Goal: Task Accomplishment & Management: Complete application form

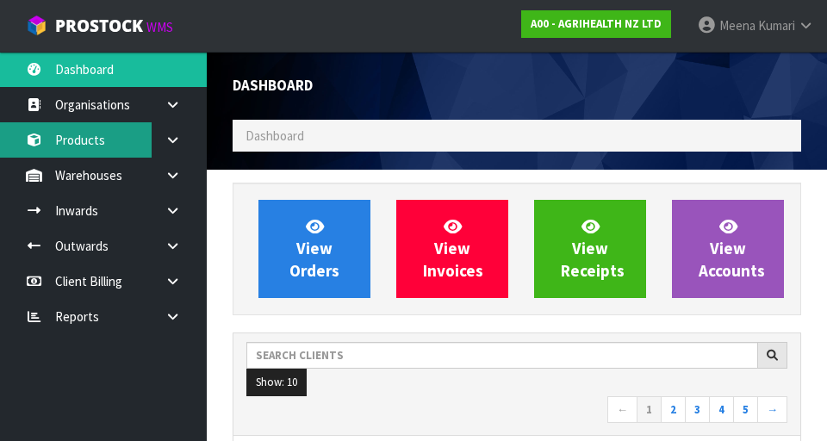
click at [117, 149] on link "Products" at bounding box center [103, 139] width 207 height 35
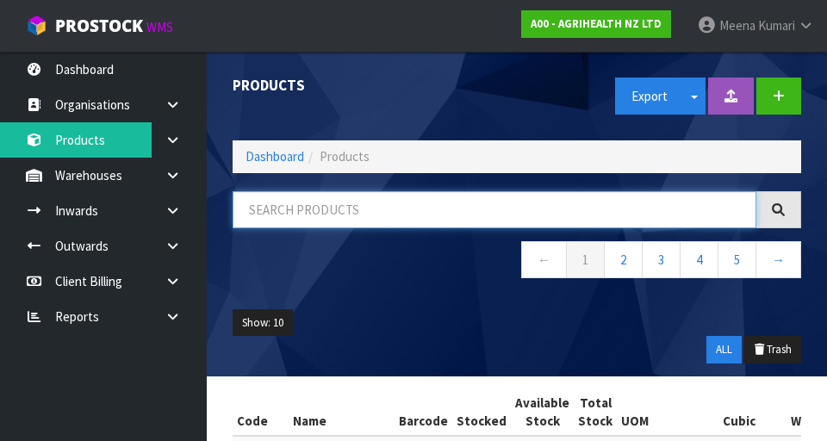
click at [341, 205] on input "text" at bounding box center [495, 209] width 524 height 37
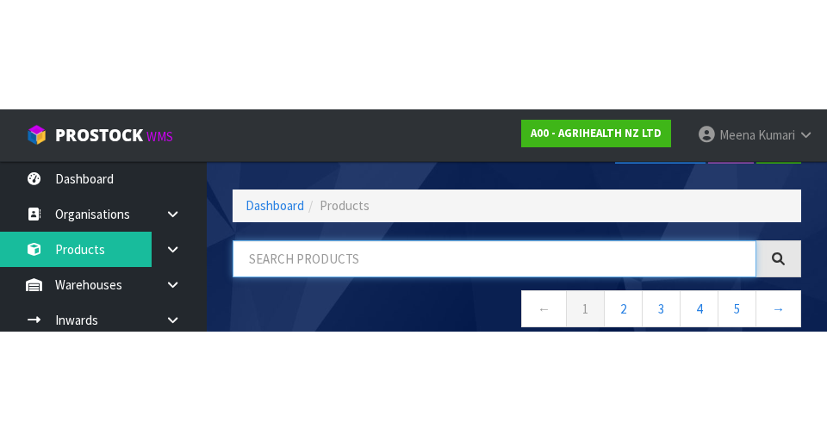
scroll to position [98, 0]
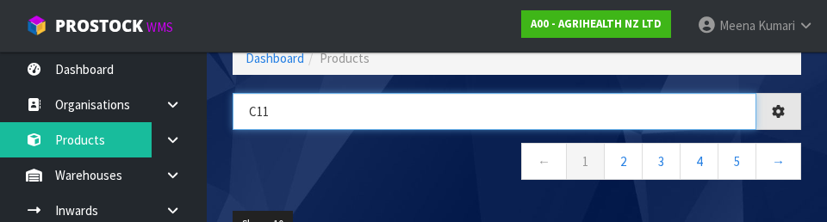
type input "C11"
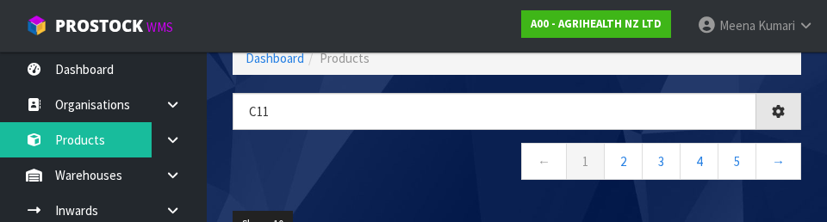
click at [350, 179] on nav "← 1 2 3 4 5 →" at bounding box center [517, 164] width 569 height 42
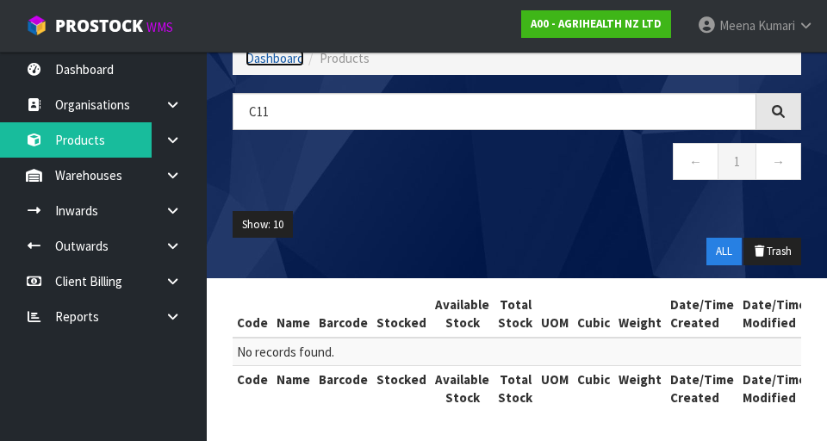
click at [266, 62] on link "Dashboard" at bounding box center [275, 58] width 59 height 16
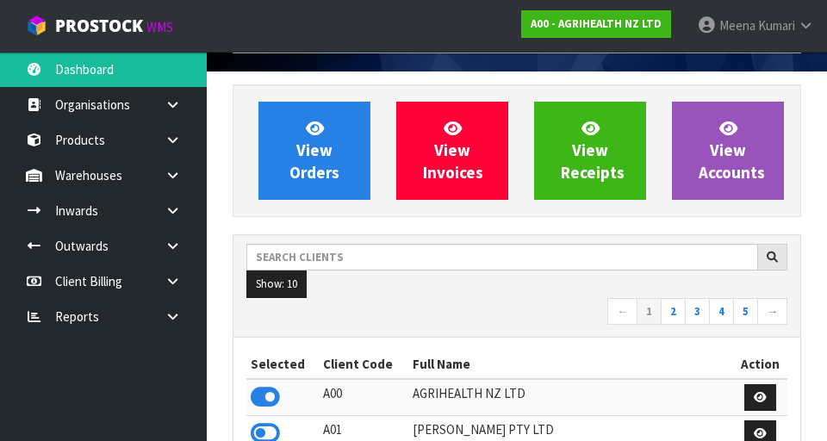
scroll to position [1368, 595]
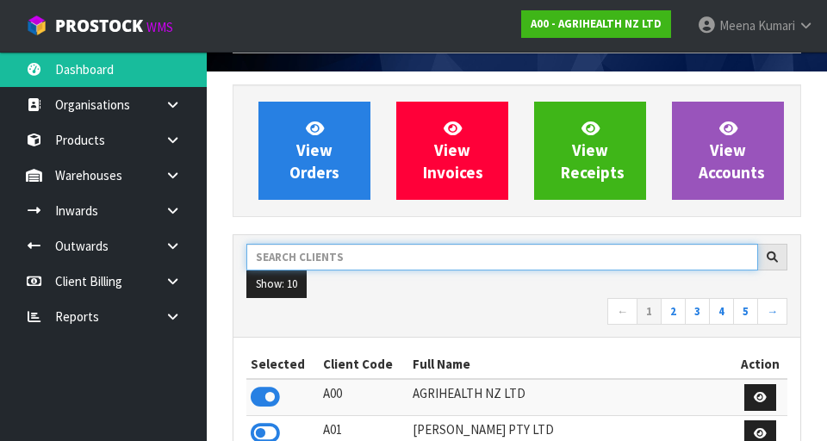
click at [367, 260] on input "text" at bounding box center [502, 257] width 512 height 27
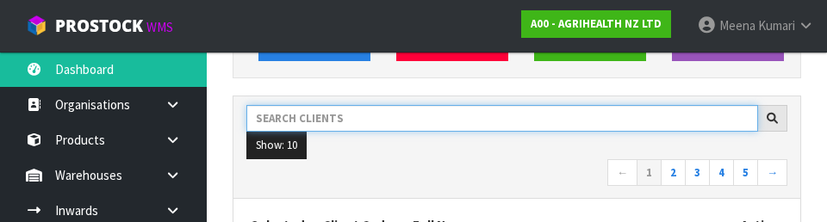
scroll to position [236, 0]
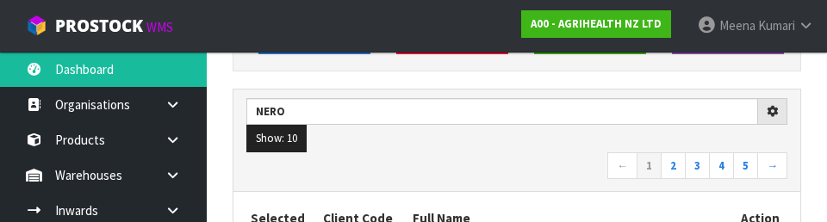
click at [513, 168] on nav "← 1 2 3 4 5 →" at bounding box center [516, 168] width 541 height 30
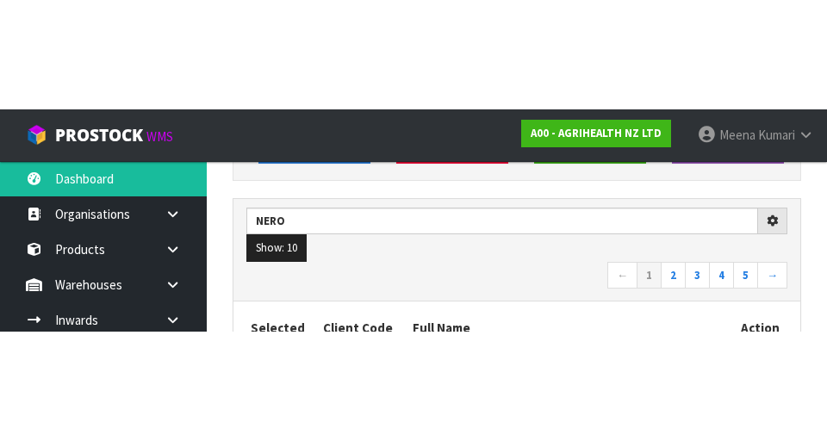
scroll to position [244, 0]
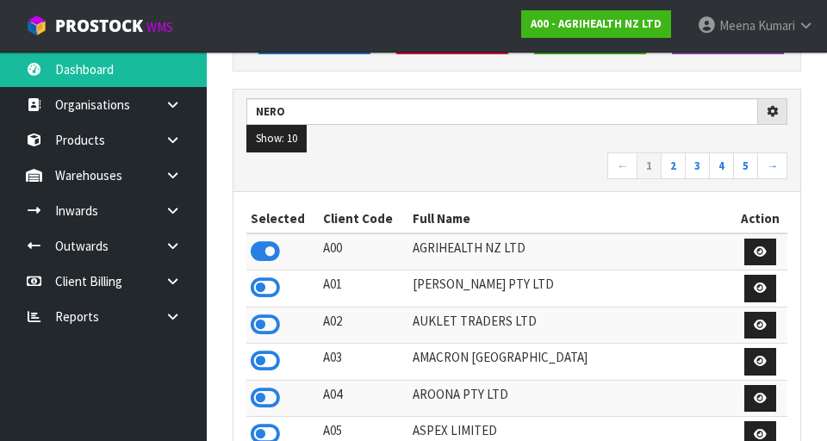
type input "NERO"
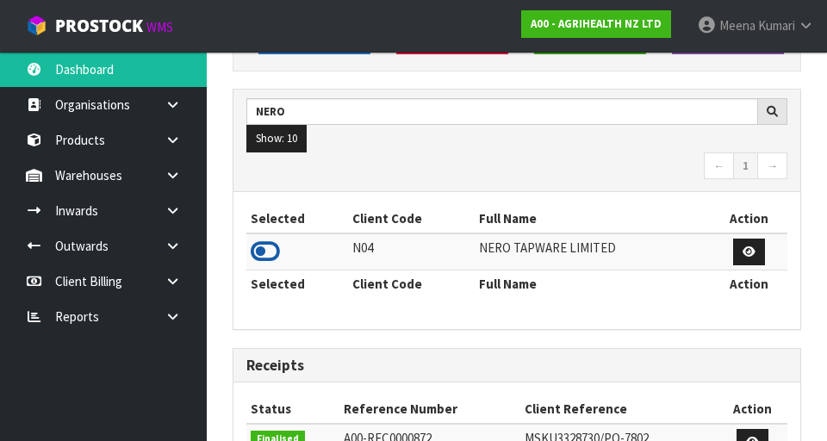
click at [273, 259] on icon at bounding box center [265, 252] width 29 height 26
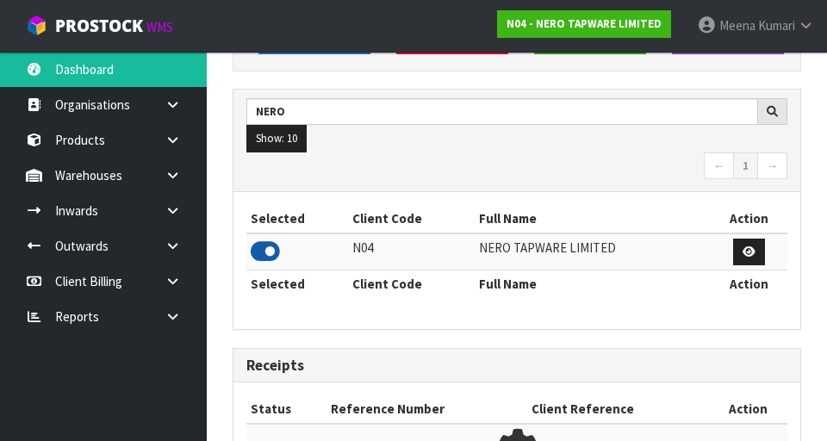
scroll to position [1478, 595]
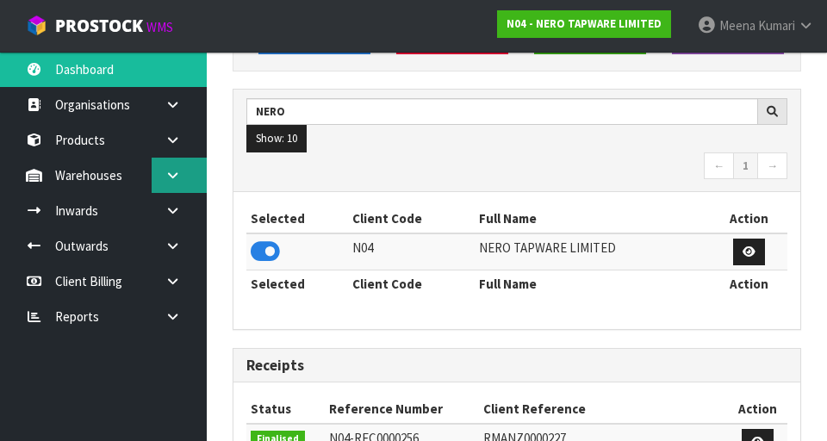
click at [181, 188] on link at bounding box center [179, 175] width 55 height 35
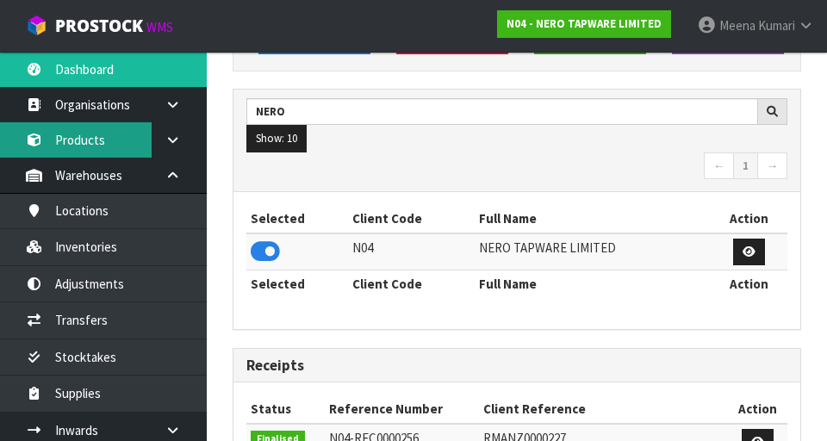
click at [97, 137] on link "Products" at bounding box center [103, 139] width 207 height 35
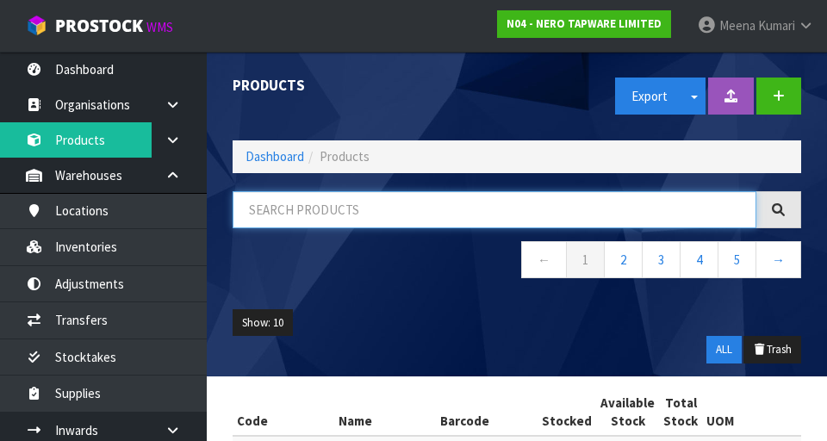
click at [302, 206] on input "text" at bounding box center [495, 209] width 524 height 37
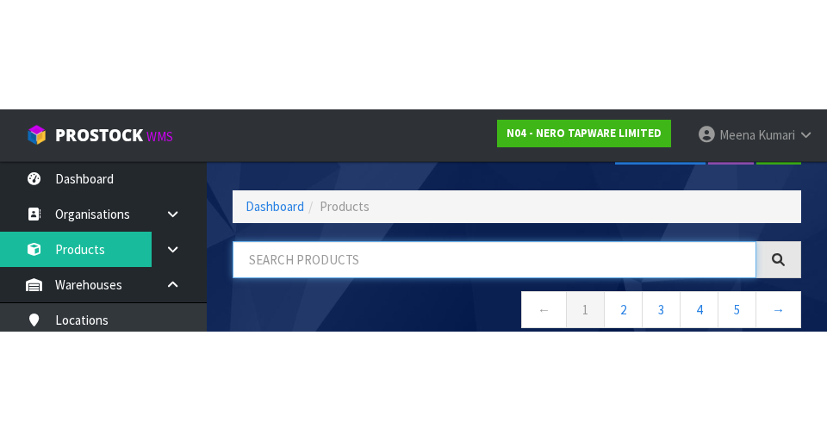
scroll to position [98, 0]
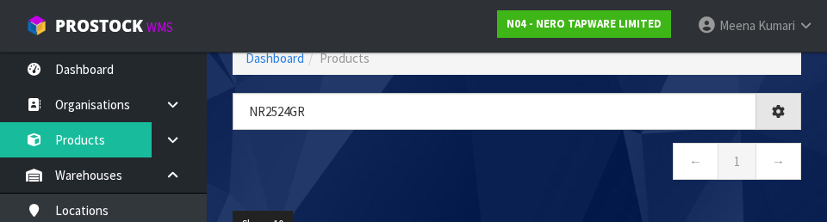
click at [524, 164] on nav "← 1 →" at bounding box center [517, 164] width 569 height 42
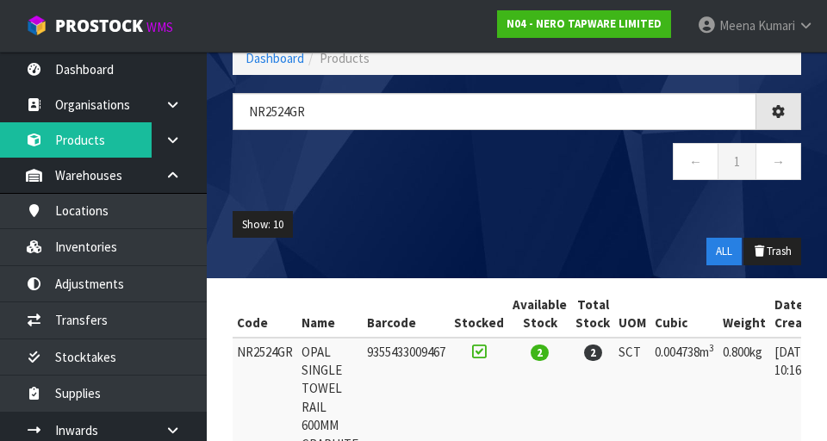
type input "NR2524GR"
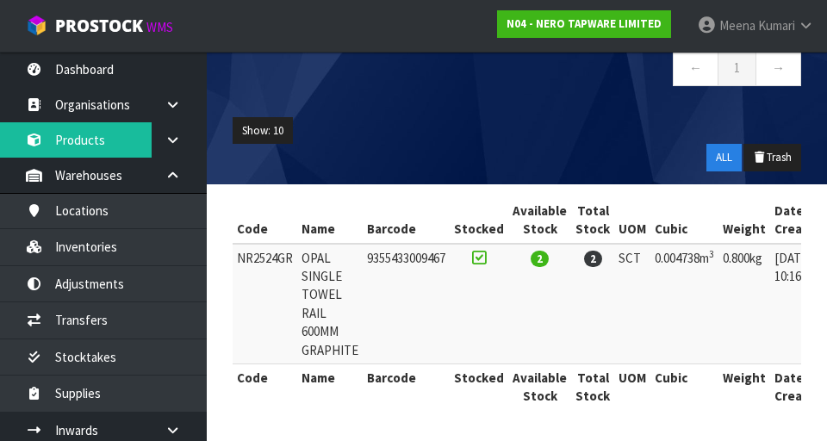
scroll to position [0, 150]
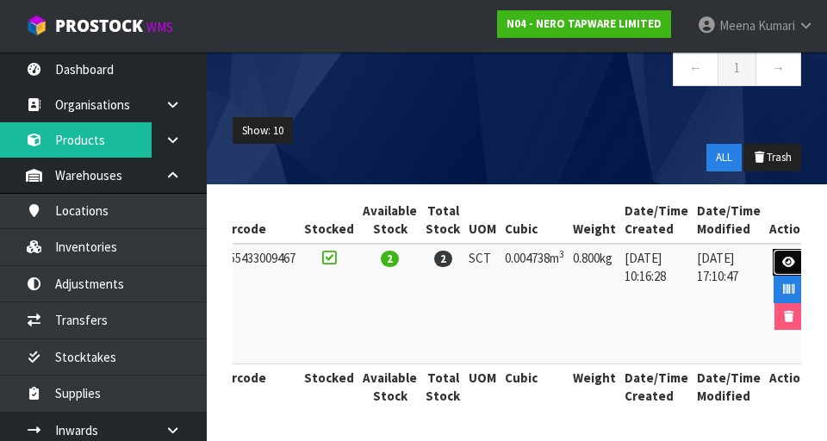
click at [783, 259] on icon at bounding box center [789, 262] width 13 height 11
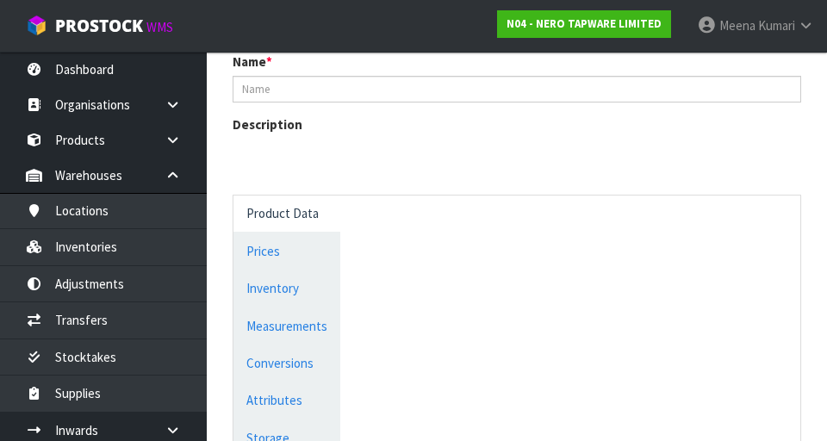
scroll to position [1025, 0]
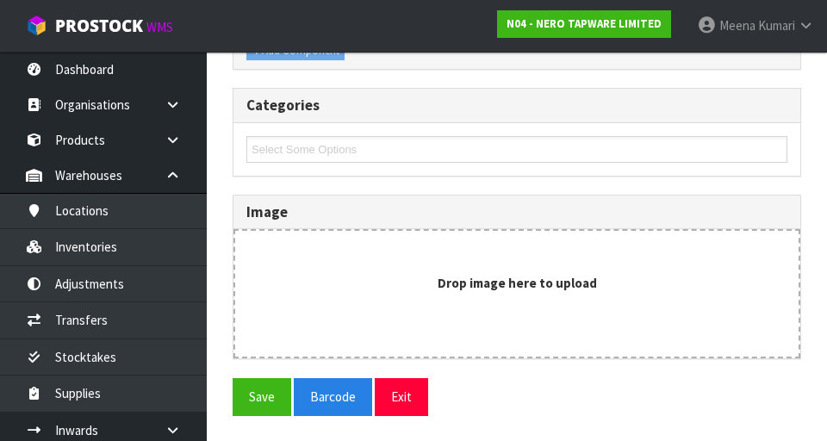
type input "NR2524GR"
type input "OPAL SINGLE TOWEL RAIL 600MM GRAPHITE"
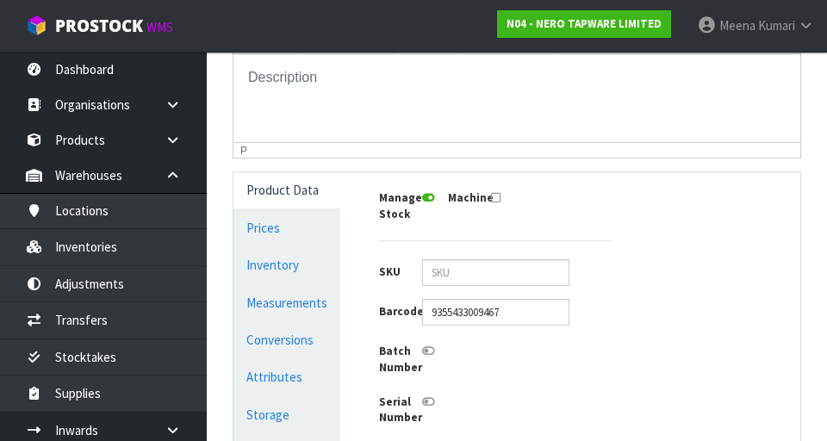
scroll to position [0, 0]
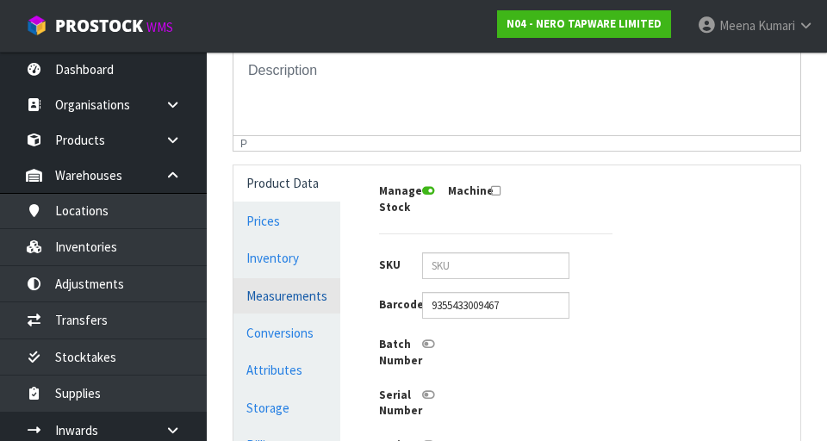
click at [319, 289] on link "Measurements" at bounding box center [287, 295] width 107 height 35
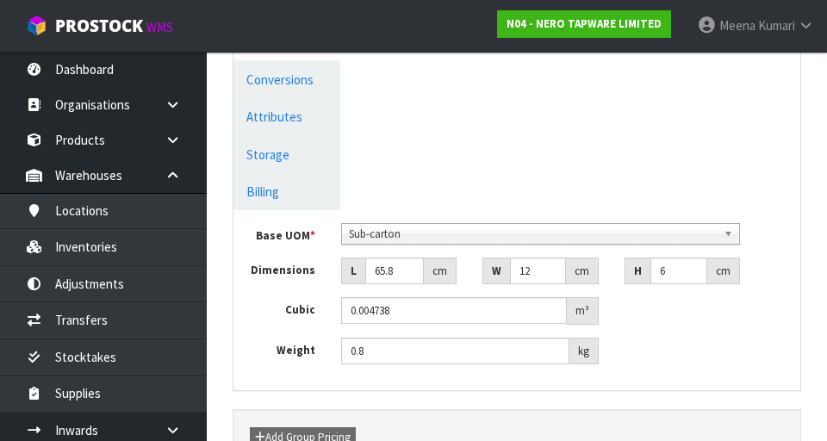
scroll to position [610, 0]
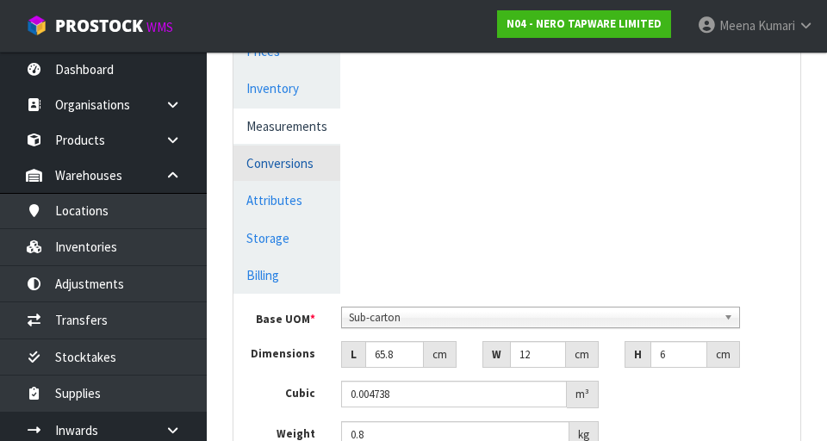
click at [313, 153] on link "Conversions" at bounding box center [287, 163] width 107 height 35
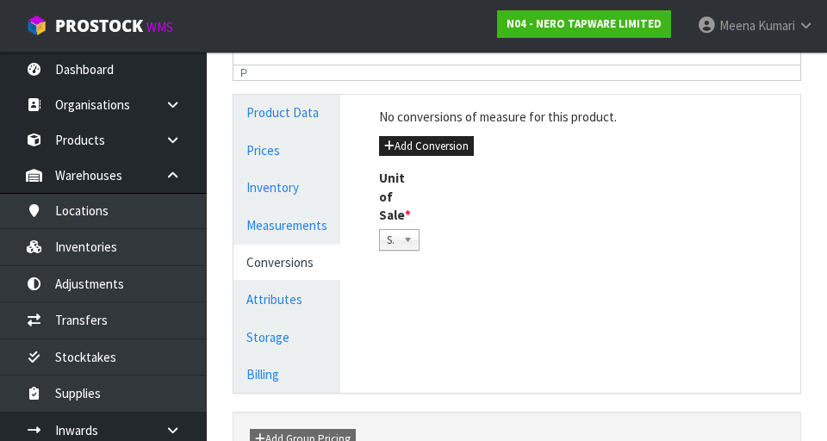
scroll to position [420, 0]
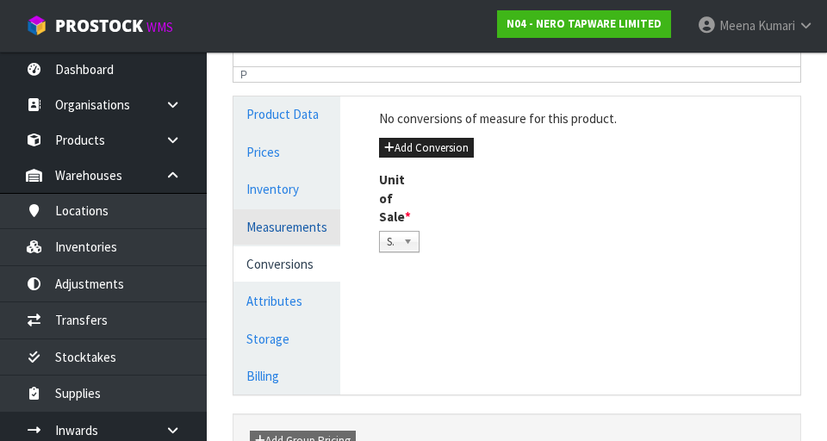
click at [324, 218] on link "Measurements" at bounding box center [287, 226] width 107 height 35
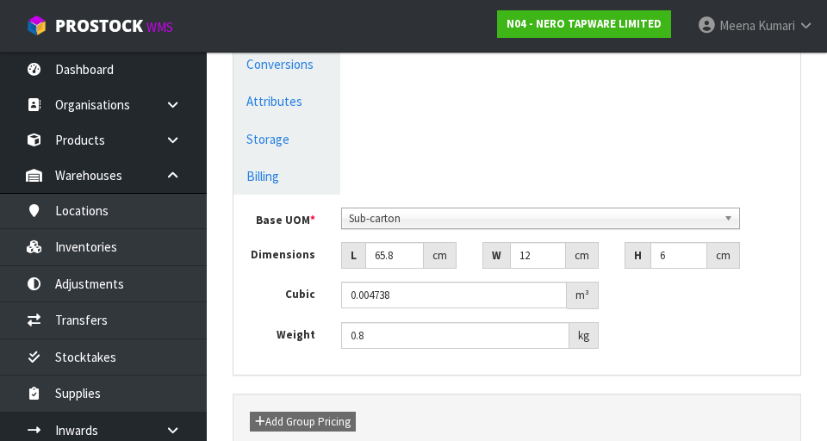
scroll to position [627, 0]
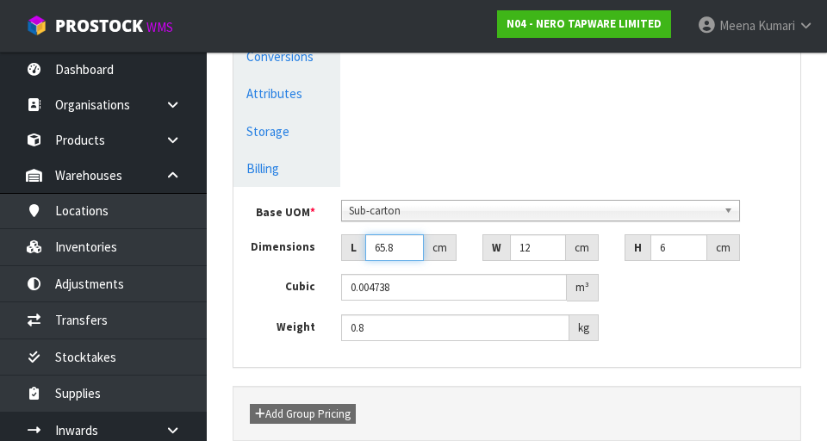
click at [411, 245] on input "65.8" at bounding box center [394, 247] width 59 height 27
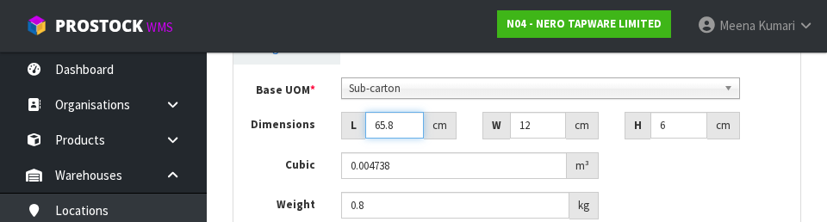
scroll to position [755, 0]
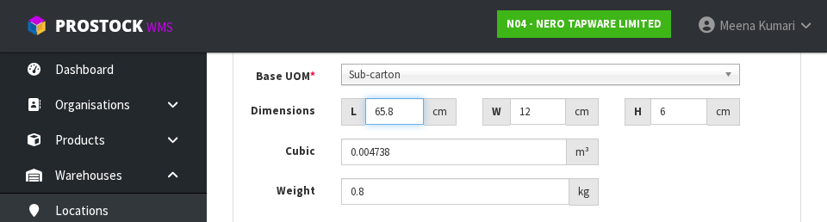
type input "65"
type input "0.00468"
type input "6"
type input "0.000432"
type input "69"
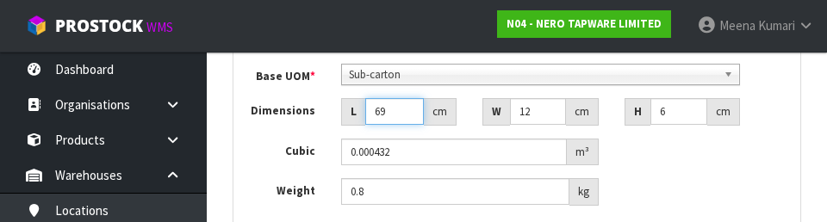
type input "0.004968"
type input "69"
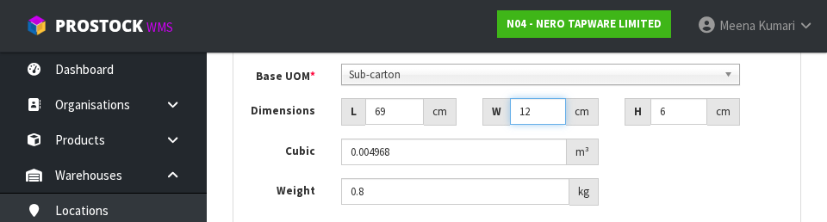
click at [553, 116] on input "12" at bounding box center [538, 111] width 56 height 27
type input "1"
type input "0.000414"
type input "14"
type input "0.005796"
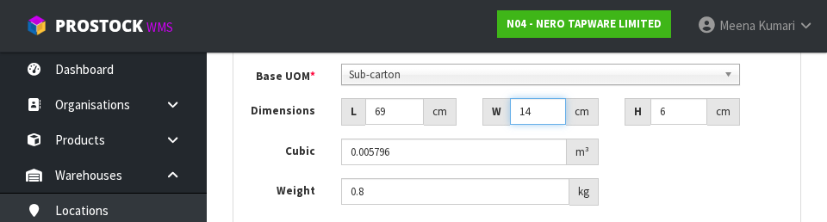
type input "14"
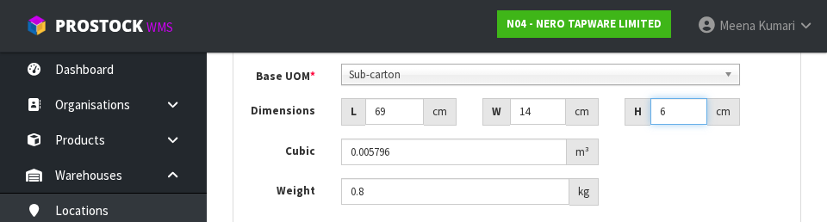
click at [685, 110] on input "6" at bounding box center [680, 111] width 58 height 27
type input "0.000001"
type input "5"
type input "0.00483"
type input "5"
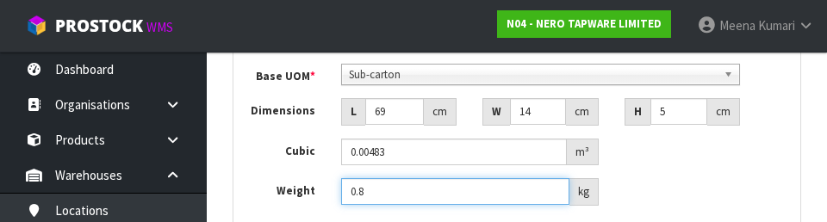
click at [502, 196] on input "0.8" at bounding box center [455, 191] width 228 height 27
type input "0"
type input "1"
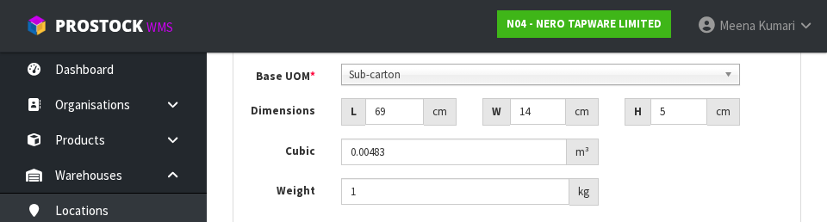
click at [736, 183] on div "Weight 1 kg" at bounding box center [517, 192] width 567 height 28
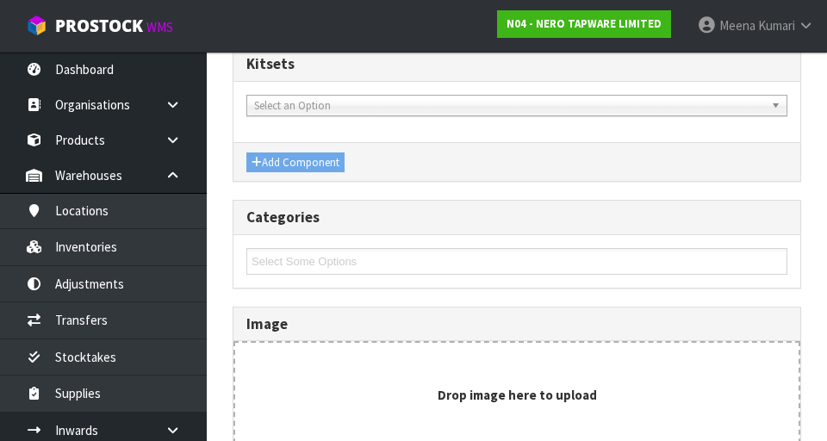
scroll to position [1151, 0]
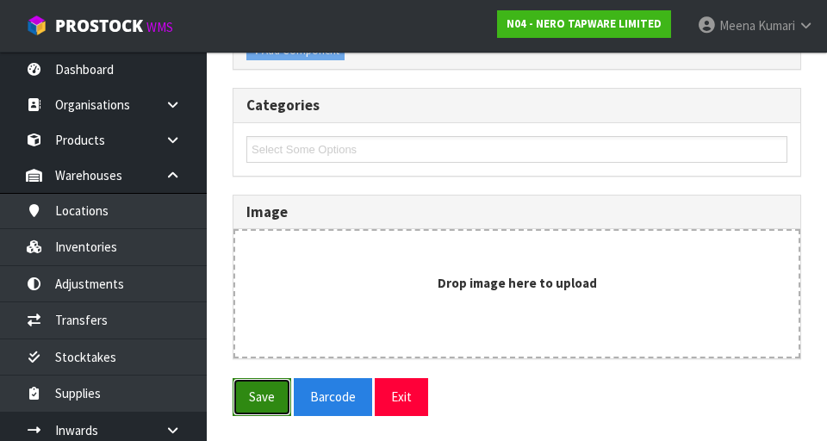
click at [253, 403] on button "Save" at bounding box center [262, 396] width 59 height 37
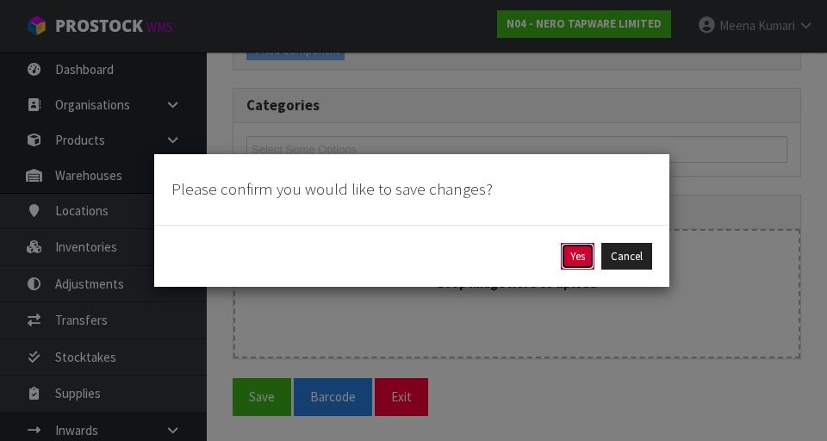
click at [576, 259] on button "Yes" at bounding box center [578, 257] width 34 height 28
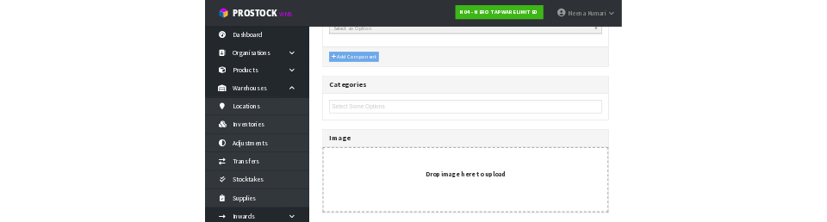
scroll to position [0, 0]
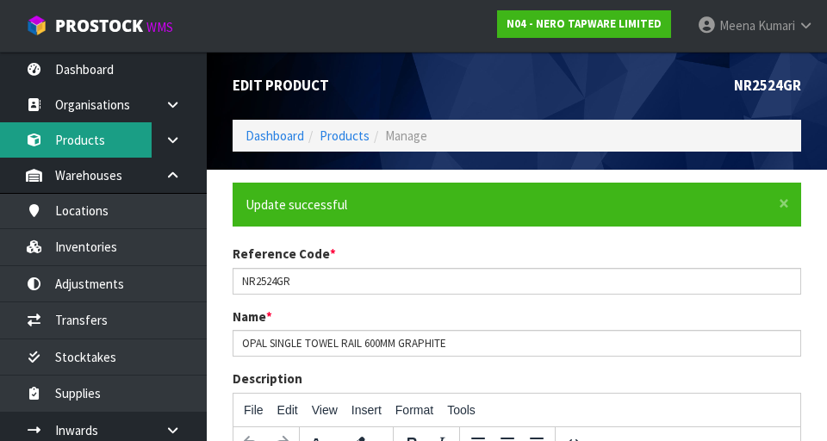
click at [67, 137] on link "Products" at bounding box center [103, 139] width 207 height 35
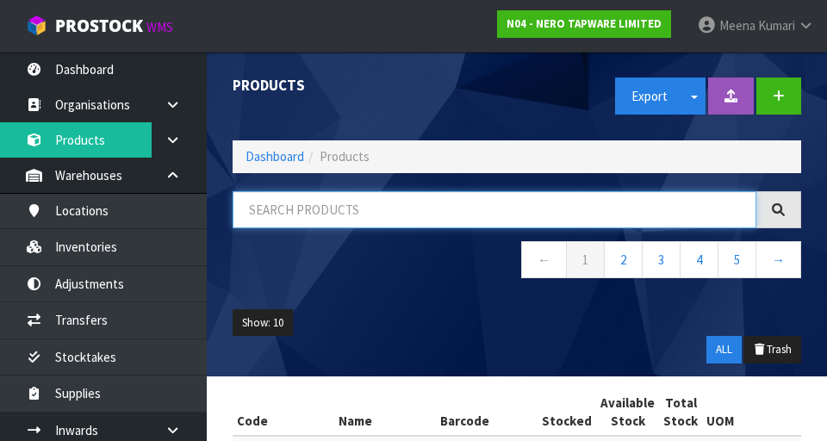
click at [335, 216] on input "text" at bounding box center [495, 209] width 524 height 37
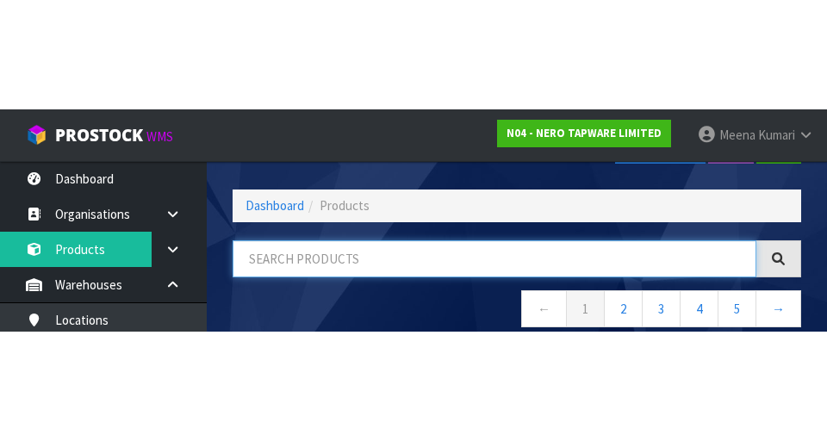
scroll to position [98, 0]
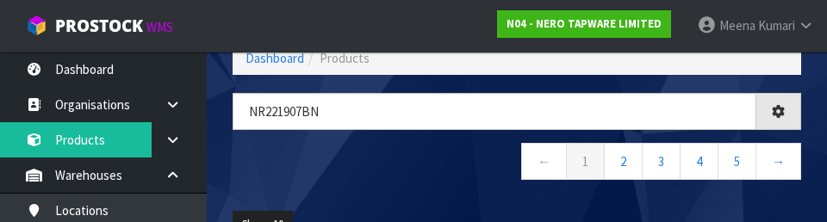
click at [427, 185] on div "NR221907Bn ← 1 2 3 4 5 →" at bounding box center [517, 145] width 595 height 105
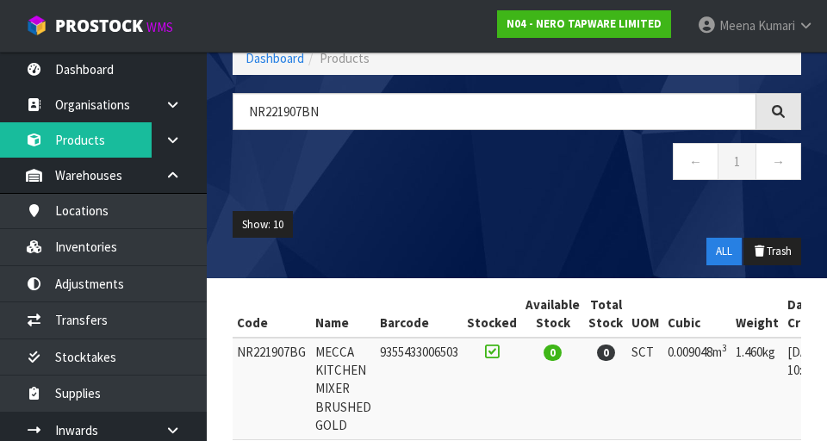
type input "NR221907BN"
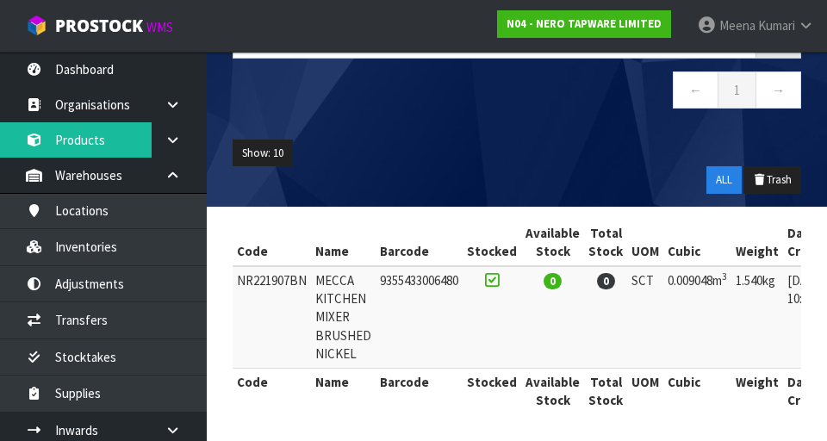
scroll to position [0, 161]
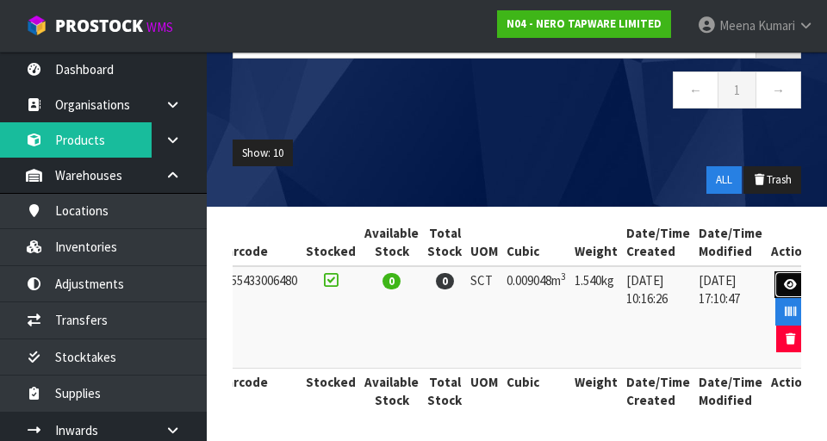
click at [784, 280] on icon at bounding box center [790, 284] width 13 height 11
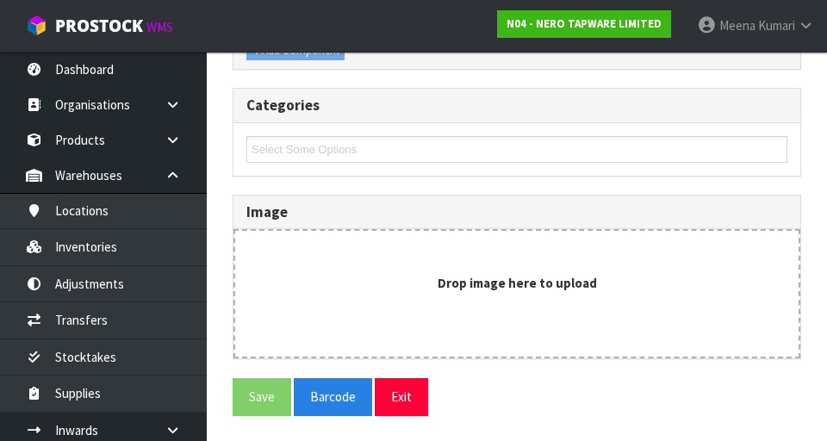
type input "NR221907BN"
type input "MECCA KITCHEN MIXER BRUSHED NICKEL"
type input "9355433006480"
type input "39"
type input "29"
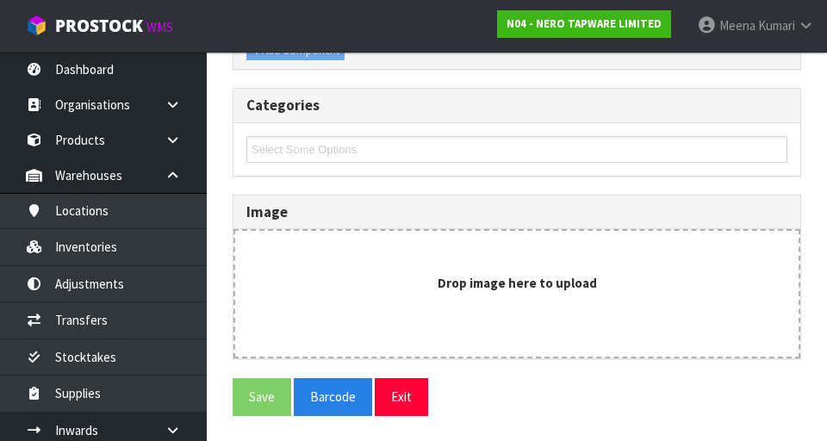
type input "8"
type input "0.009048"
type input "1.54"
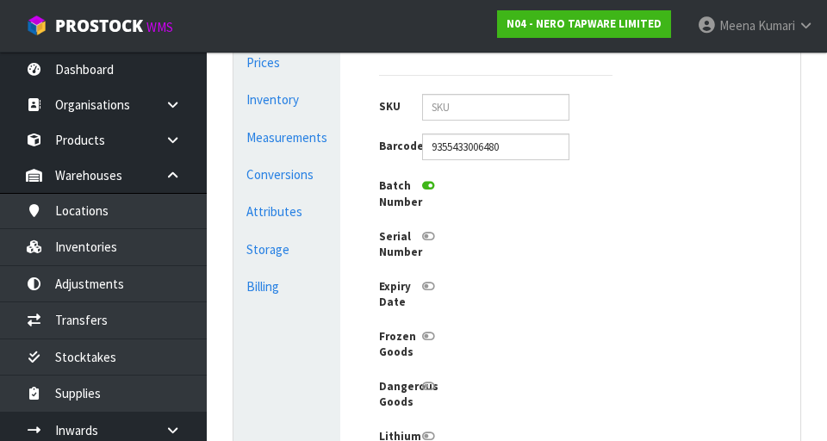
scroll to position [505, 0]
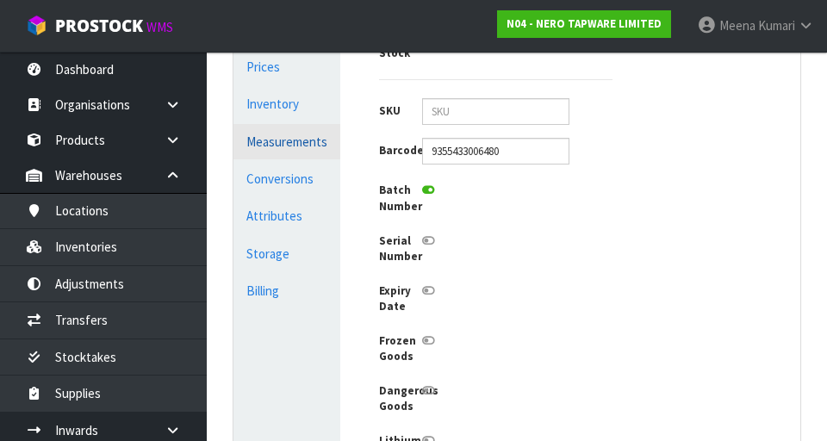
click at [306, 149] on link "Measurements" at bounding box center [287, 141] width 107 height 35
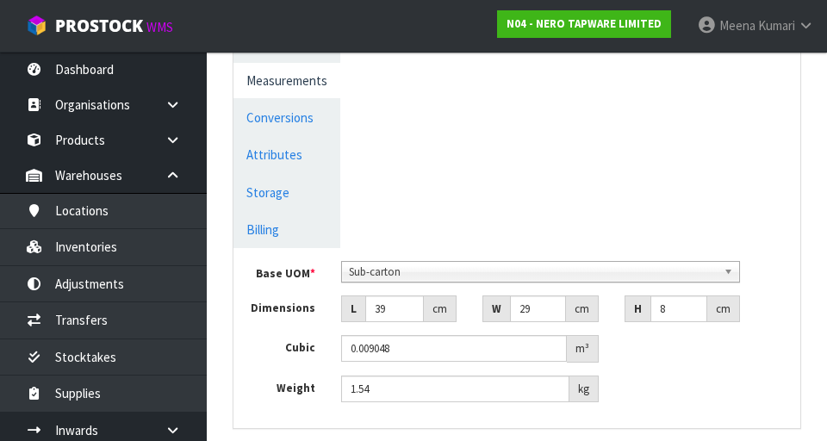
scroll to position [567, 0]
click at [320, 116] on link "Conversions" at bounding box center [287, 116] width 107 height 35
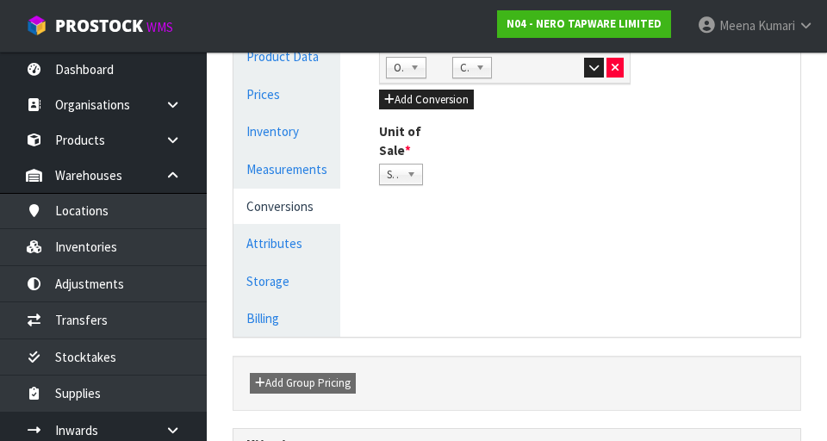
scroll to position [460, 0]
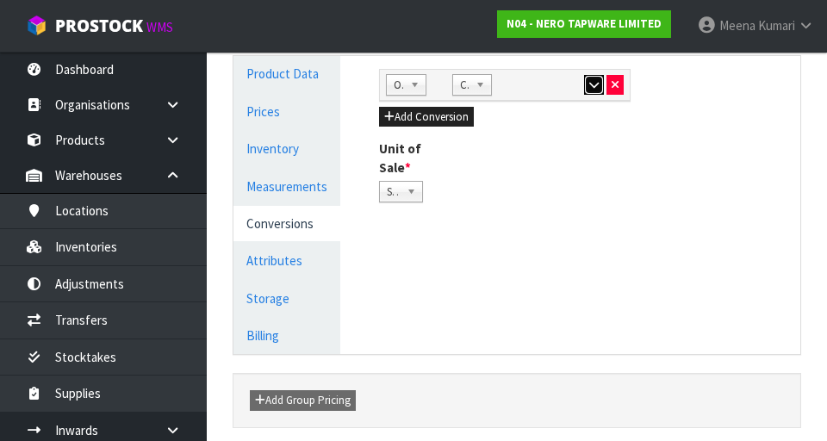
click at [594, 91] on button "button" at bounding box center [594, 85] width 20 height 21
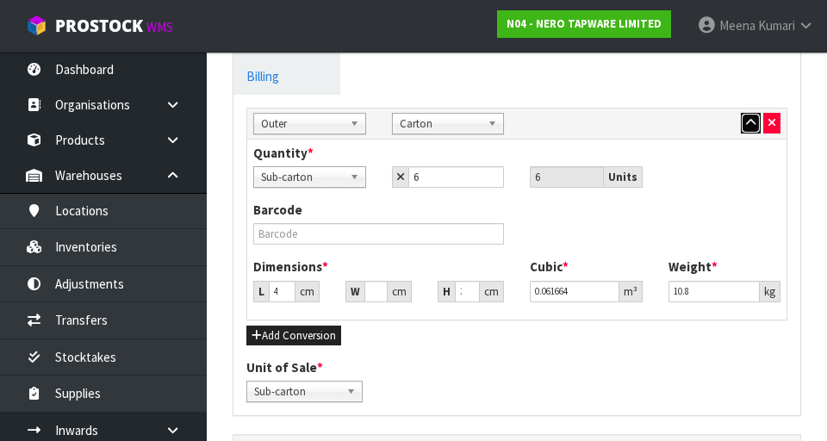
scroll to position [721, 0]
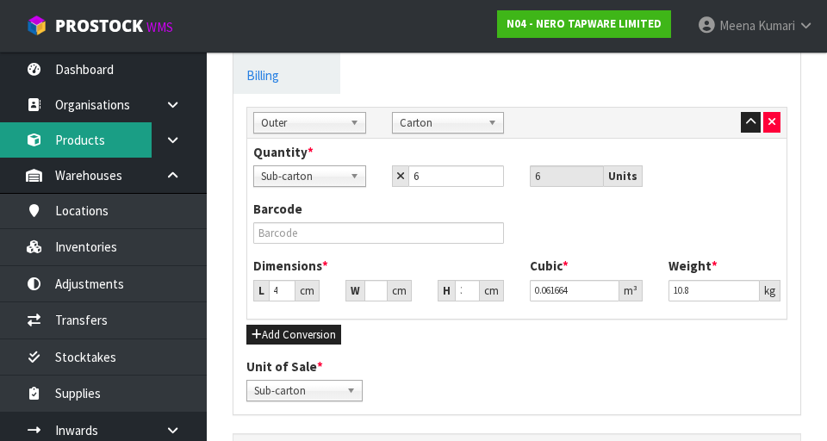
click at [94, 141] on link "Products" at bounding box center [103, 139] width 207 height 35
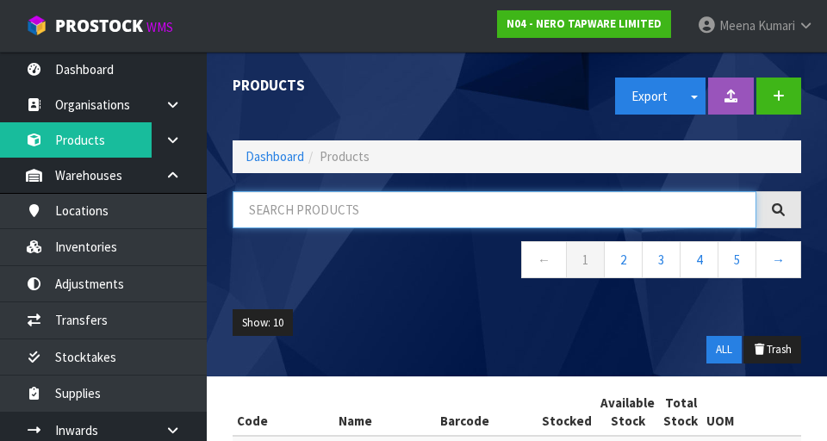
click at [343, 210] on input "text" at bounding box center [495, 209] width 524 height 37
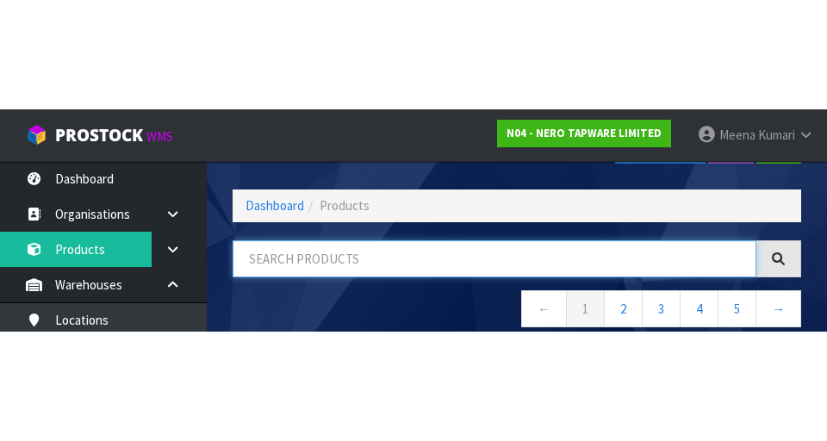
scroll to position [98, 0]
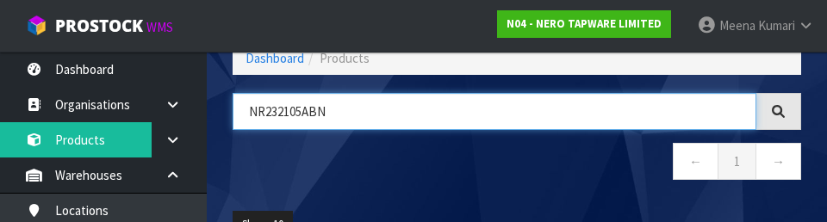
type input "NR232105ABN"
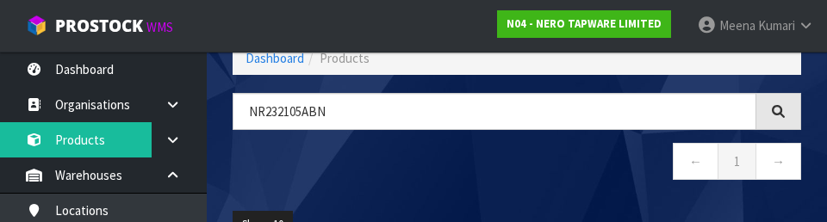
click at [545, 181] on nav "← 1 →" at bounding box center [517, 164] width 569 height 42
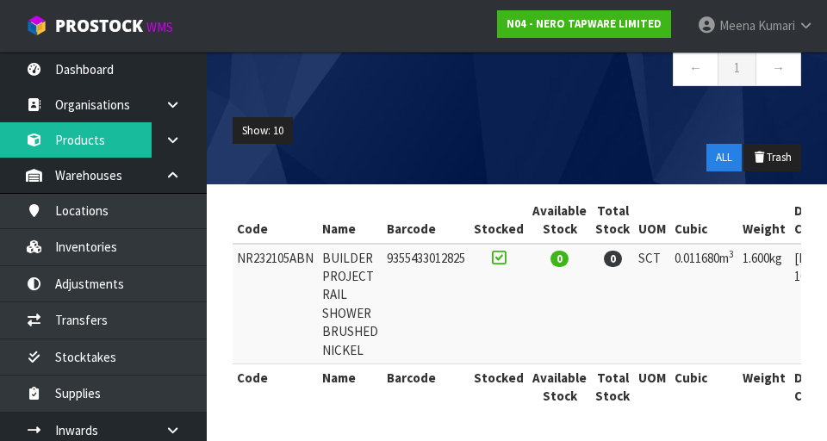
scroll to position [0, 168]
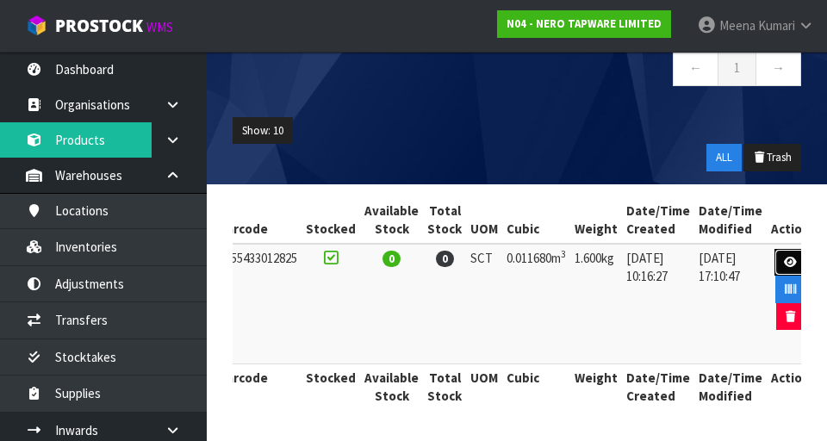
click at [784, 259] on icon at bounding box center [790, 262] width 13 height 11
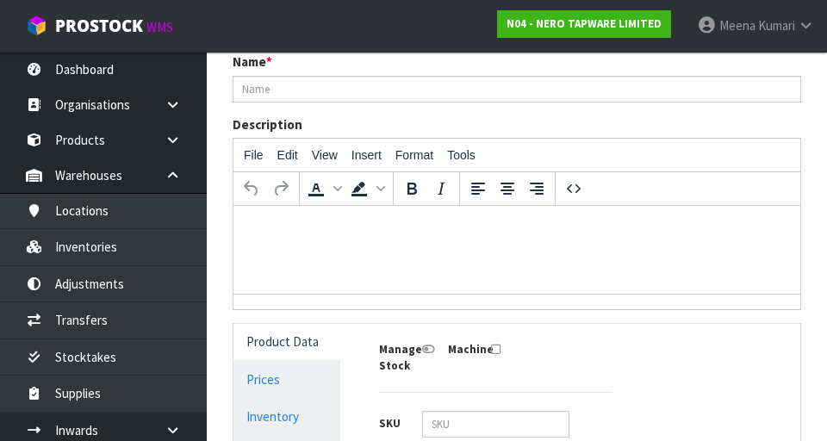
type input "NR232105ABN"
type input "BUILDER PROJECT RAIL SHOWER BRUSHED NICKEL"
type input "9355433012825"
type input "16"
type input "73"
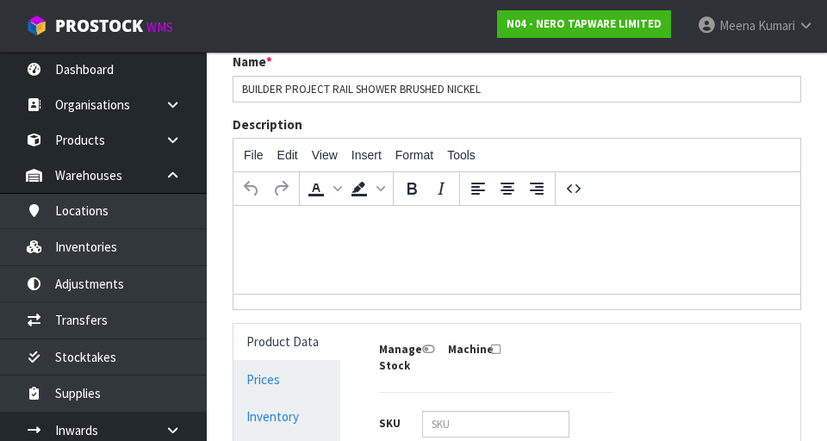
type input "10"
type input "0.01168"
type input "1.6"
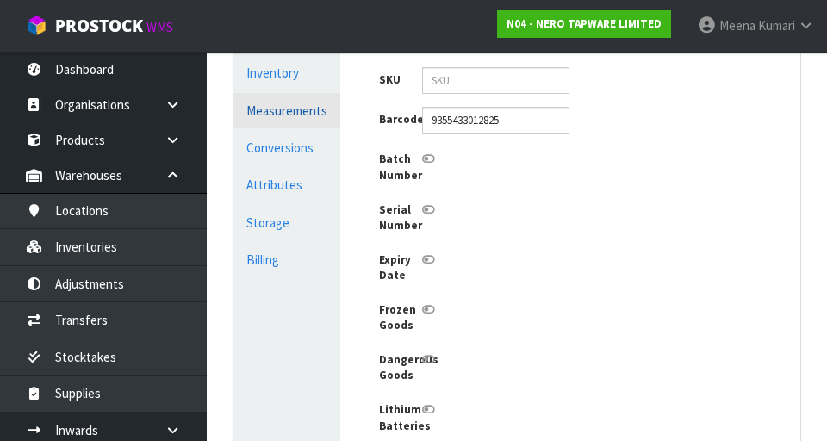
click at [314, 106] on link "Measurements" at bounding box center [287, 110] width 107 height 35
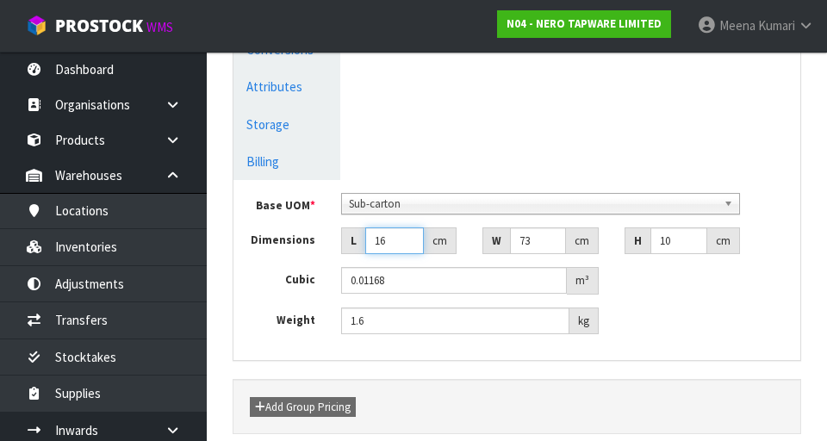
click at [396, 235] on input "16" at bounding box center [394, 241] width 59 height 27
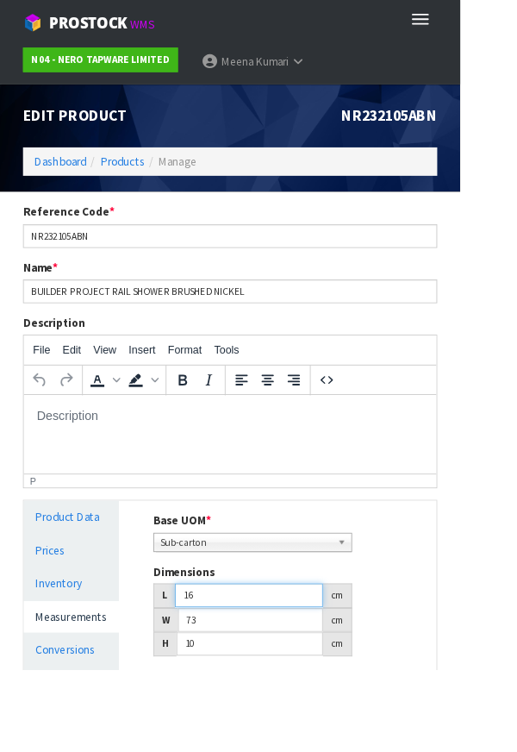
type input "1"
type input "0.00073"
type input "0.000001"
type input "7"
type input "0.00511"
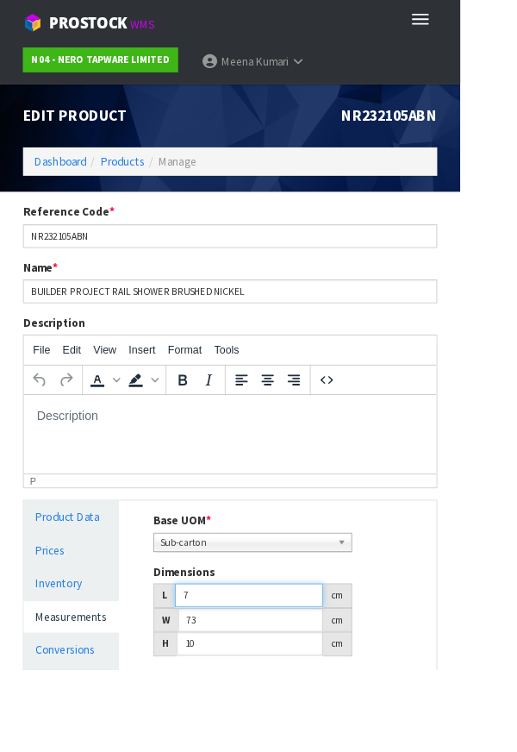
type input "72"
type input "0.05256"
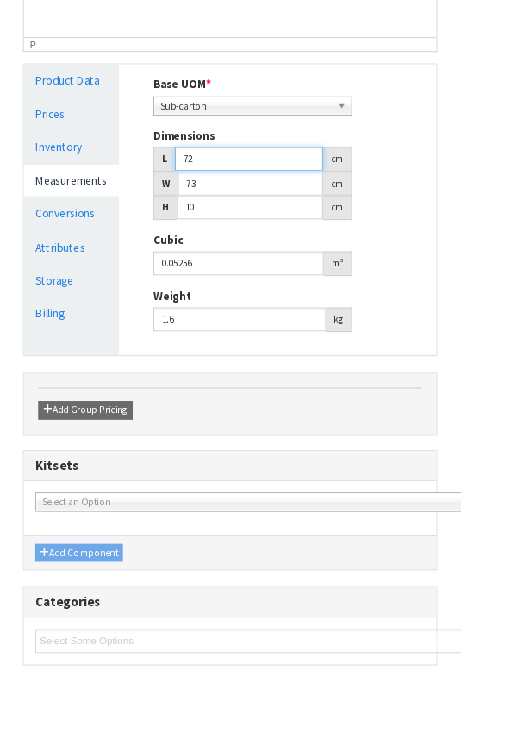
scroll to position [491, 0]
type input "72"
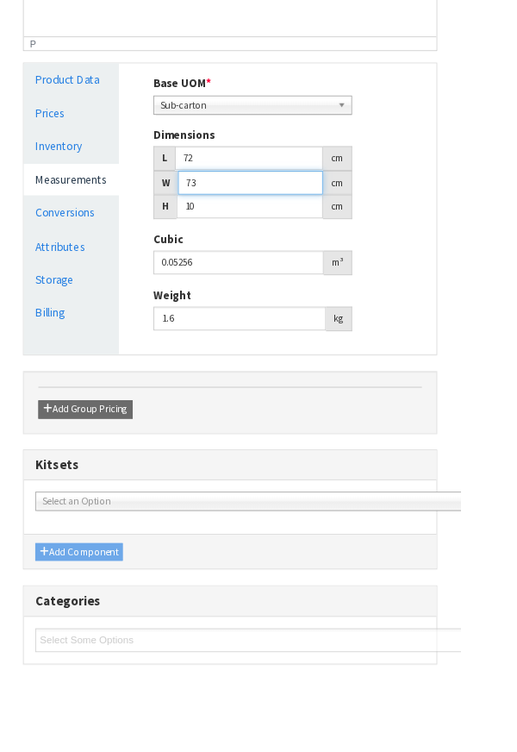
click at [278, 203] on input "73" at bounding box center [281, 204] width 163 height 27
type input "7"
type input "0.00504"
type input "0.000001"
type input "1"
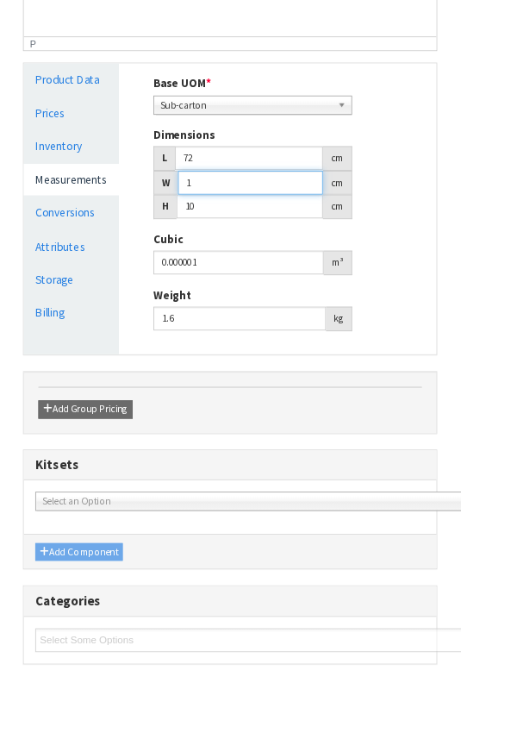
type input "0.00072"
type input "15"
type input "0.0108"
type input "15"
click at [278, 237] on input "10" at bounding box center [280, 231] width 165 height 27
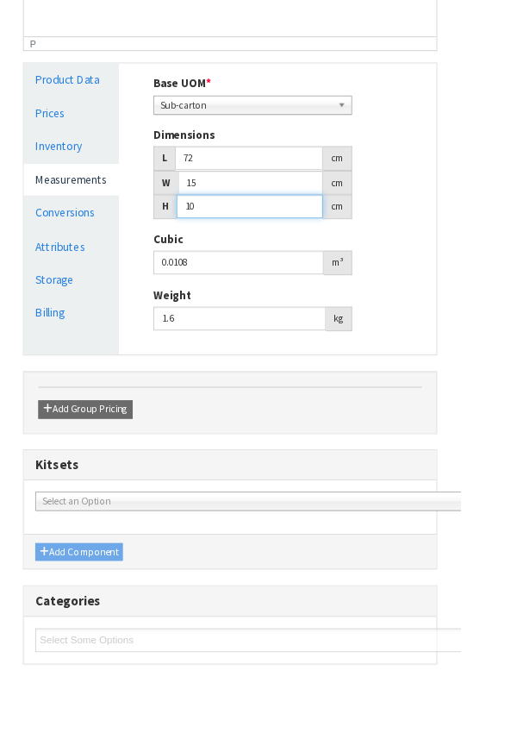
type input "1"
type input "0.00108"
type input "0.000001"
type input "9"
type input "0.00972"
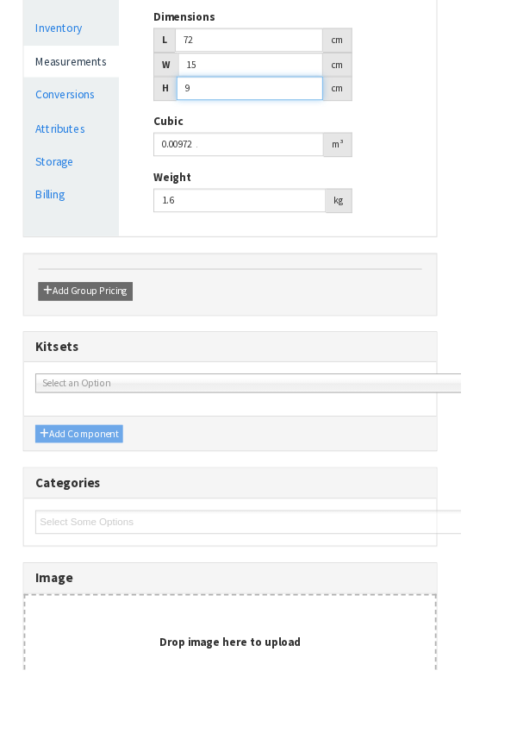
scroll to position [627, 0]
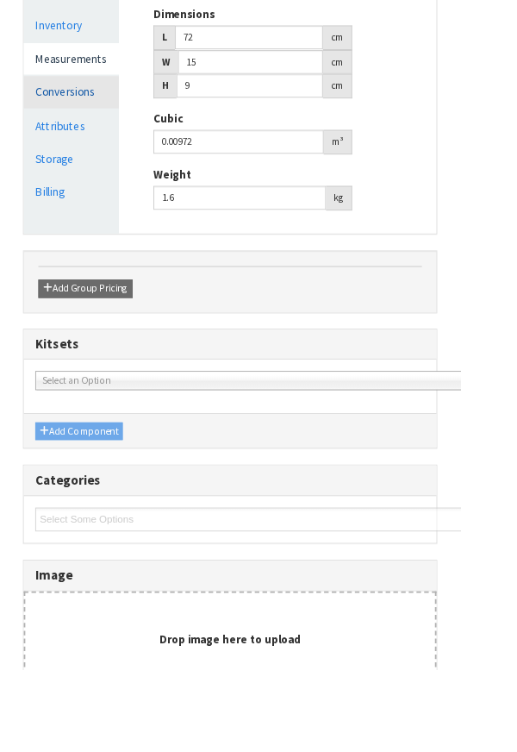
click at [98, 104] on link "Conversions" at bounding box center [80, 102] width 107 height 35
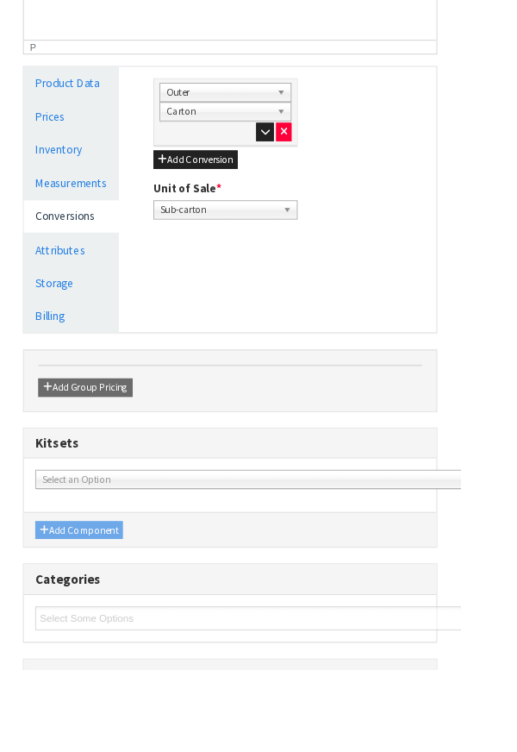
scroll to position [471, 0]
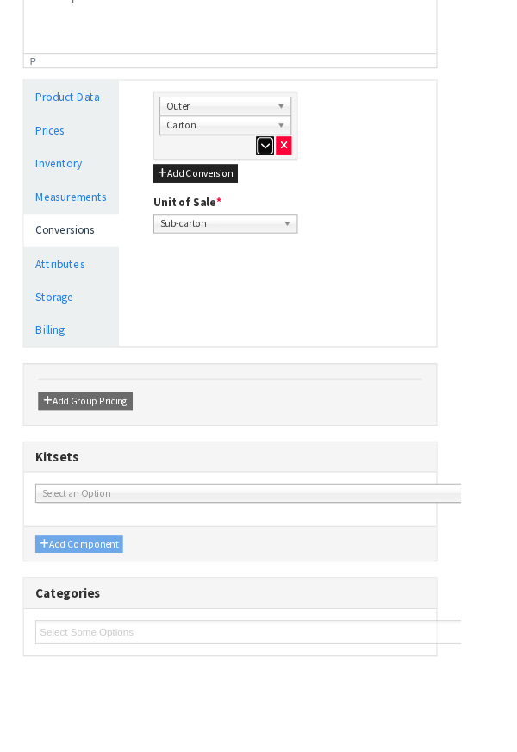
click at [294, 165] on icon "button" at bounding box center [297, 163] width 9 height 11
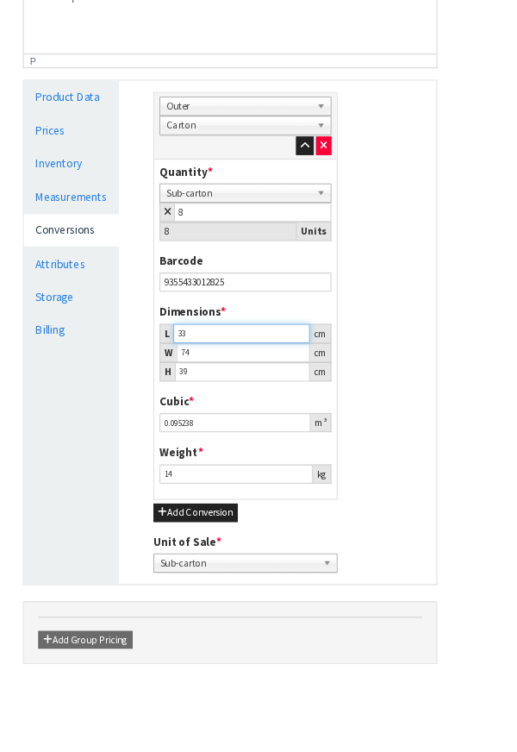
click at [282, 368] on input "33" at bounding box center [271, 375] width 153 height 22
type input "3"
type input "0.008658"
type input "0.000001"
type input "4"
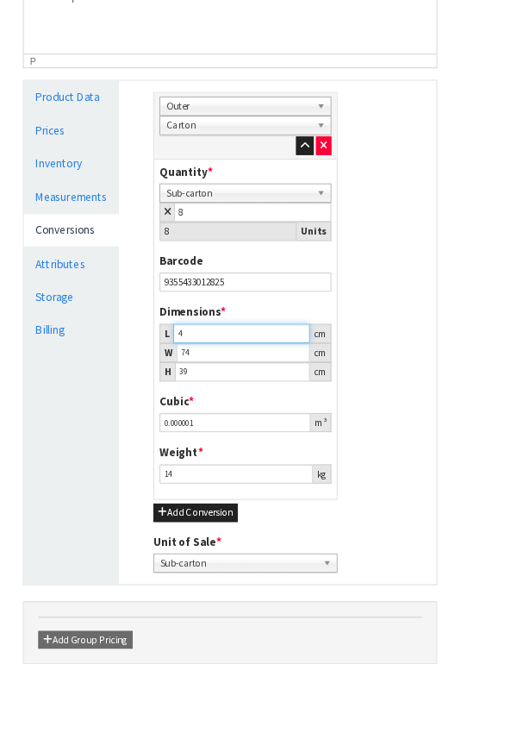
type input "0.011544"
type input "0.000001"
type input "7"
type input "0.020202"
type input "74"
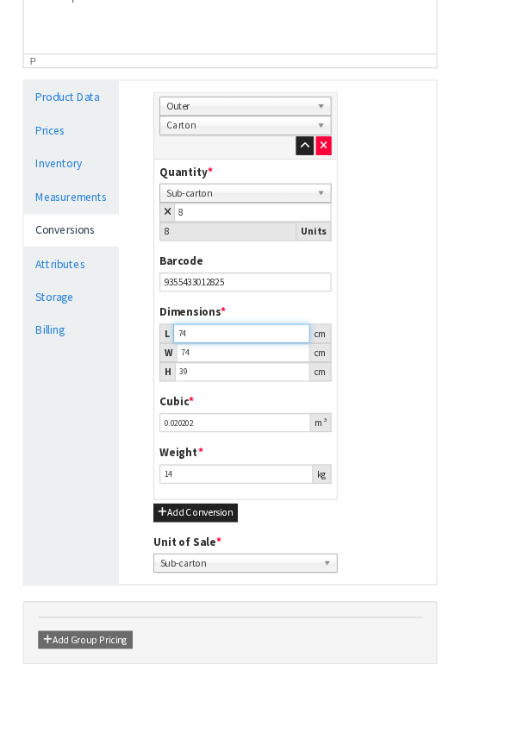
type input "0.213564"
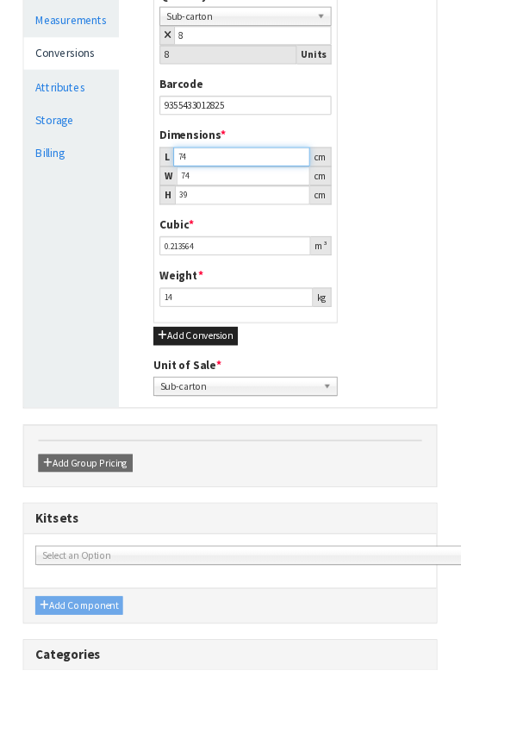
scroll to position [671, 0]
type input "74"
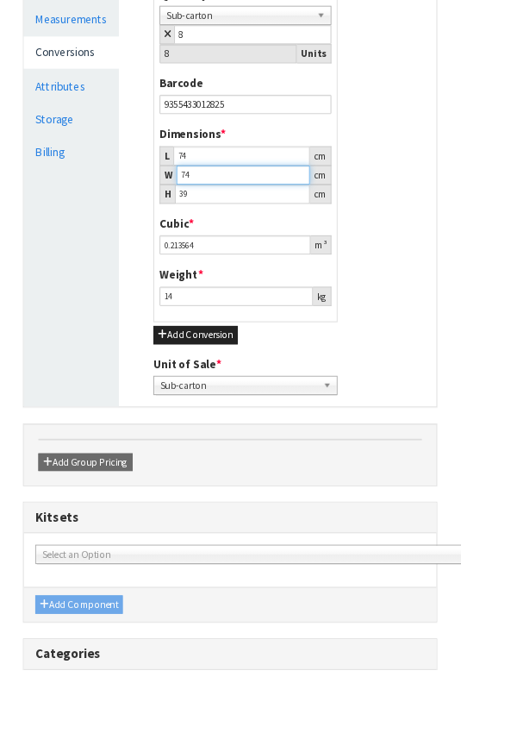
click at [258, 193] on input "74" at bounding box center [273, 196] width 150 height 22
type input "7"
type input "0.020202"
type input "0.000001"
type input "3"
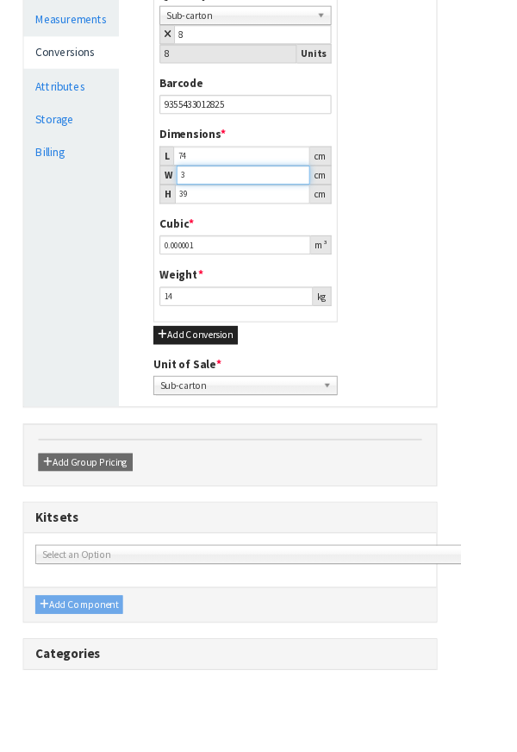
type input "0.008658"
type input "32"
type input "0.092352"
type input "32"
click at [276, 219] on input "39" at bounding box center [273, 218] width 152 height 22
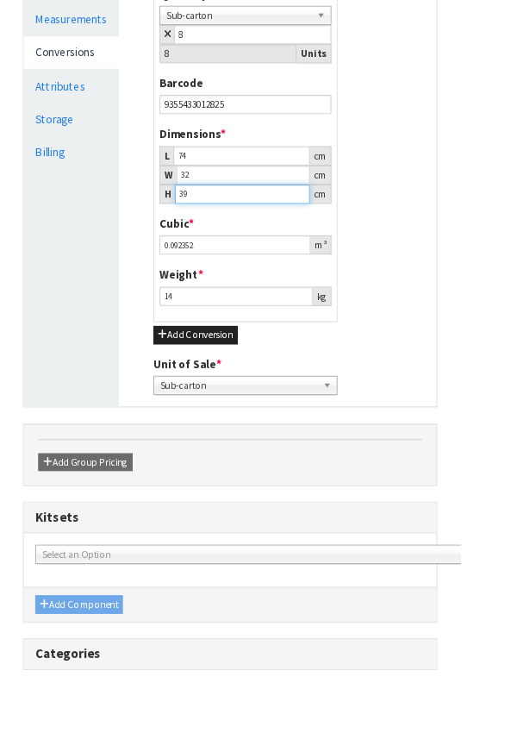
type input "3"
type input "0.007104"
type input "38"
type input "0.089984"
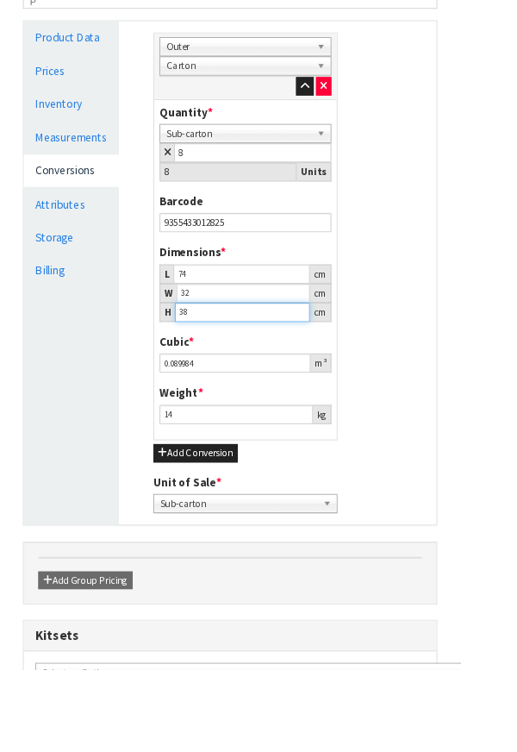
scroll to position [535, 0]
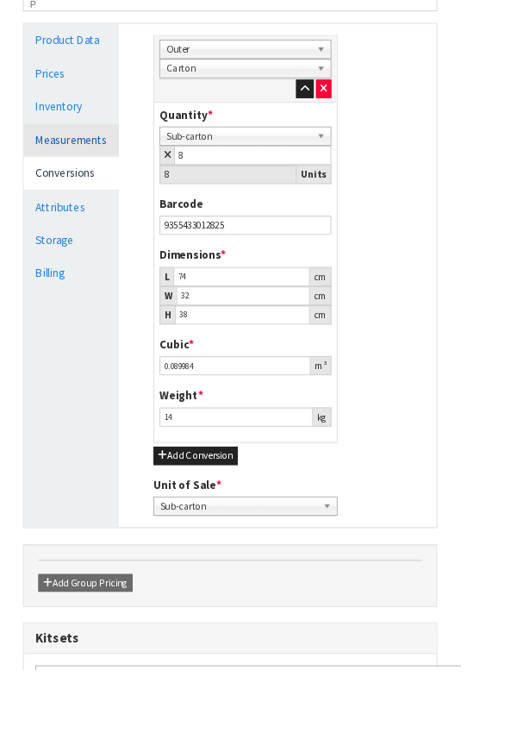
click at [114, 164] on link "Measurements" at bounding box center [80, 157] width 107 height 35
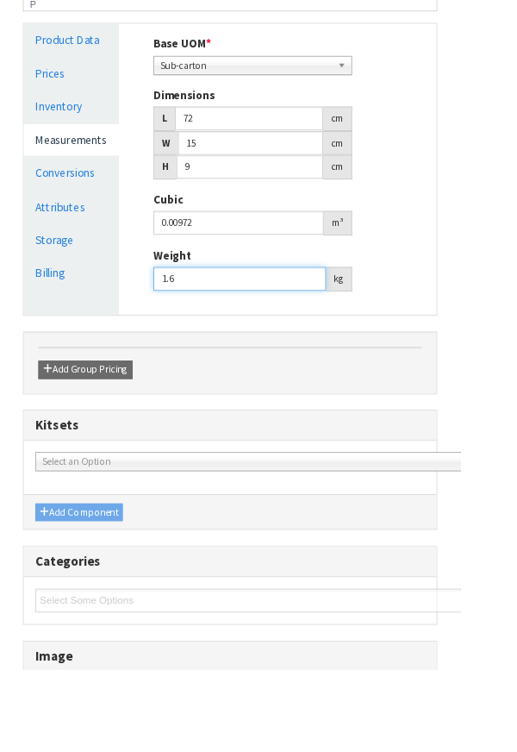
click at [261, 309] on input "1.6" at bounding box center [269, 313] width 194 height 27
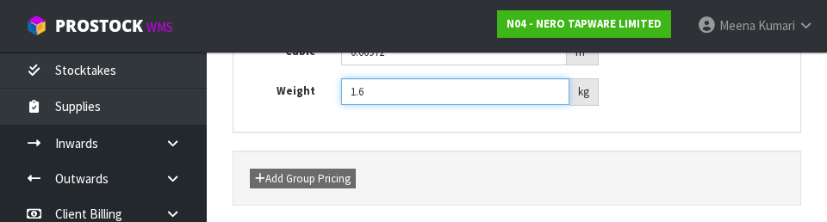
scroll to position [289, 0]
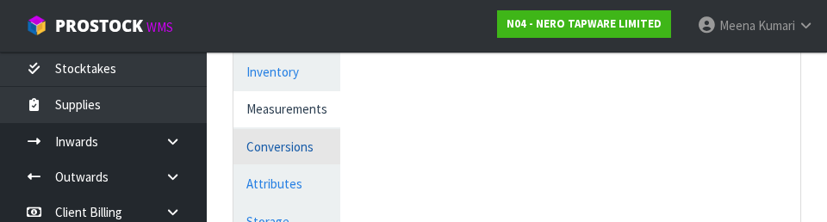
click at [312, 158] on link "Conversions" at bounding box center [287, 146] width 107 height 35
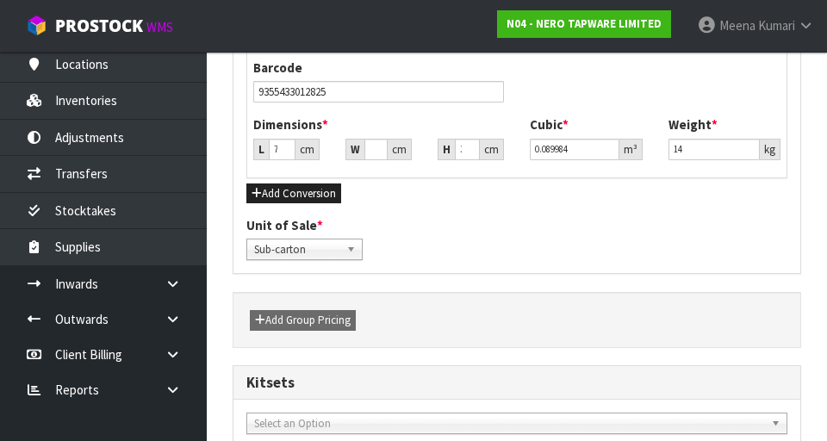
scroll to position [1291, 0]
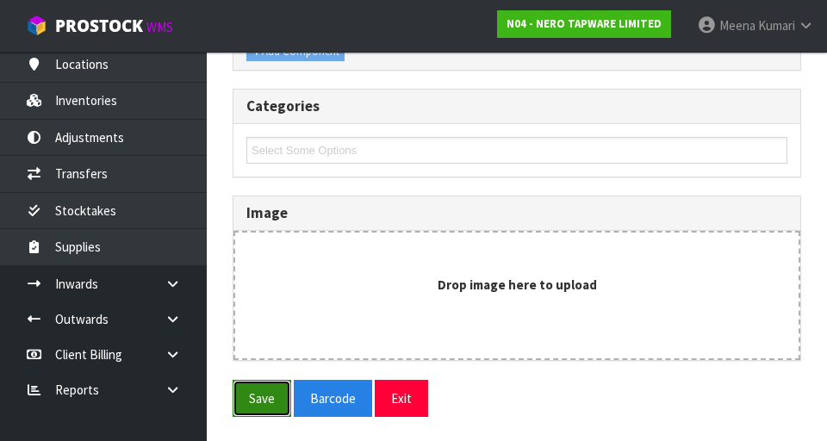
click at [257, 396] on button "Save" at bounding box center [262, 398] width 59 height 37
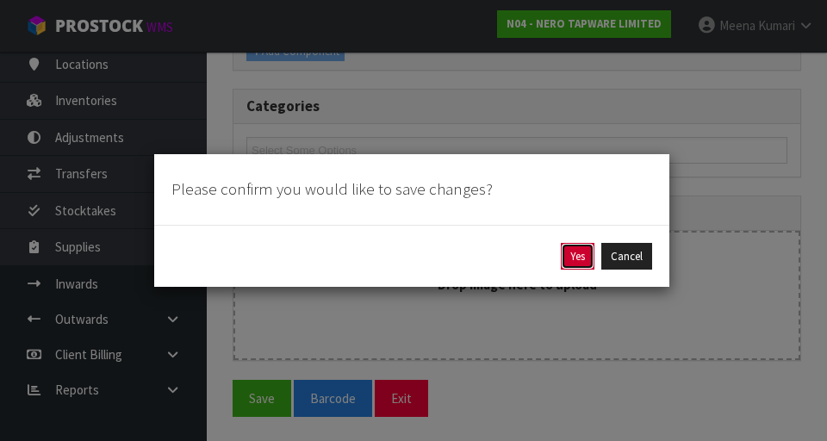
click at [583, 260] on button "Yes" at bounding box center [578, 257] width 34 height 28
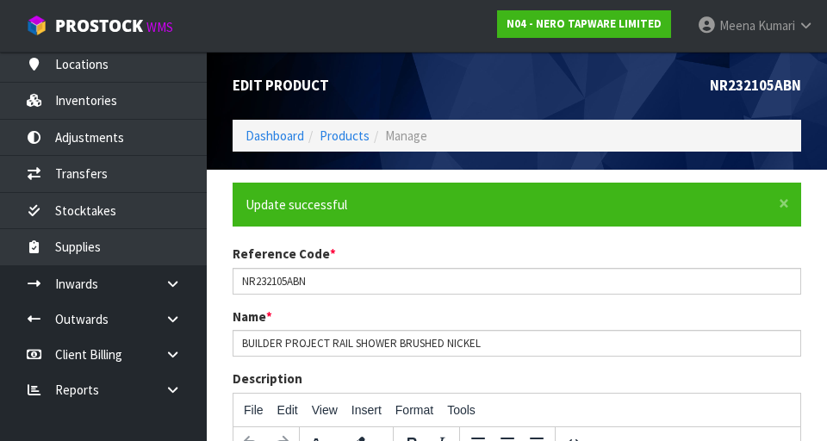
scroll to position [0, 0]
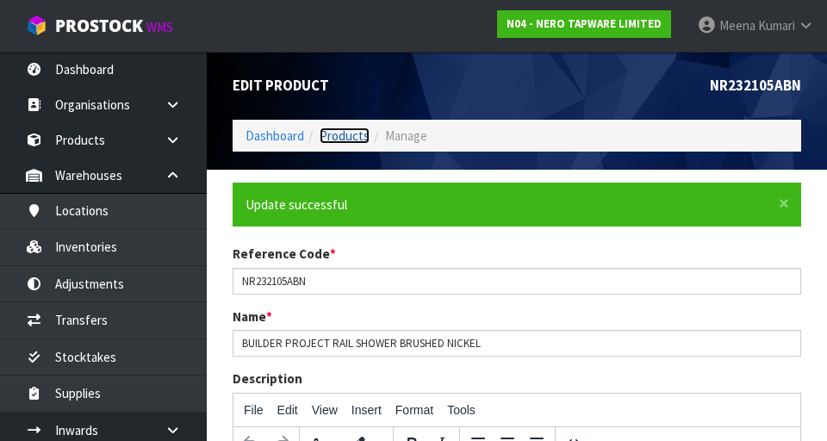
click at [343, 140] on link "Products" at bounding box center [345, 136] width 50 height 16
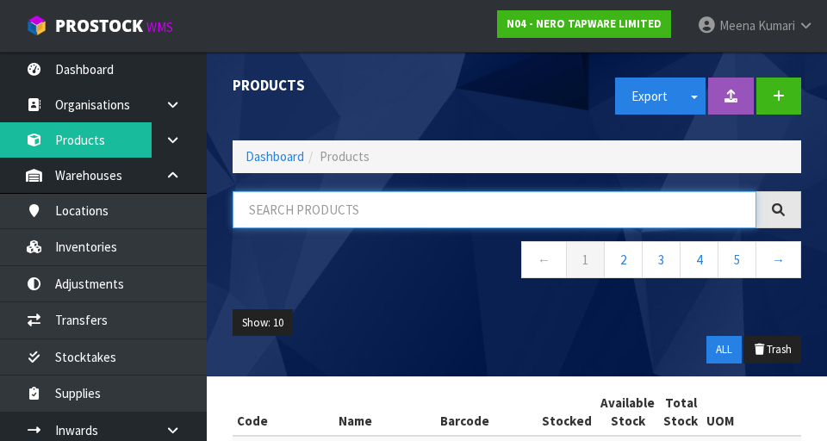
click at [421, 208] on input "text" at bounding box center [495, 209] width 524 height 37
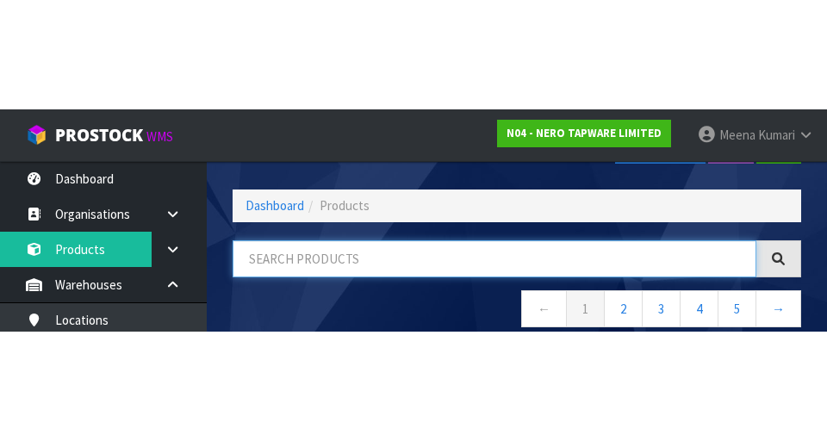
scroll to position [98, 0]
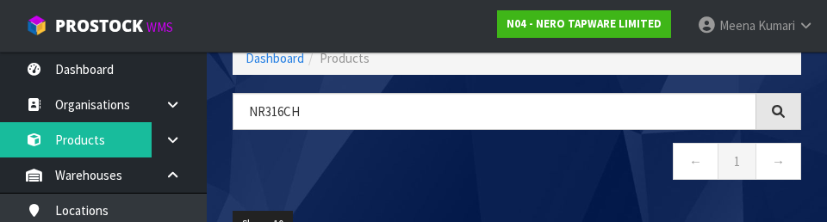
click at [528, 189] on div "NR316Ch ← 1 →" at bounding box center [517, 145] width 595 height 105
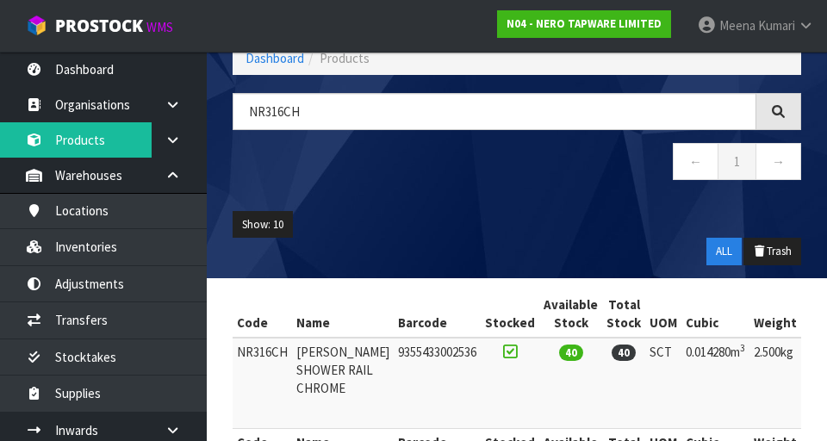
type input "NR316CH"
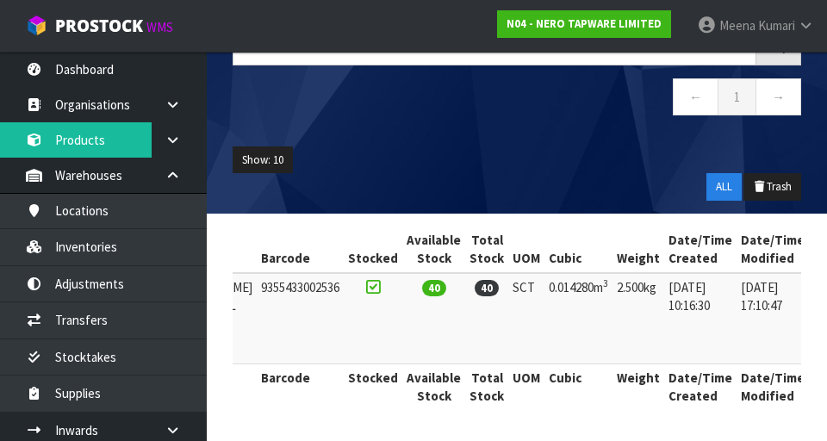
scroll to position [174, 0]
click at [827, 286] on icon at bounding box center [833, 291] width 13 height 11
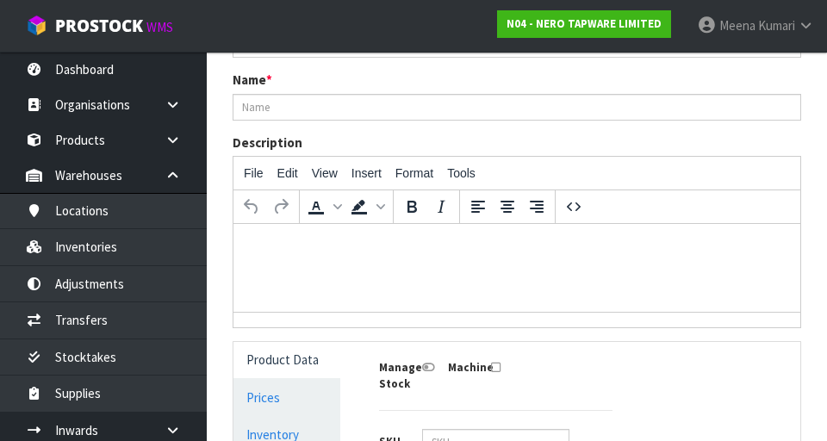
scroll to position [1153, 0]
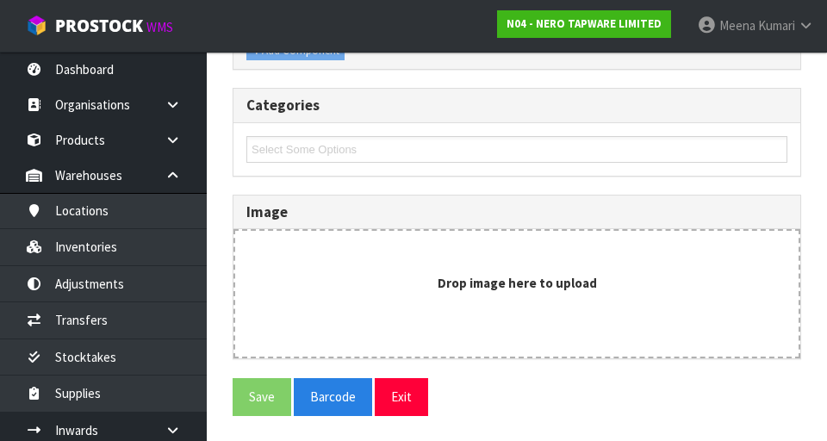
type input "NR316CH"
type input "[PERSON_NAME] SHOWER RAIL CHROME"
type input "9355433002536"
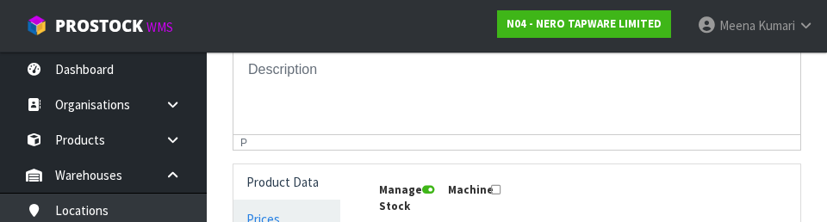
scroll to position [0, 0]
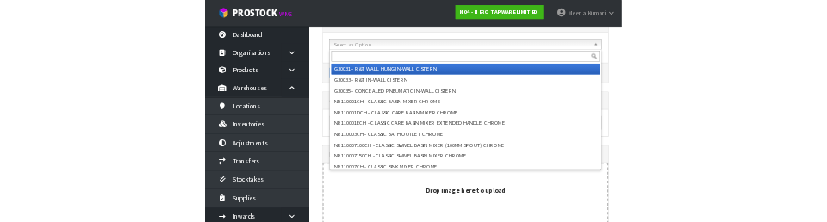
scroll to position [1051, 0]
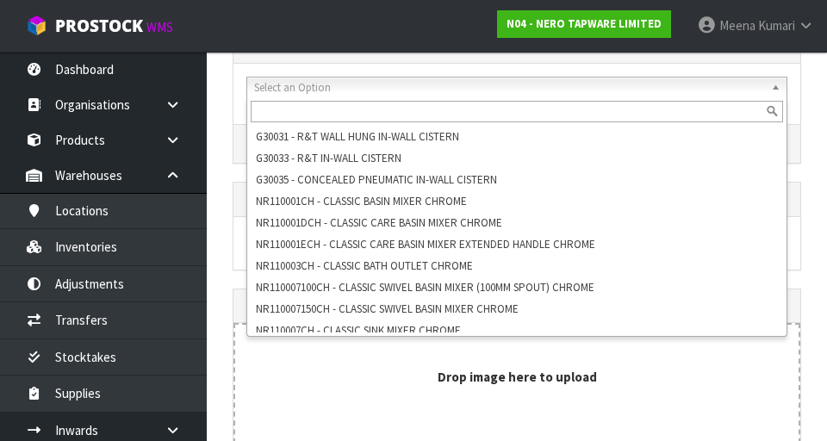
scroll to position [87, 0]
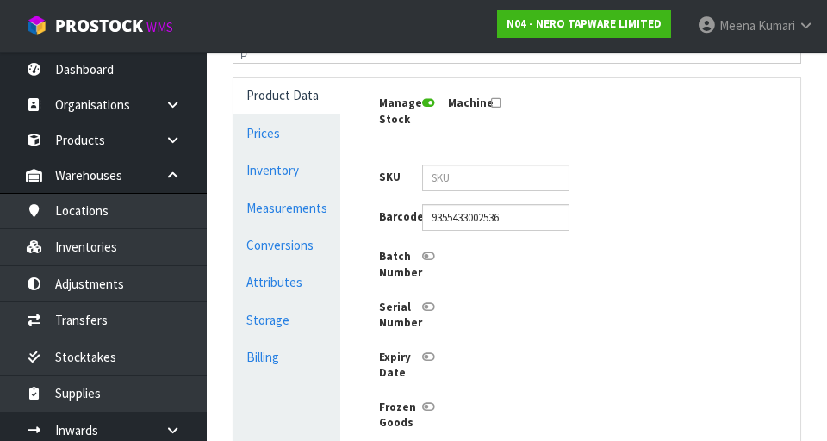
scroll to position [446, 0]
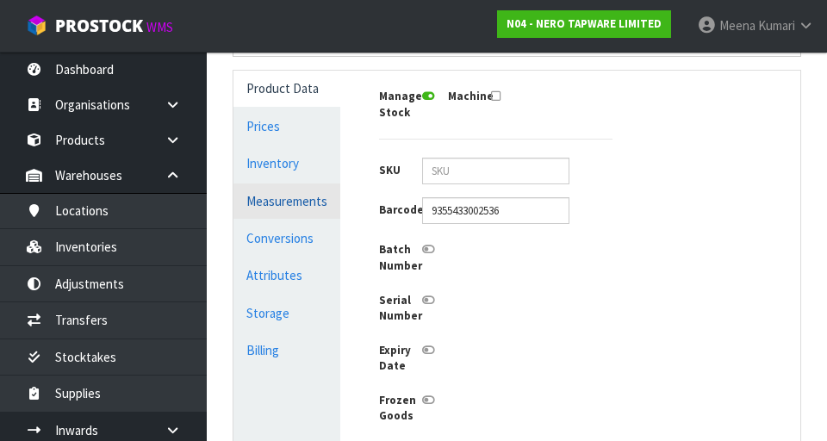
click at [334, 198] on link "Measurements" at bounding box center [287, 201] width 107 height 35
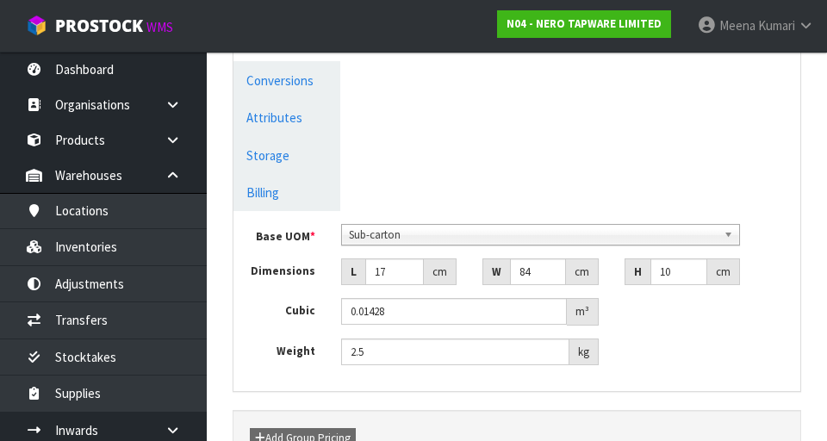
scroll to position [608, 0]
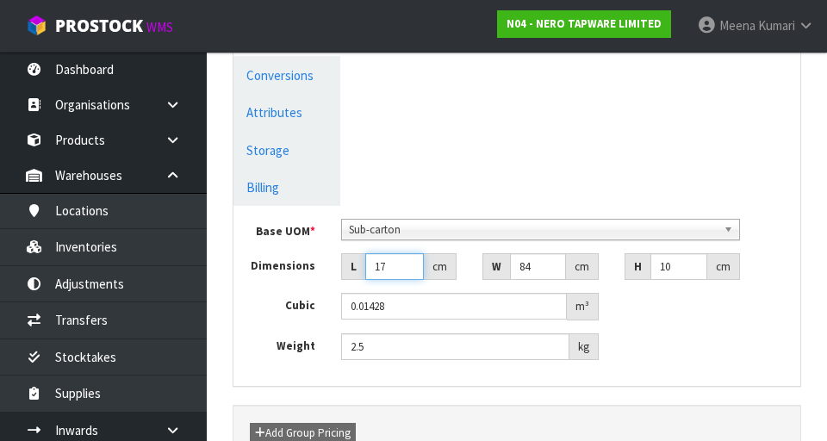
click at [399, 260] on input "17" at bounding box center [394, 266] width 59 height 27
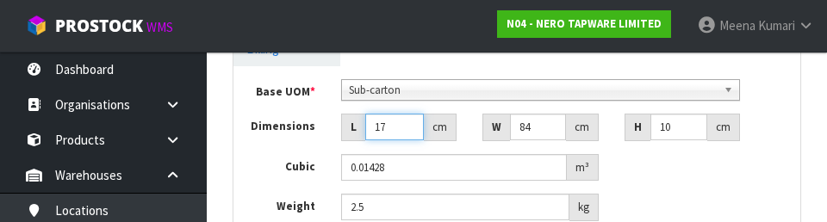
scroll to position [755, 0]
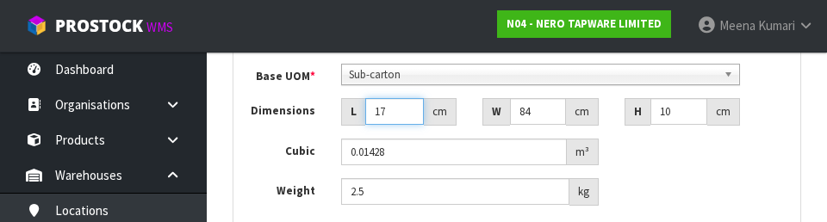
type input "1"
type input "0.00084"
type input "0.000001"
type input "8"
type input "0.00672"
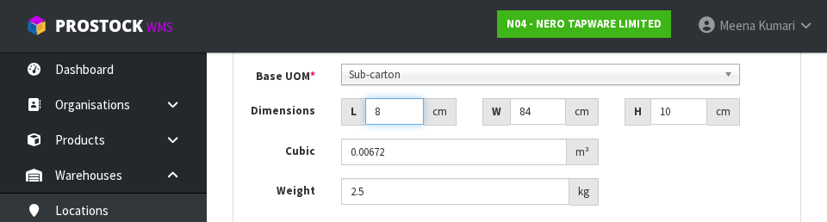
type input "84"
type input "0.07056"
type input "84"
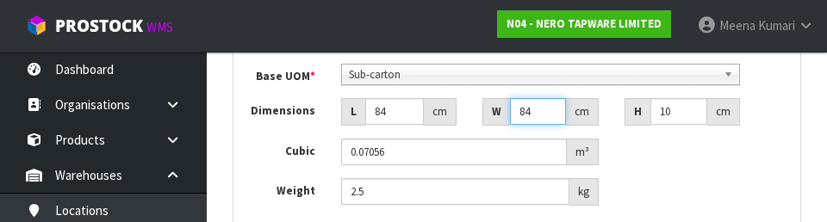
click at [545, 114] on input "84" at bounding box center [538, 111] width 56 height 27
type input "8"
type input "0.00672"
type input "0.000001"
type input "1"
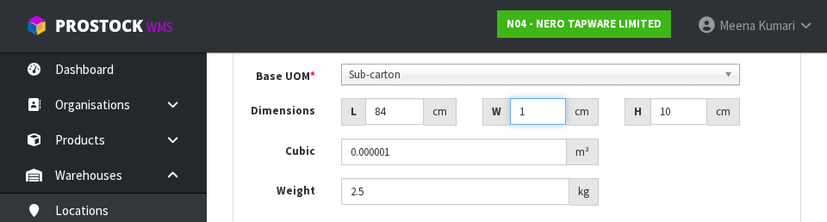
type input "0.00084"
type input "16"
type input "0.01344"
type input "16"
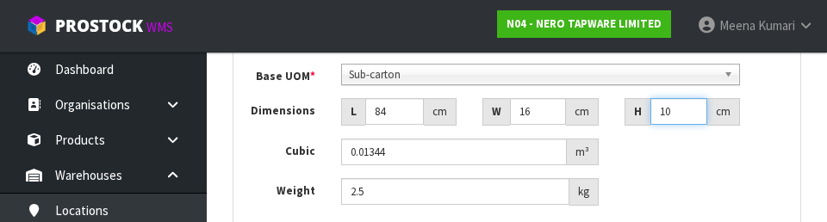
click at [685, 115] on input "10" at bounding box center [680, 111] width 58 height 27
type input "1"
type input "0.001344"
type input "11"
type input "0.014784"
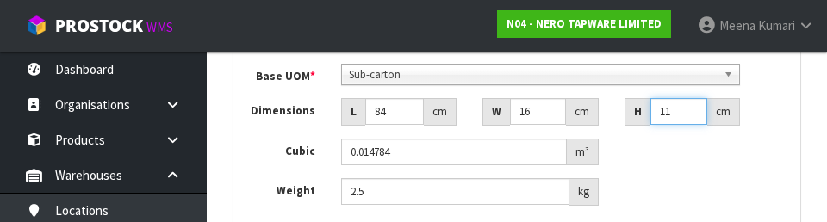
type input "11"
click at [749, 172] on div "Base UOM * Bag Bar Basket Bin Bottle Box Bundle Cabinet Cage Carton Case Coil C…" at bounding box center [516, 135] width 541 height 142
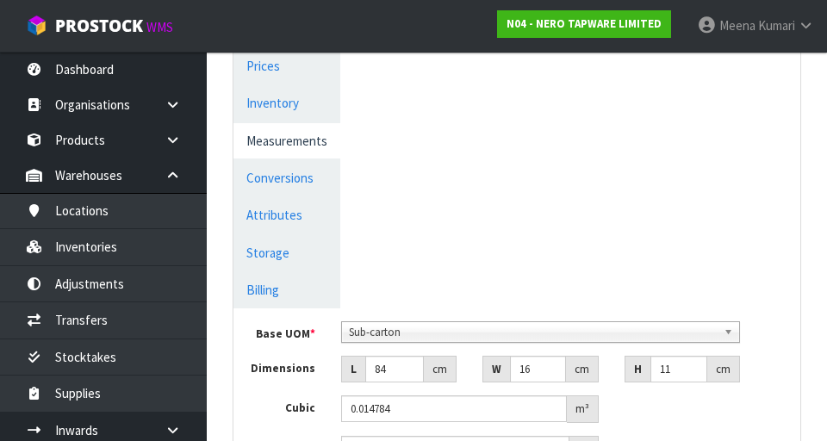
scroll to position [486, 0]
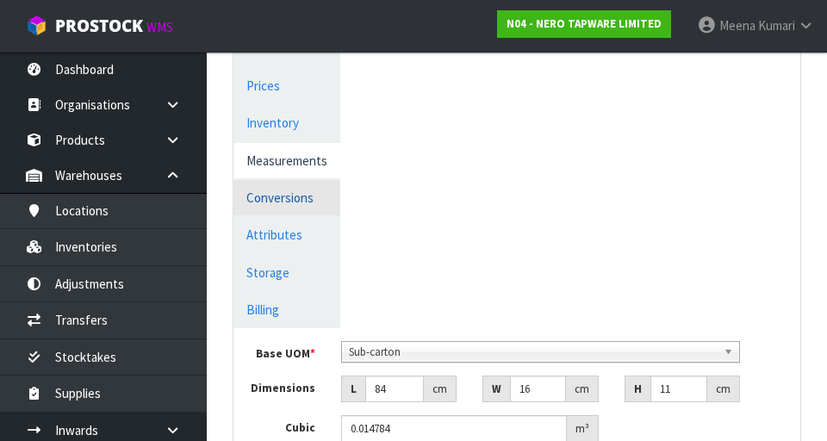
click at [321, 190] on link "Conversions" at bounding box center [287, 197] width 107 height 35
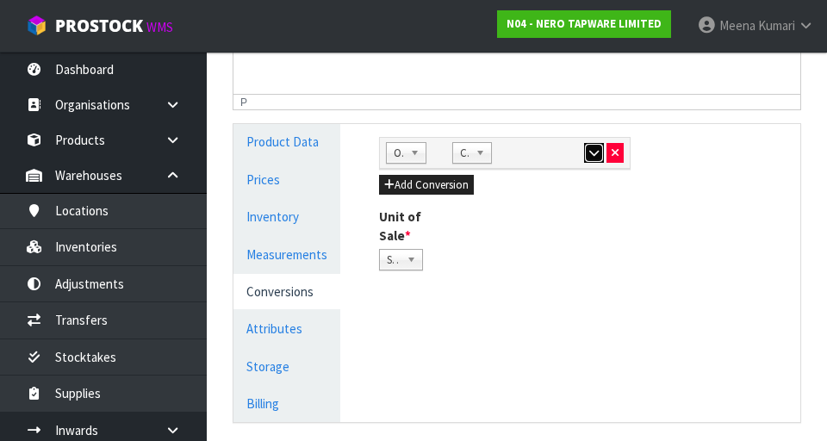
click at [590, 156] on icon "button" at bounding box center [594, 152] width 9 height 11
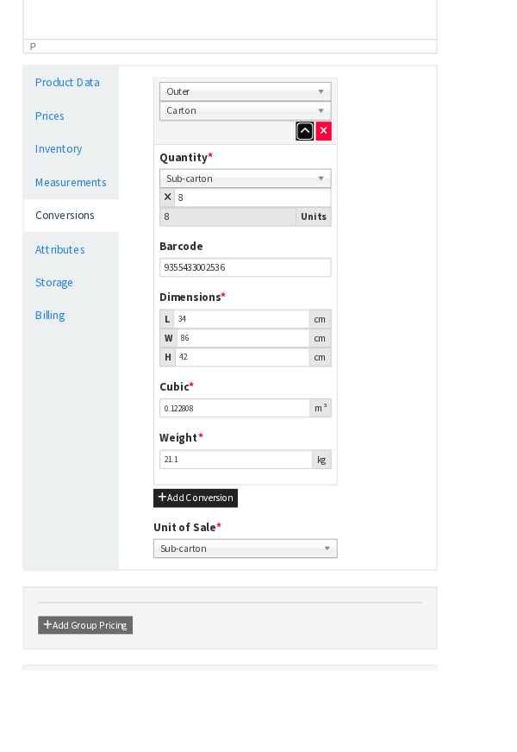
scroll to position [489, 0]
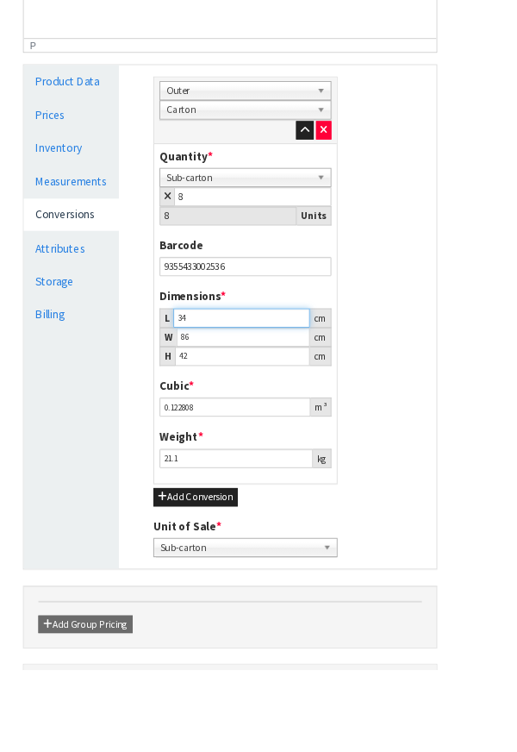
click at [274, 355] on input "34" at bounding box center [271, 357] width 153 height 22
type input "3"
type input "0.010836"
type input "0.000001"
type input "8"
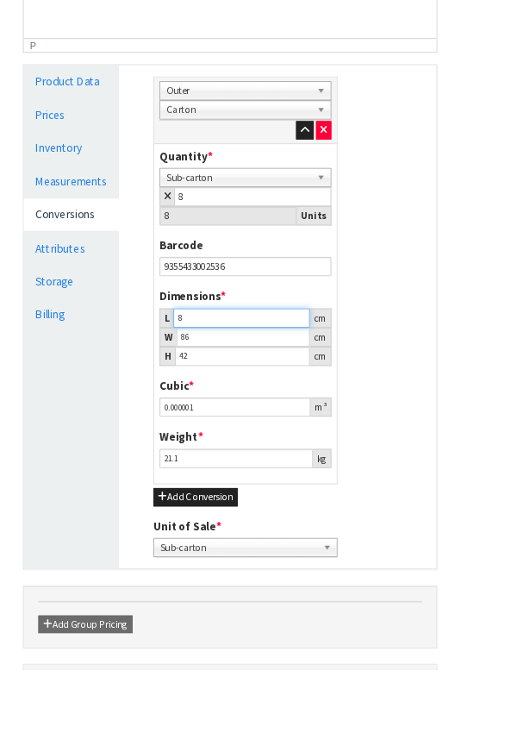
type input "0.028896"
type input "83"
type input "0.299796"
type input "83"
click at [274, 380] on input "86" at bounding box center [273, 379] width 150 height 22
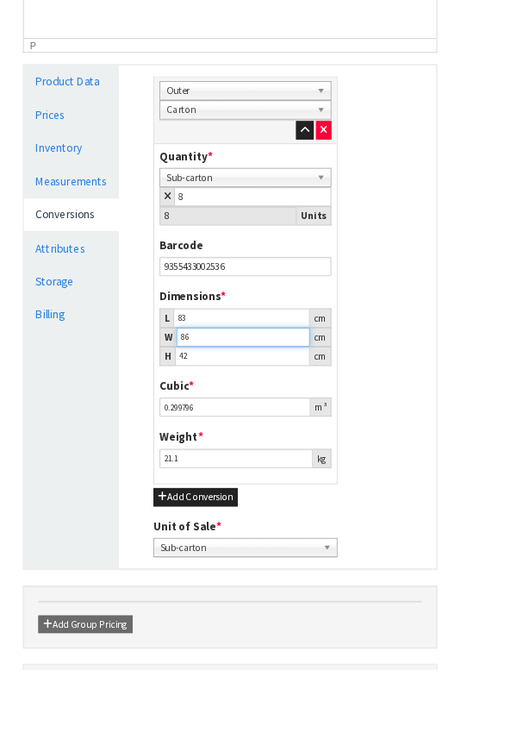
type input "8"
type input "0.027888"
type input "0.000001"
type input "2"
type input "0.006972"
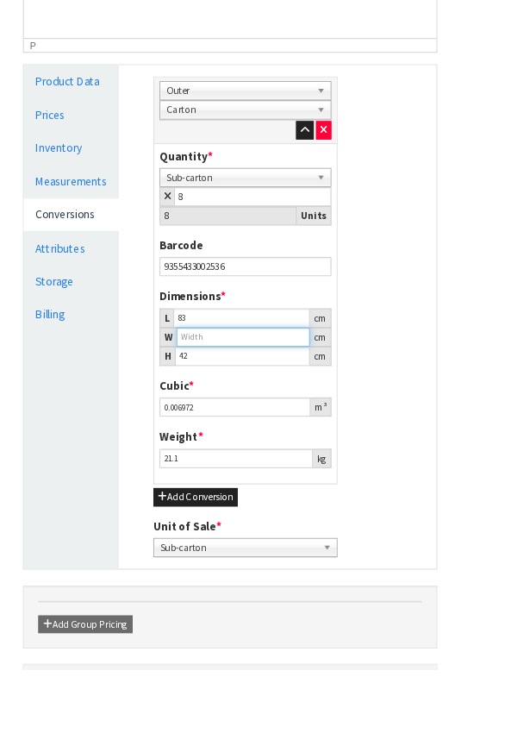
type input "0.000001"
type input "3"
type input "0.010458"
type input "33"
type input "0.115038"
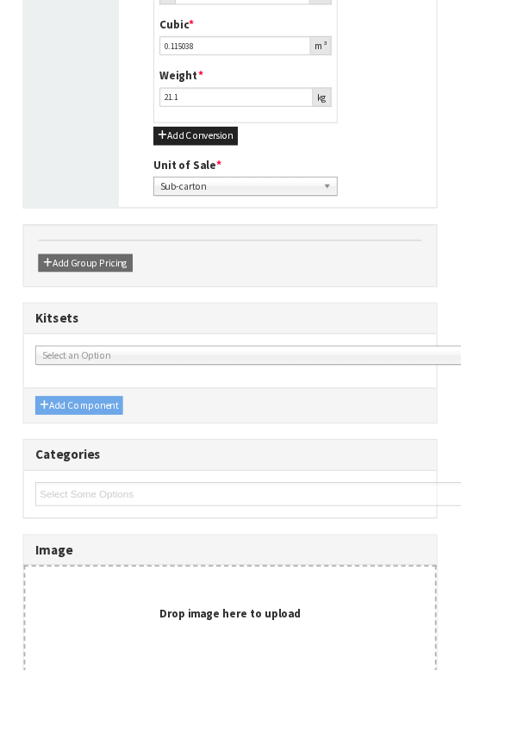
scroll to position [895, 0]
type input "33"
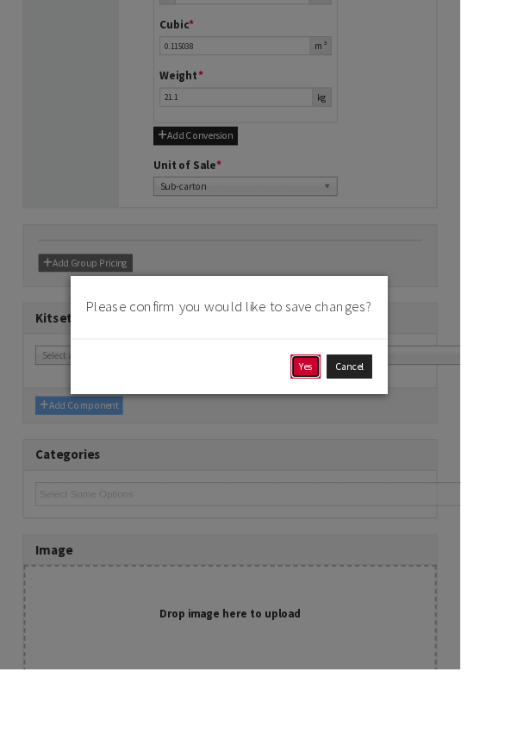
click at [360, 426] on button "Yes" at bounding box center [344, 412] width 34 height 28
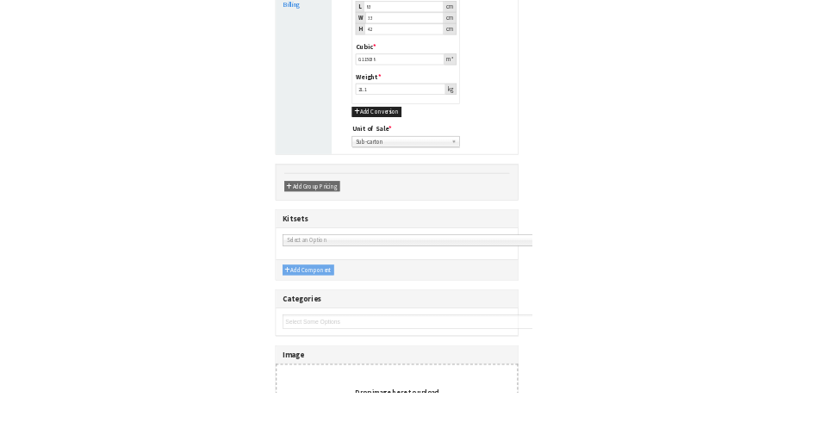
scroll to position [0, 0]
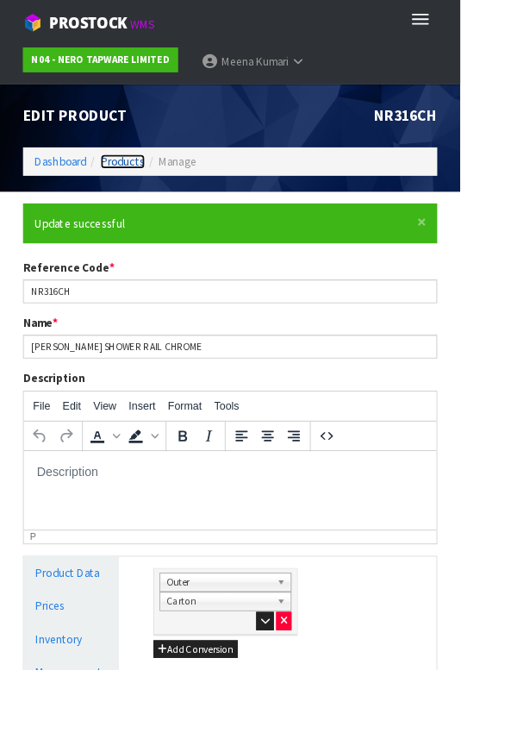
click at [152, 180] on link "Products" at bounding box center [138, 181] width 50 height 16
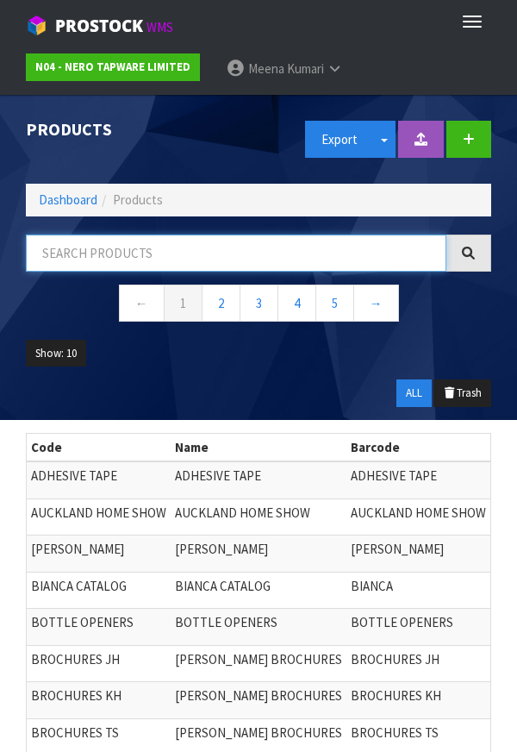
click at [178, 250] on input "text" at bounding box center [236, 252] width 421 height 37
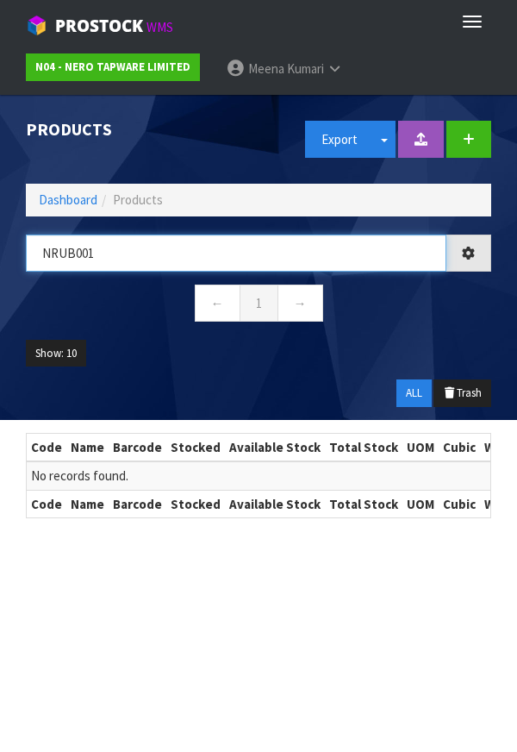
type input "NRUB001"
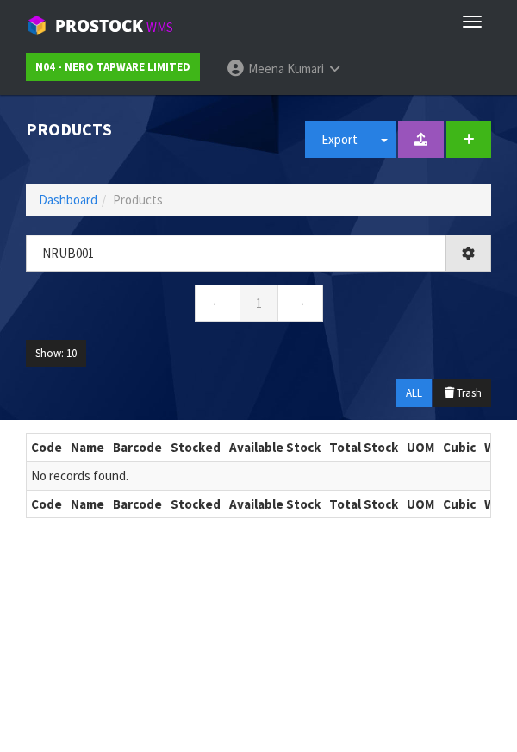
click at [424, 298] on nav "← 1 →" at bounding box center [258, 305] width 465 height 42
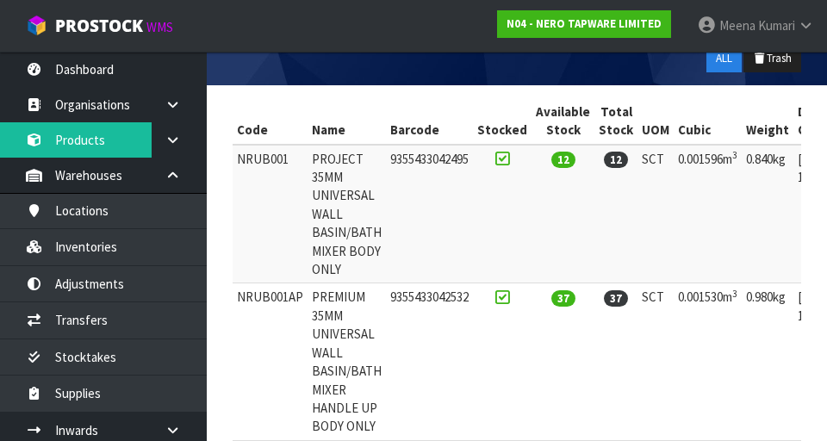
scroll to position [0, 170]
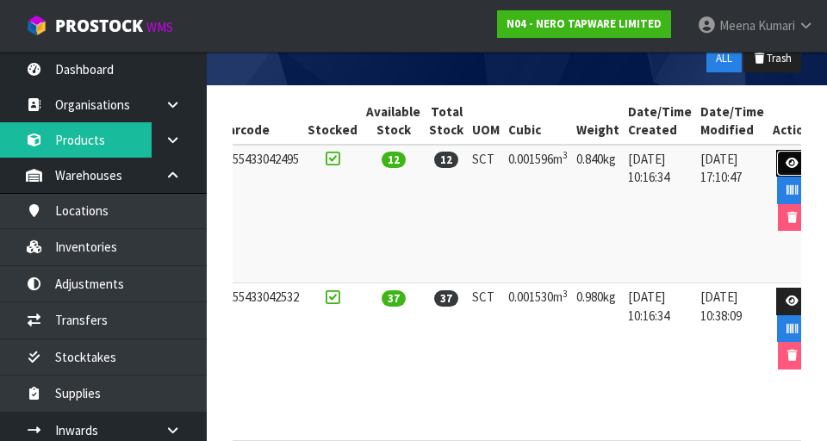
click at [786, 159] on icon at bounding box center [792, 163] width 13 height 11
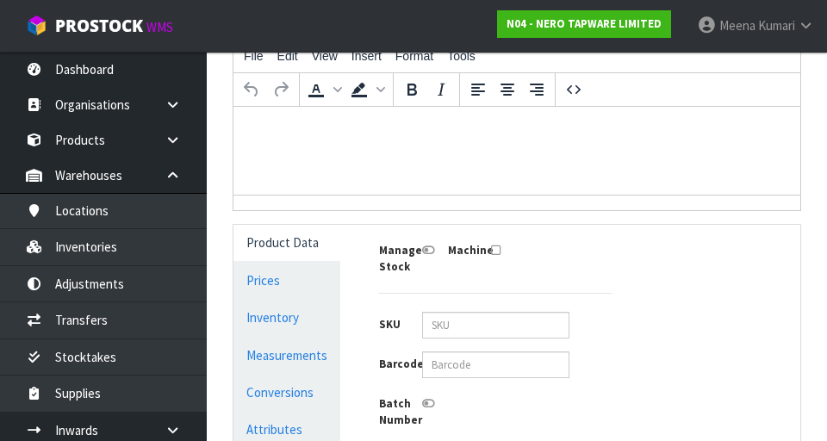
type input "NRUB001"
type input "PROJECT 35MM UNIVERSAL WALL BASIN/BATH MIXER BODY ONLY"
type input "9355433042495"
type input "19"
type input "12"
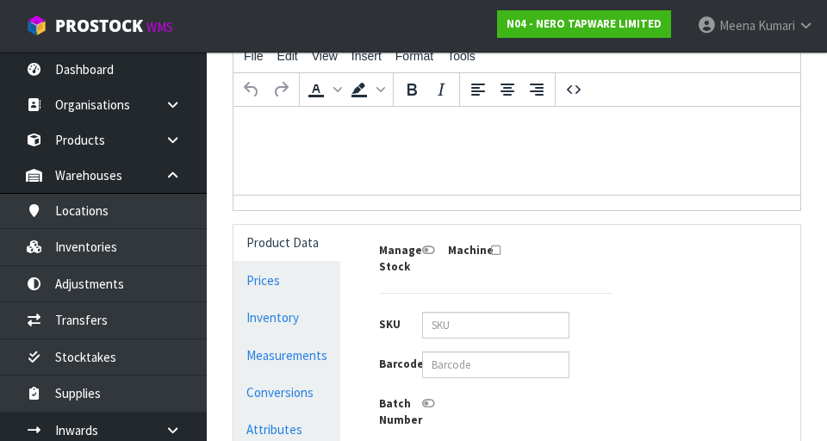
type input "7"
type input "0.001596"
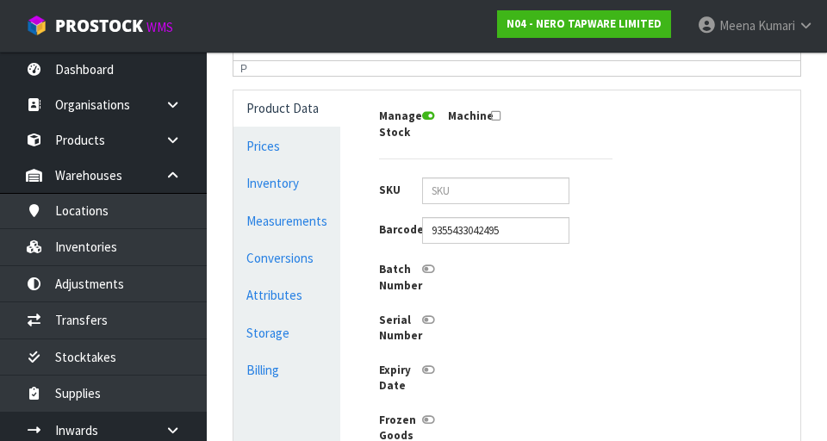
scroll to position [410, 0]
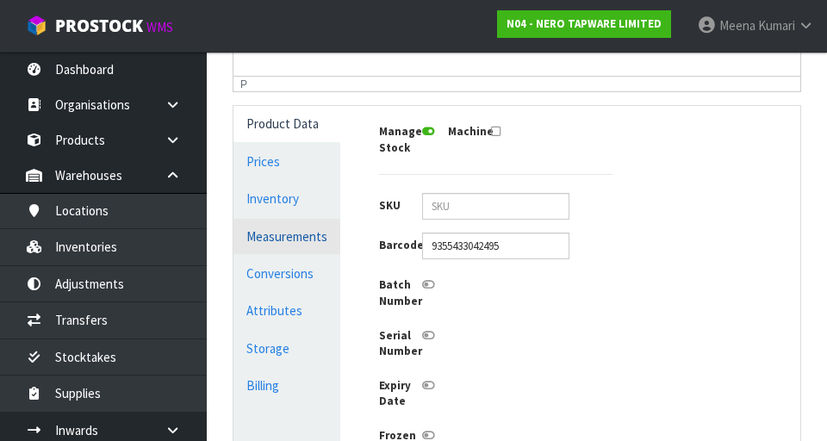
click at [298, 246] on link "Measurements" at bounding box center [287, 236] width 107 height 35
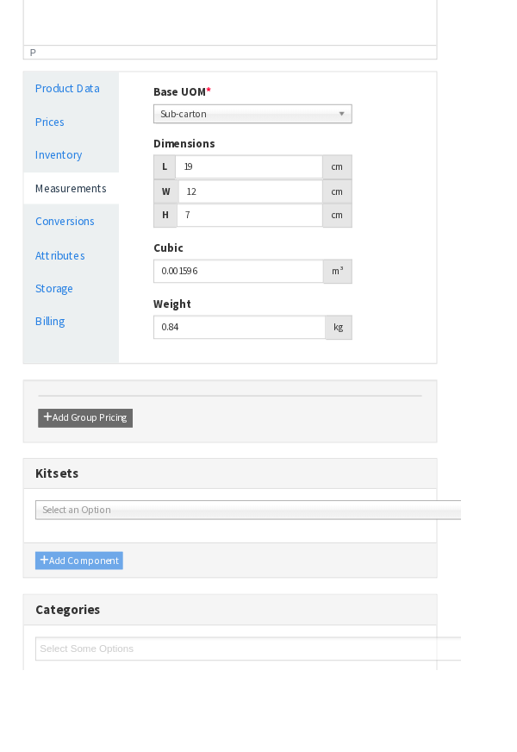
scroll to position [483, 0]
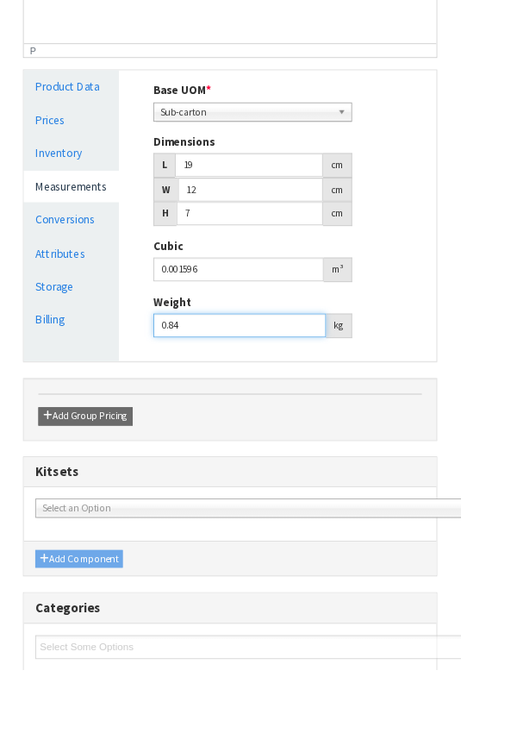
click at [244, 362] on input "0.84" at bounding box center [269, 365] width 194 height 27
type input "0"
type input "1"
click at [489, 323] on div "Product Data Prices Inventory Measurements Conversions Attributes Storage Billi…" at bounding box center [259, 242] width 490 height 326
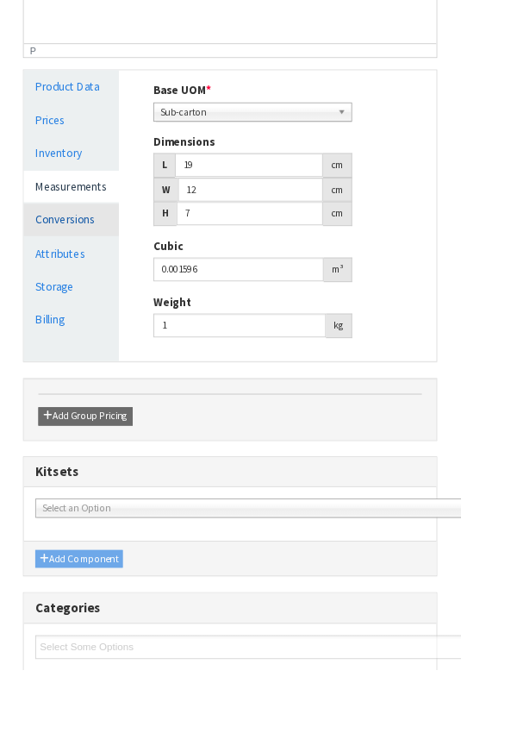
click at [99, 258] on link "Conversions" at bounding box center [80, 246] width 107 height 35
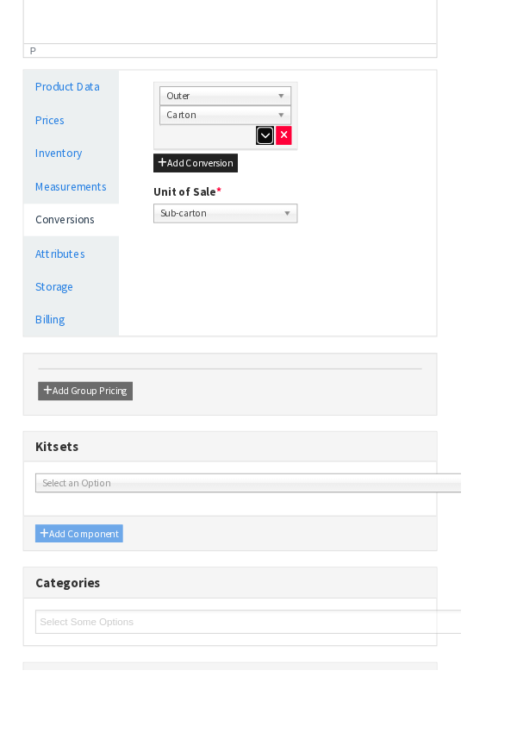
click at [293, 153] on icon "button" at bounding box center [297, 152] width 9 height 11
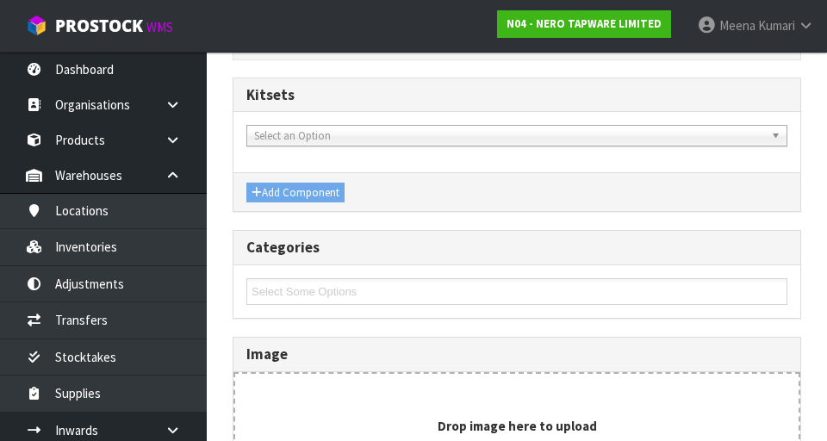
scroll to position [1291, 0]
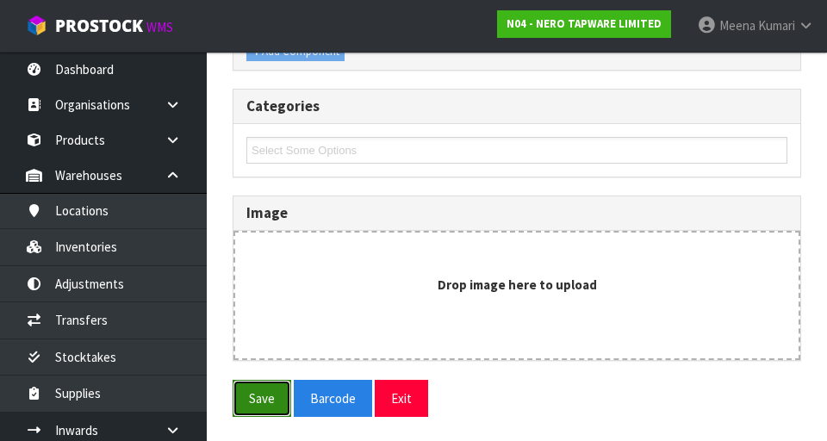
click at [265, 400] on button "Save" at bounding box center [262, 398] width 59 height 37
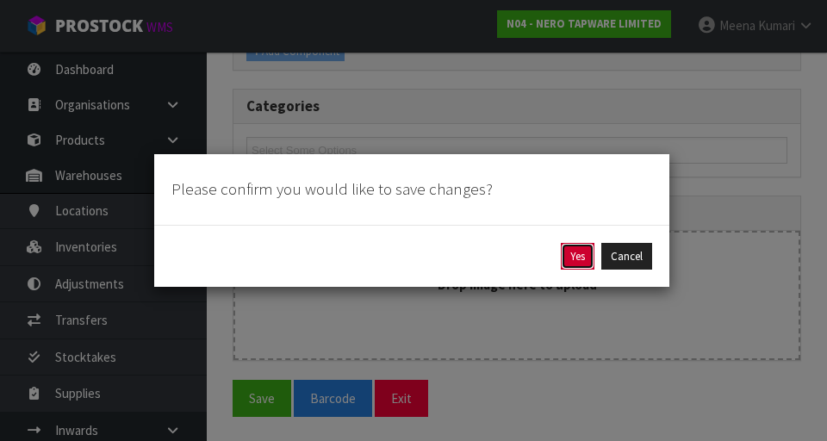
click at [573, 253] on button "Yes" at bounding box center [578, 257] width 34 height 28
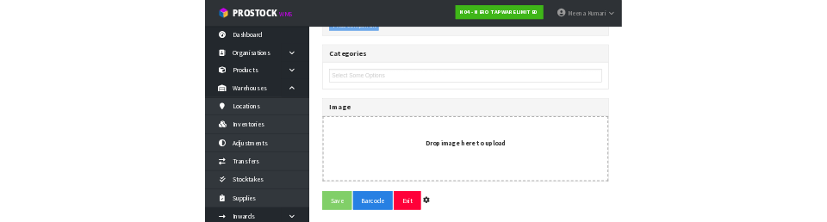
scroll to position [0, 0]
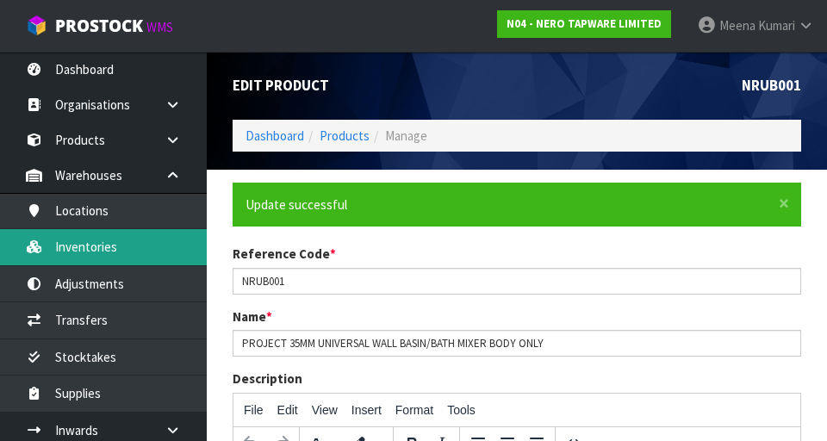
click at [122, 242] on link "Inventories" at bounding box center [103, 246] width 207 height 35
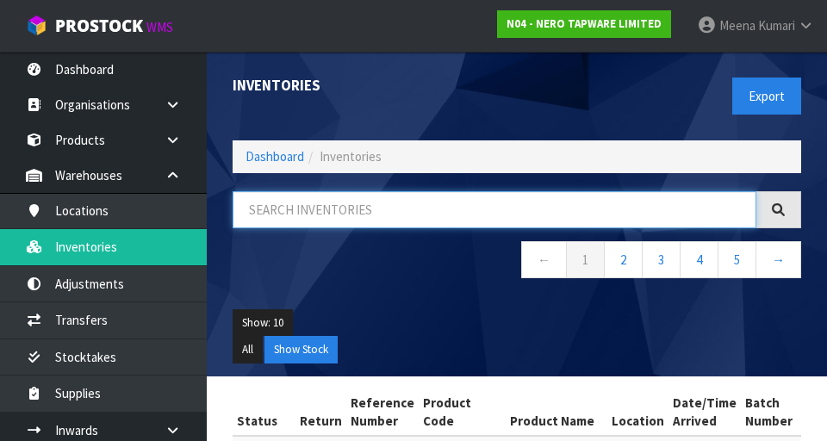
click at [405, 195] on input "text" at bounding box center [495, 209] width 524 height 37
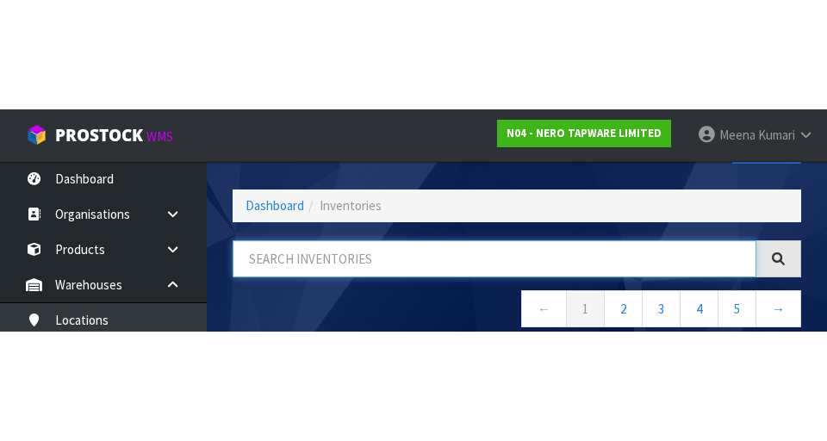
scroll to position [98, 0]
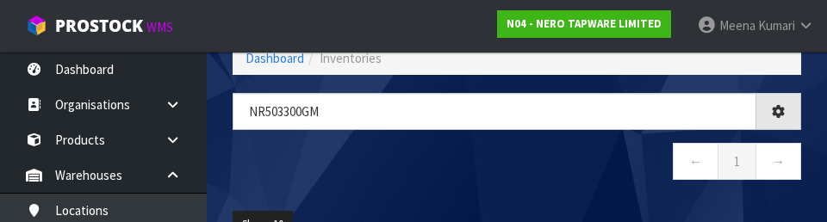
click at [558, 185] on nav "← 1 →" at bounding box center [517, 164] width 569 height 42
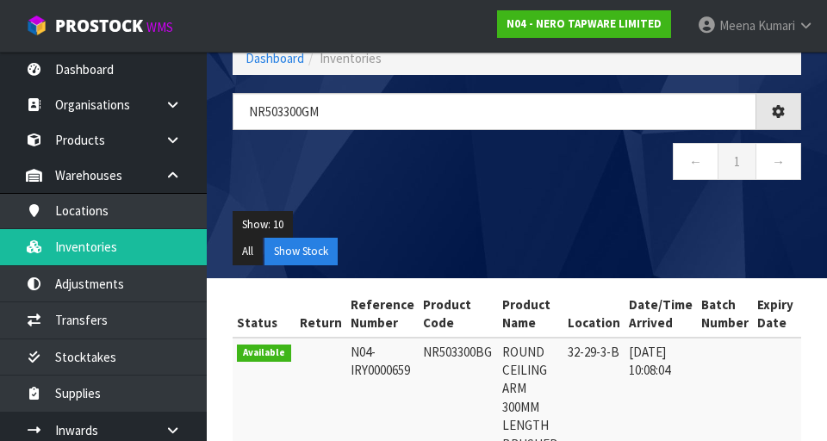
type input "NR503300GM"
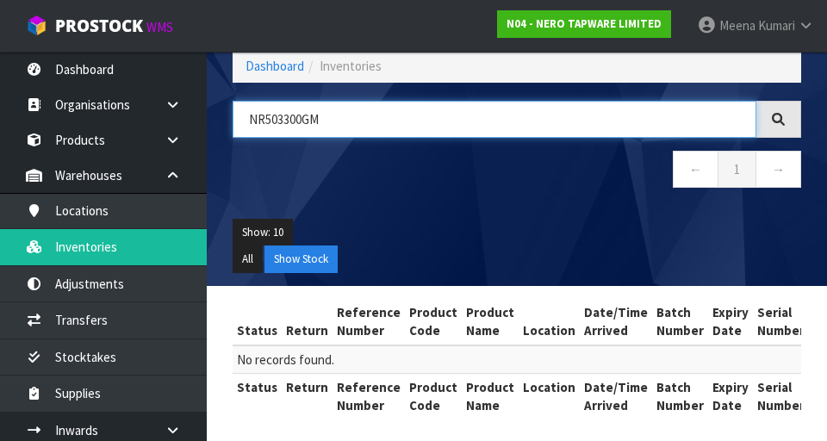
scroll to position [91, 0]
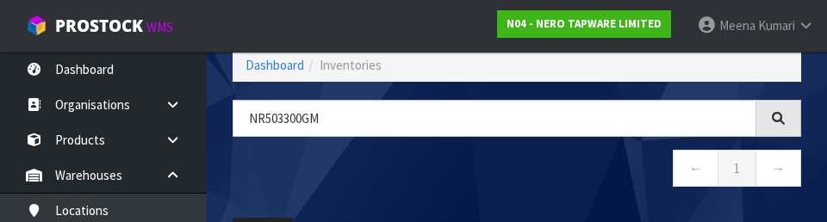
click at [519, 158] on nav "← 1 →" at bounding box center [517, 171] width 569 height 42
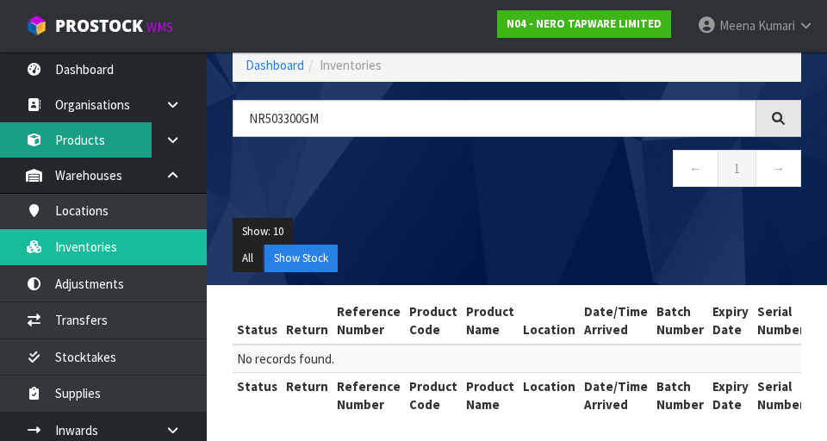
click at [109, 137] on link "Products" at bounding box center [103, 139] width 207 height 35
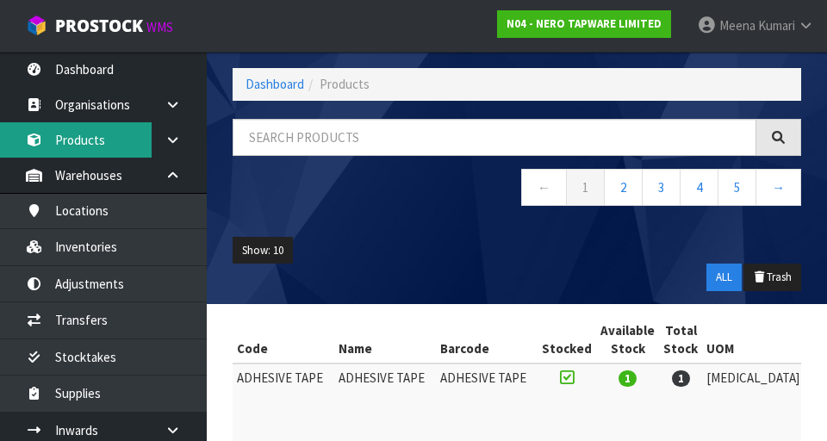
scroll to position [91, 0]
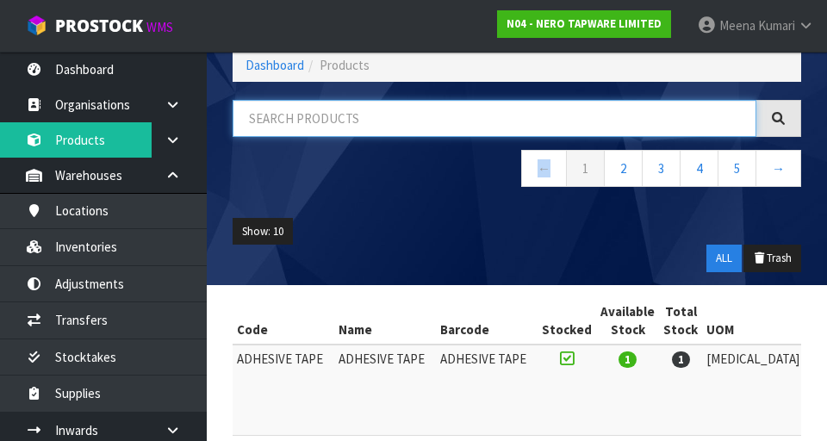
click at [314, 119] on input "text" at bounding box center [495, 118] width 524 height 37
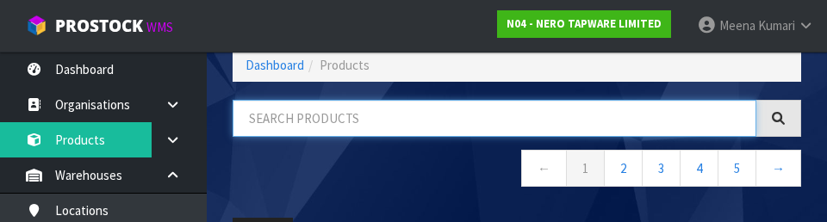
click at [268, 124] on input "text" at bounding box center [495, 118] width 524 height 37
paste input "NR503300GM"
type input "NR503300GM"
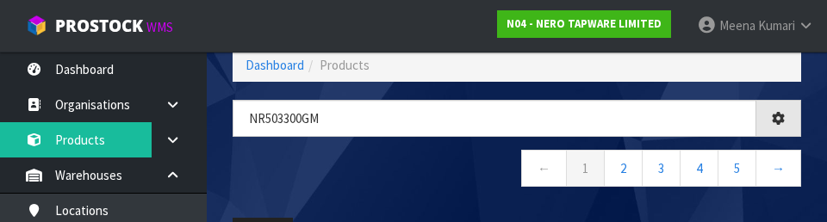
click at [429, 155] on nav "← 1 2 3 4 5 →" at bounding box center [517, 171] width 569 height 42
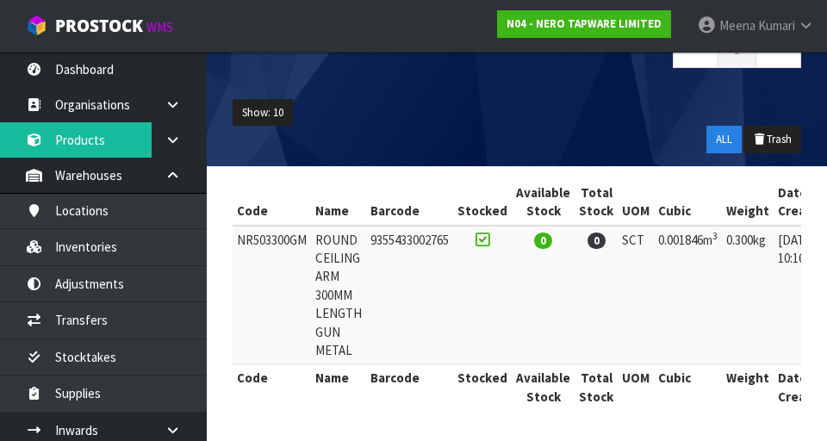
scroll to position [0, 154]
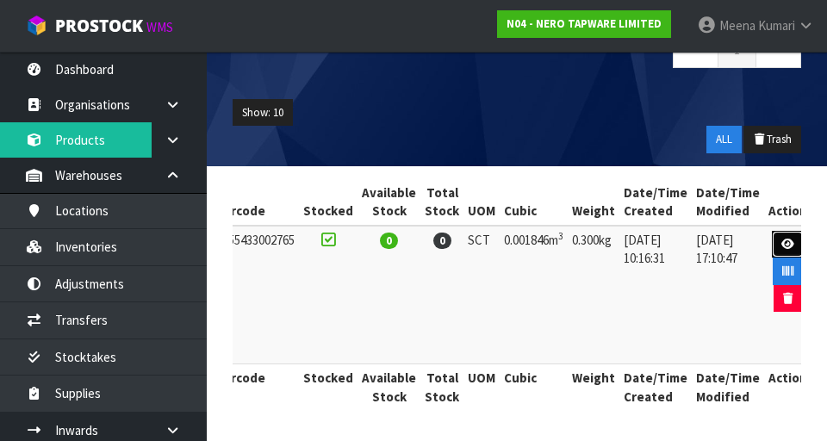
click at [783, 240] on icon at bounding box center [788, 244] width 13 height 11
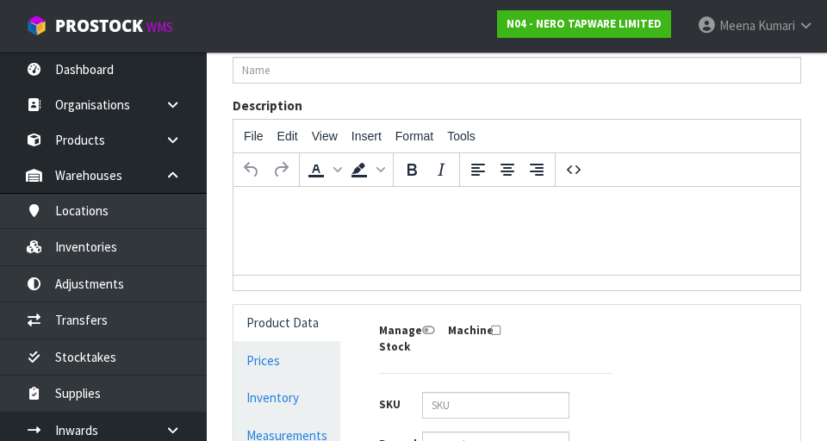
type input "NR503300GM"
type input "ROUND CEILING ARM 300MM LENGTH GUN METAL"
type input "9355433002765"
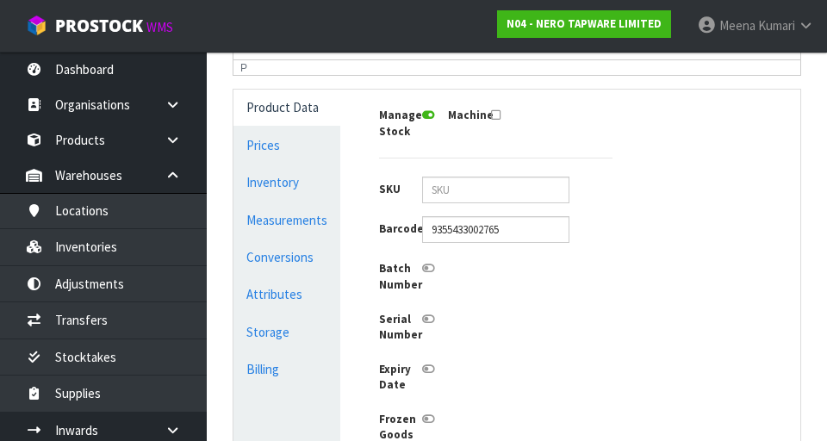
scroll to position [427, 0]
click at [321, 258] on link "Conversions" at bounding box center [287, 257] width 107 height 35
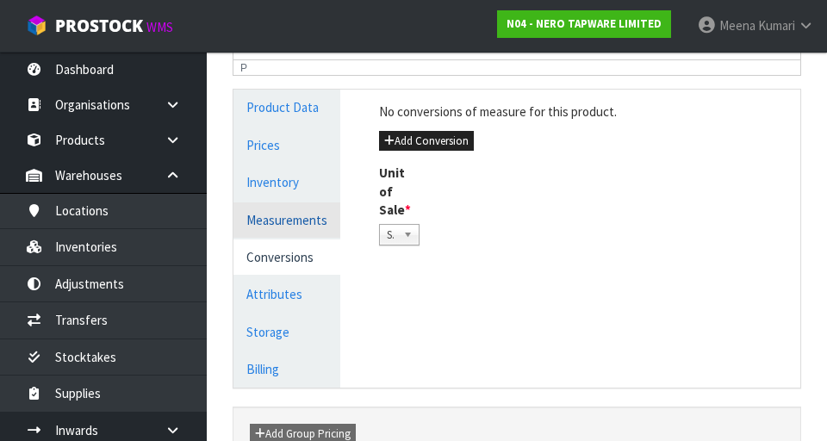
click at [328, 222] on link "Measurements" at bounding box center [287, 220] width 107 height 35
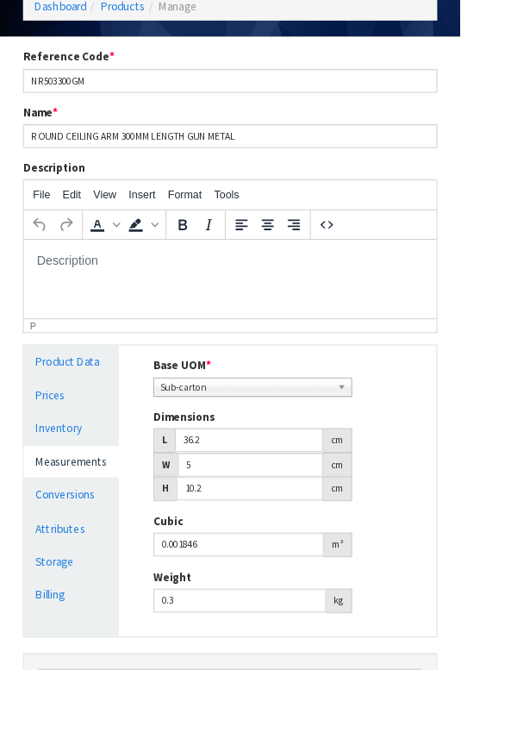
scroll to position [174, 0]
click at [305, 440] on input "36.2" at bounding box center [280, 494] width 166 height 27
type input "36"
type input "0.001836"
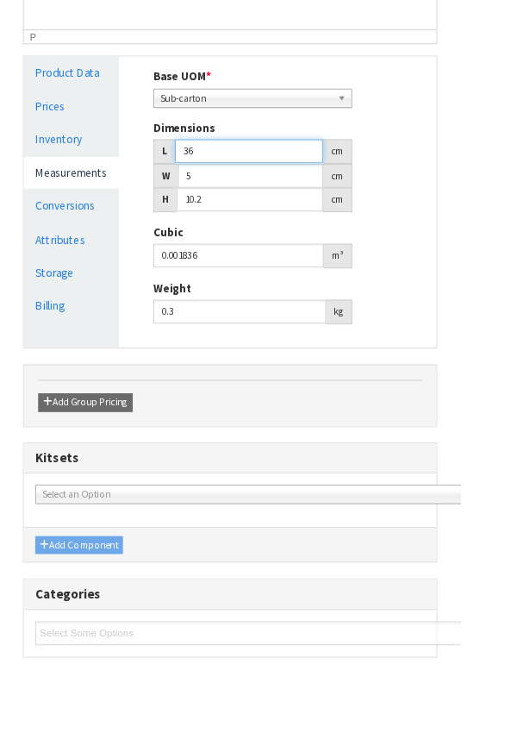
scroll to position [524, 0]
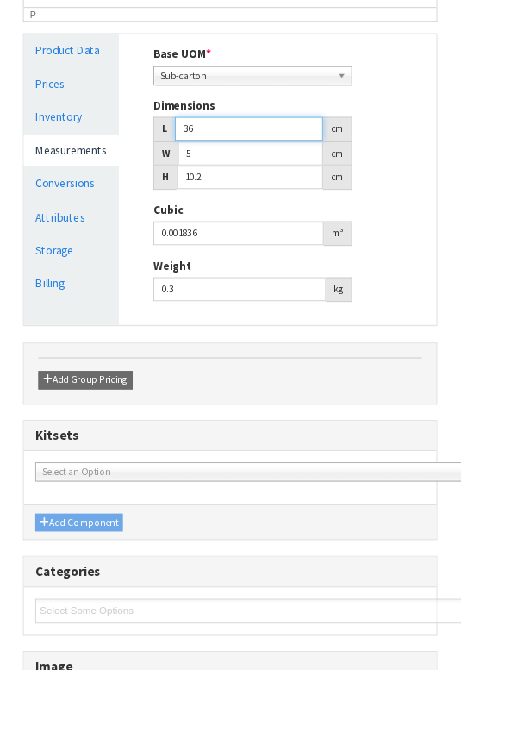
type input "36"
click at [315, 167] on input "5" at bounding box center [281, 172] width 163 height 27
type input "0.000001"
type input "1"
type input "0.000367"
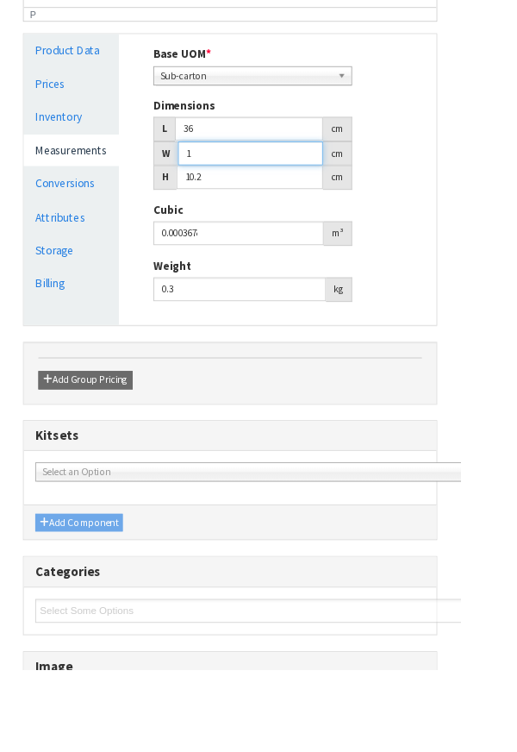
type input "10"
type input "0.003672"
type input "10"
click at [305, 205] on input "10.2" at bounding box center [280, 198] width 165 height 27
type input "10"
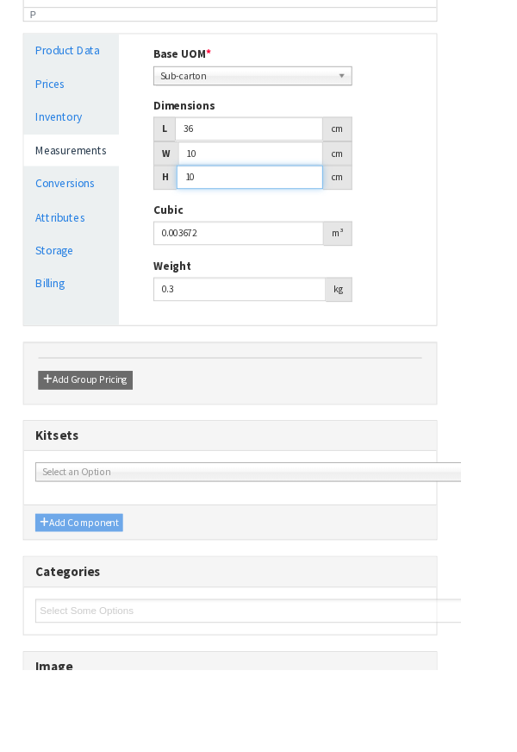
type input "0.0036"
type input "1"
type input "0.00036"
type input "0.000001"
type input "4"
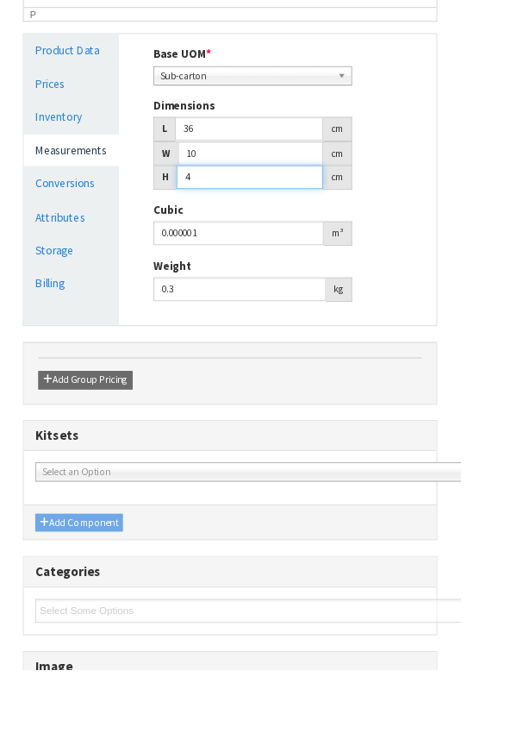
type input "0.00144"
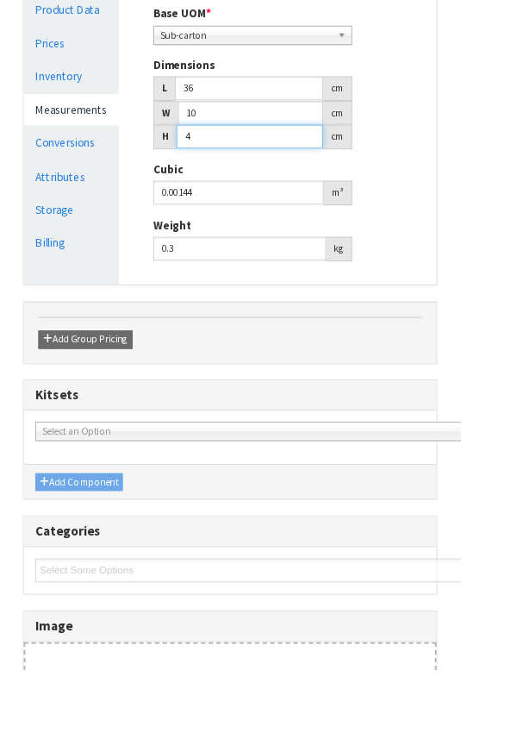
scroll to position [657, 0]
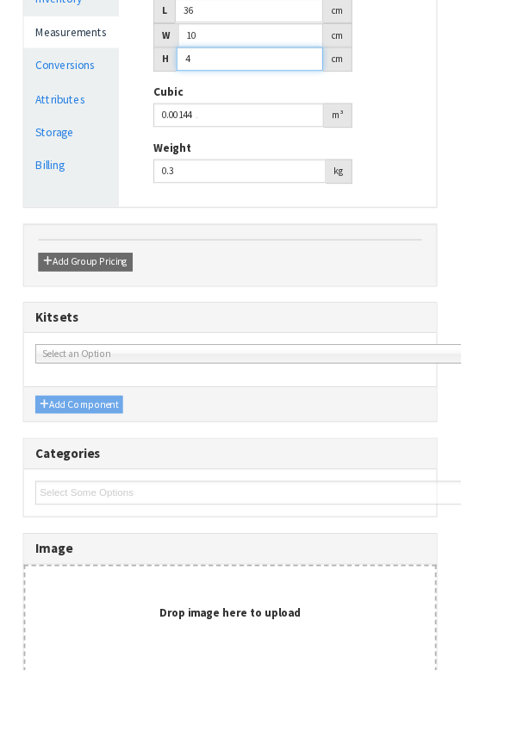
type input "4"
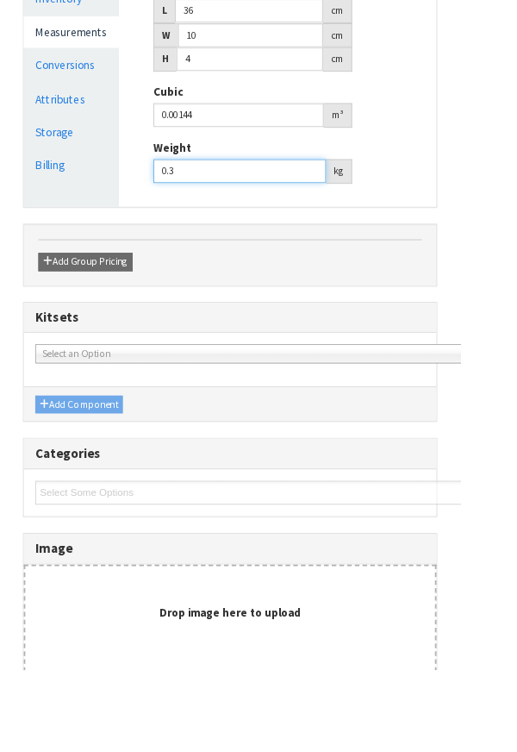
click at [281, 197] on input "0.3" at bounding box center [269, 191] width 194 height 27
type input "0"
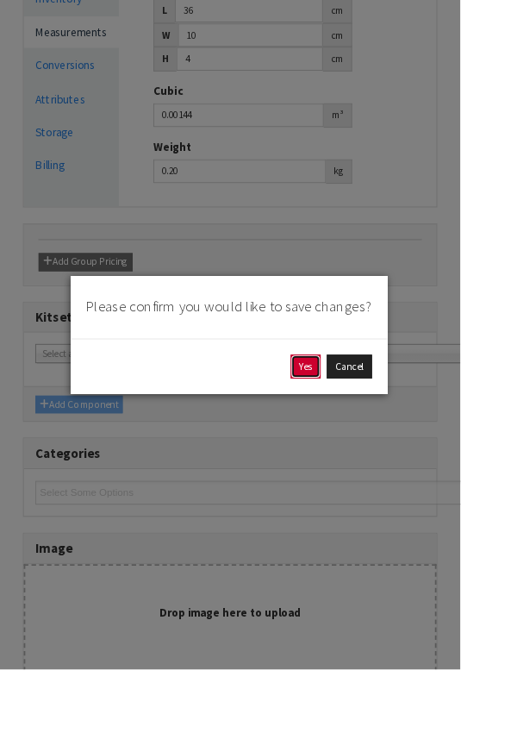
click at [360, 426] on button "Yes" at bounding box center [344, 412] width 34 height 28
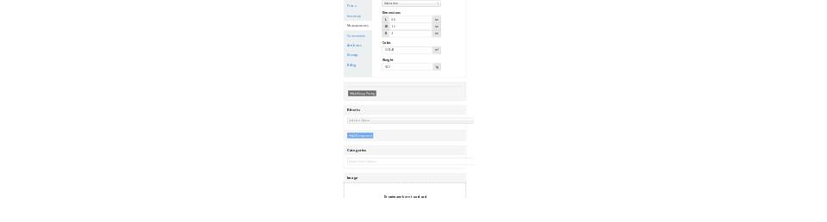
scroll to position [0, 0]
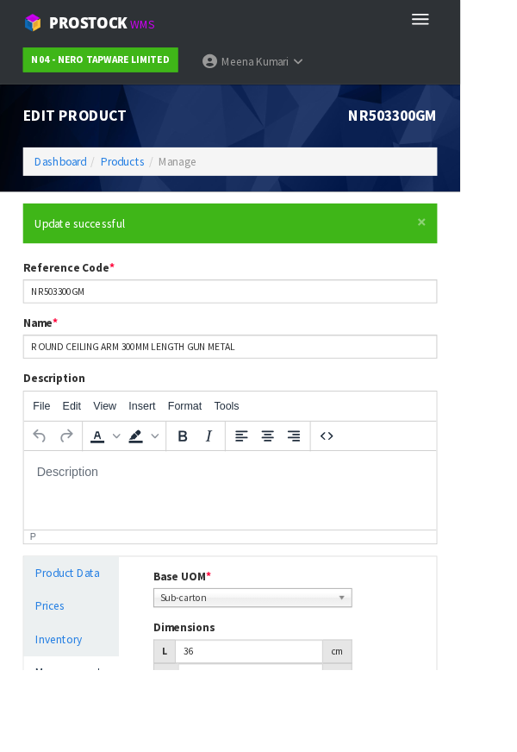
type input "0.2"
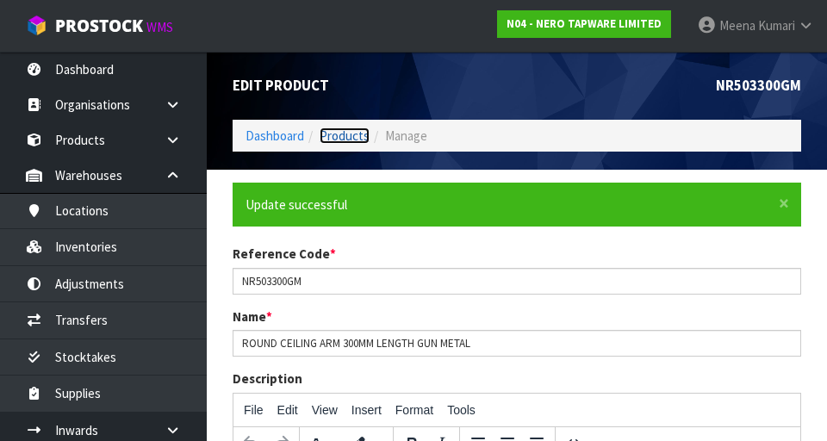
click at [364, 132] on link "Products" at bounding box center [345, 136] width 50 height 16
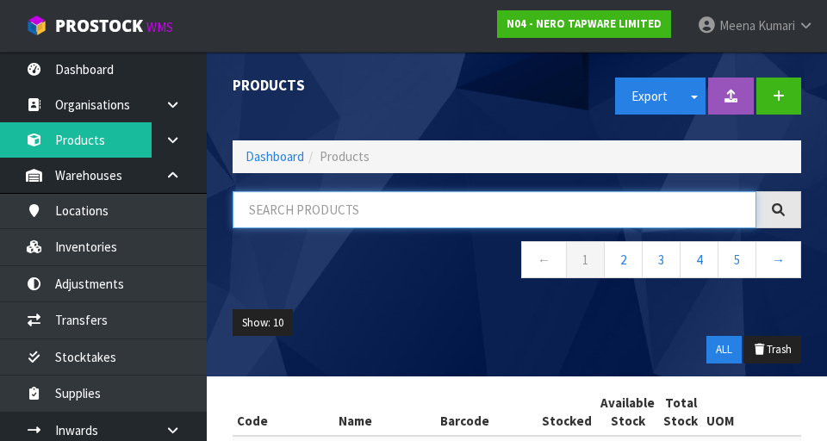
click at [371, 215] on input "text" at bounding box center [495, 209] width 524 height 37
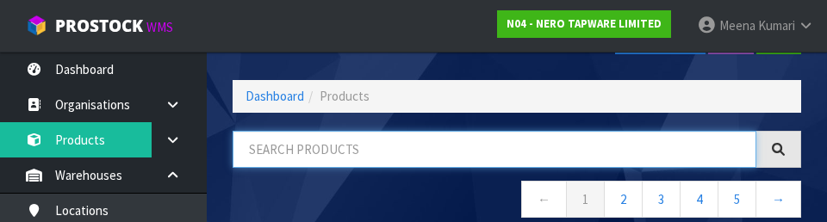
scroll to position [98, 0]
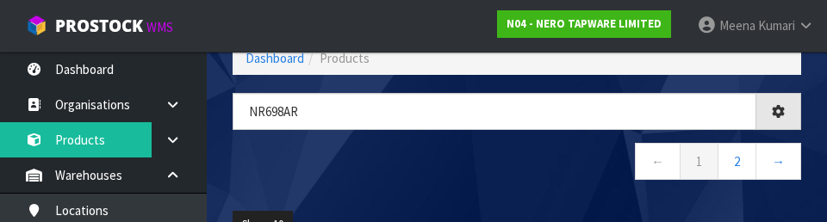
click at [410, 179] on nav "← 1 2 →" at bounding box center [517, 164] width 569 height 42
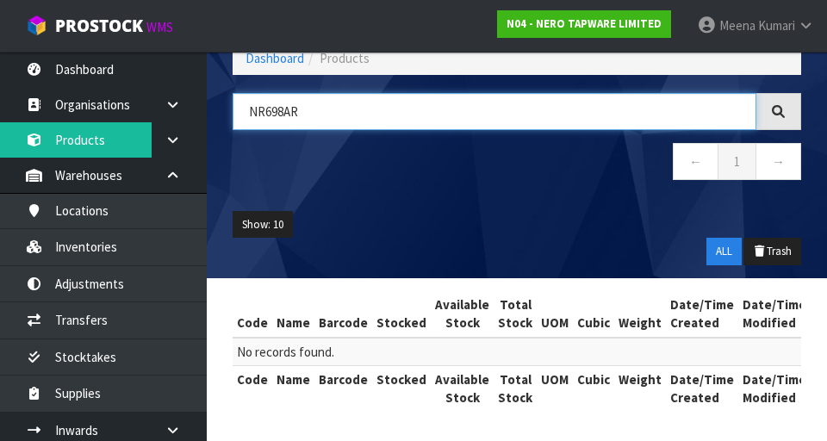
click at [290, 118] on input "NR698AR" at bounding box center [495, 111] width 524 height 37
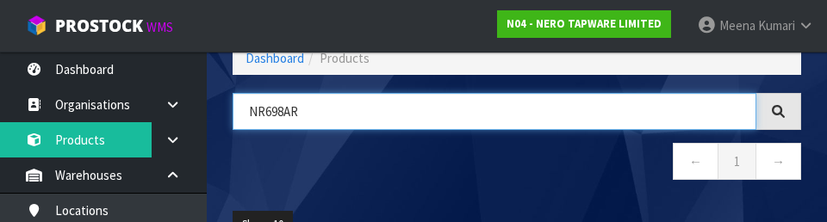
click at [278, 115] on input "NR698AR" at bounding box center [495, 111] width 524 height 37
click at [286, 106] on input "NR698AR" at bounding box center [495, 111] width 524 height 37
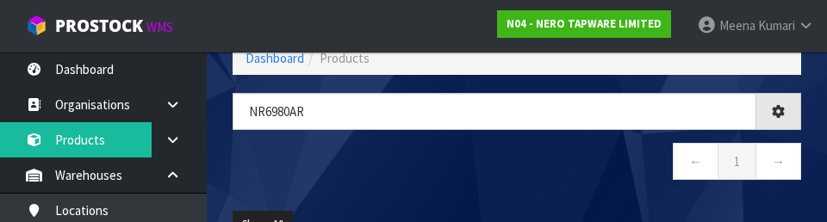
click at [596, 176] on nav "← 1 →" at bounding box center [517, 164] width 569 height 42
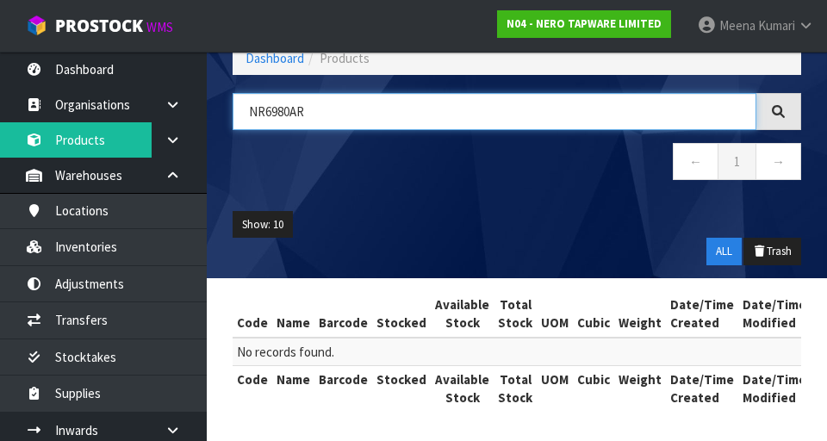
click at [326, 118] on input "NR6980AR" at bounding box center [495, 111] width 524 height 37
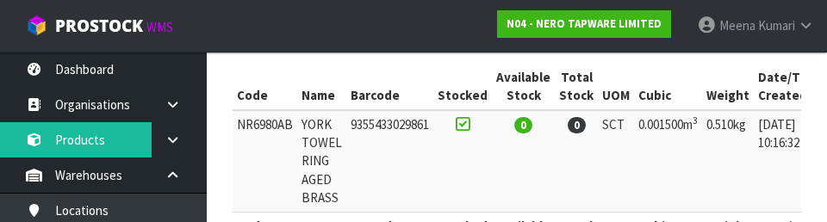
scroll to position [0, 132]
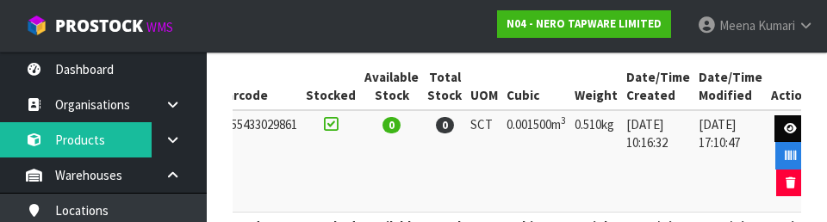
type input "NR6980AB"
click at [784, 127] on icon at bounding box center [790, 128] width 13 height 11
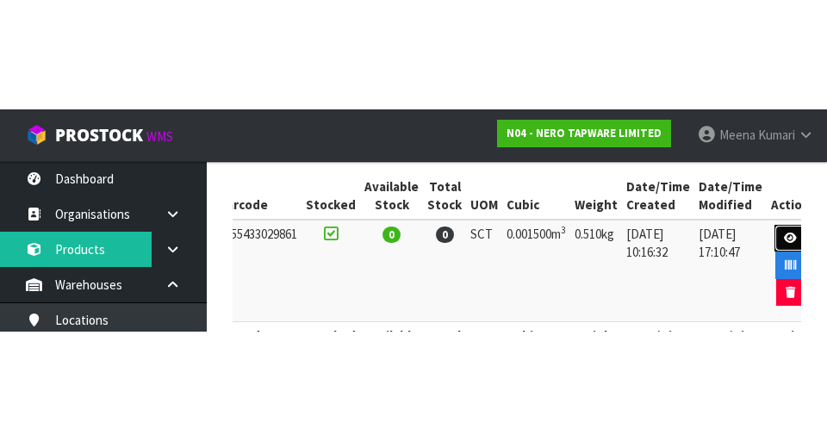
scroll to position [174, 0]
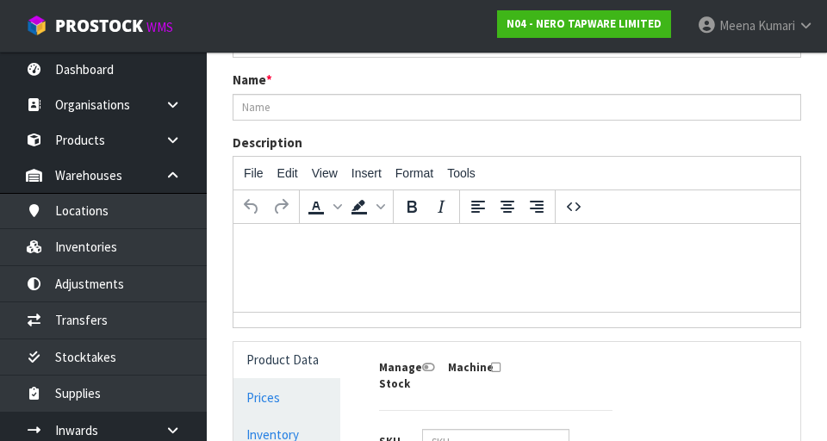
type input "NR6980AB"
type input "YORK TOWEL RING AGED BRASS"
type input "9355433029861"
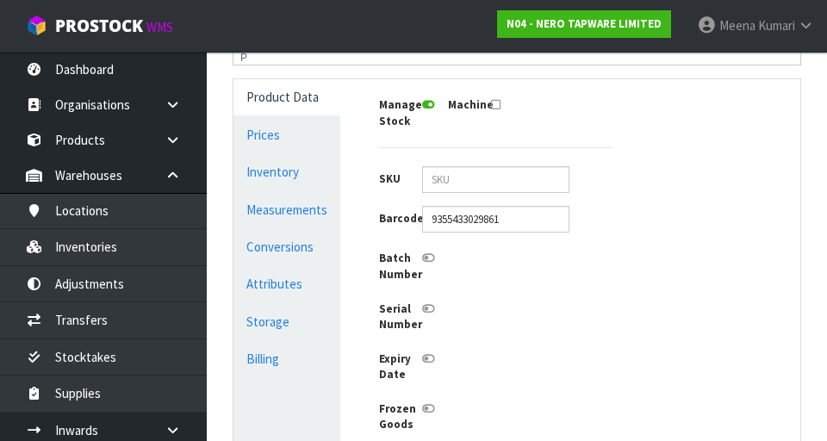
scroll to position [431, 0]
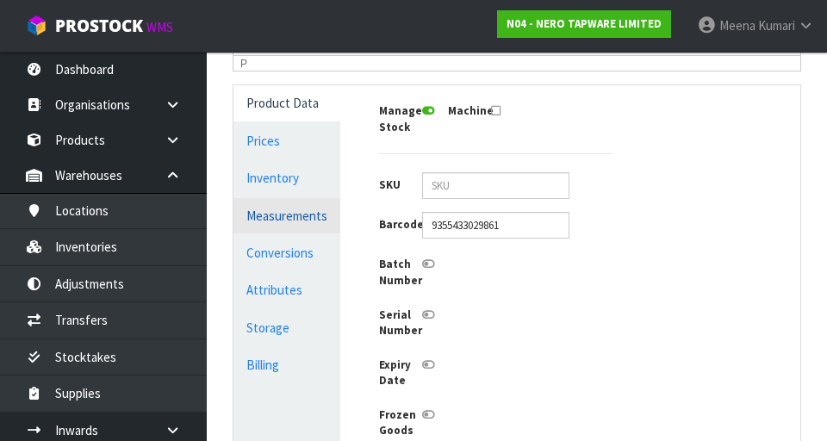
click at [316, 227] on link "Measurements" at bounding box center [287, 215] width 107 height 35
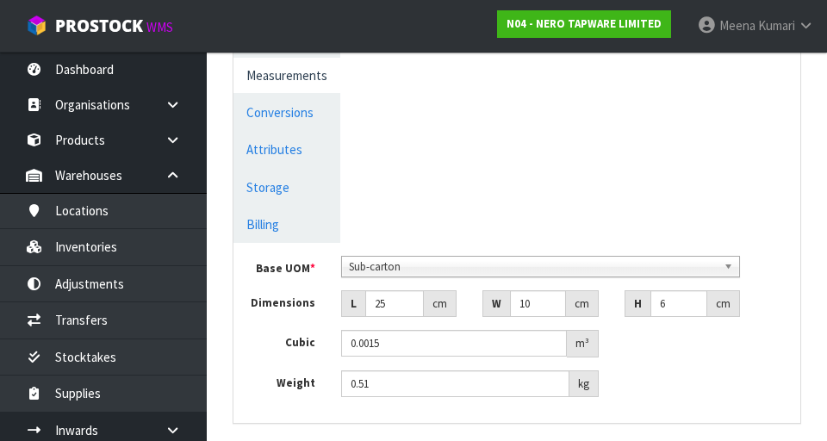
scroll to position [636, 0]
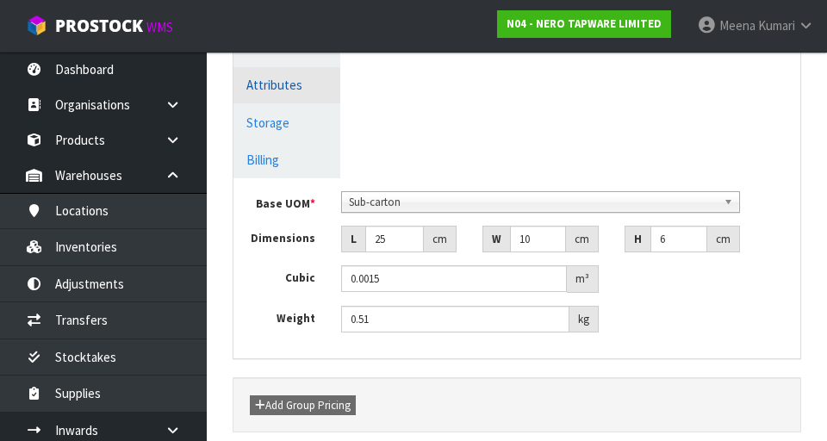
click at [303, 95] on link "Attributes" at bounding box center [287, 84] width 107 height 35
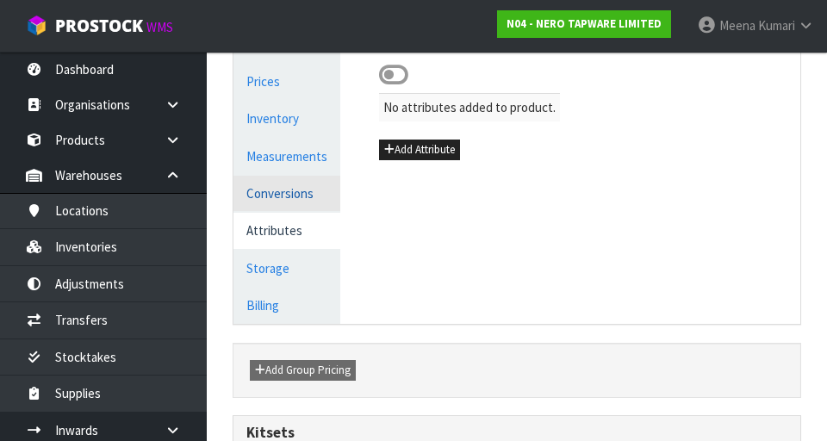
click at [318, 198] on link "Conversions" at bounding box center [287, 193] width 107 height 35
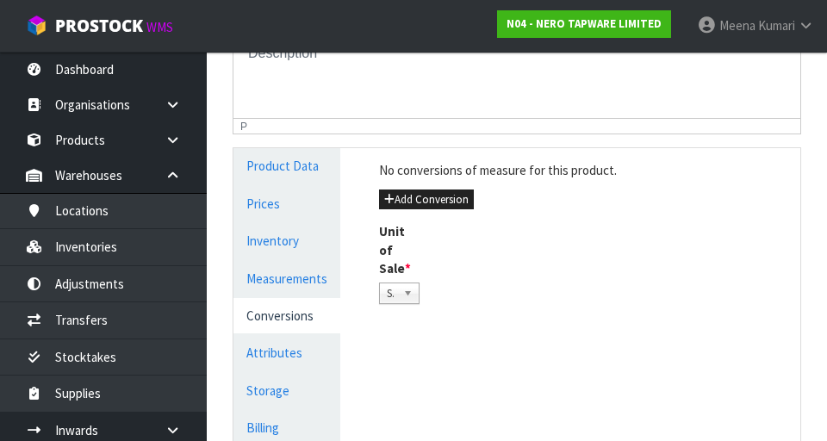
scroll to position [368, 0]
click at [311, 277] on link "Measurements" at bounding box center [287, 278] width 107 height 35
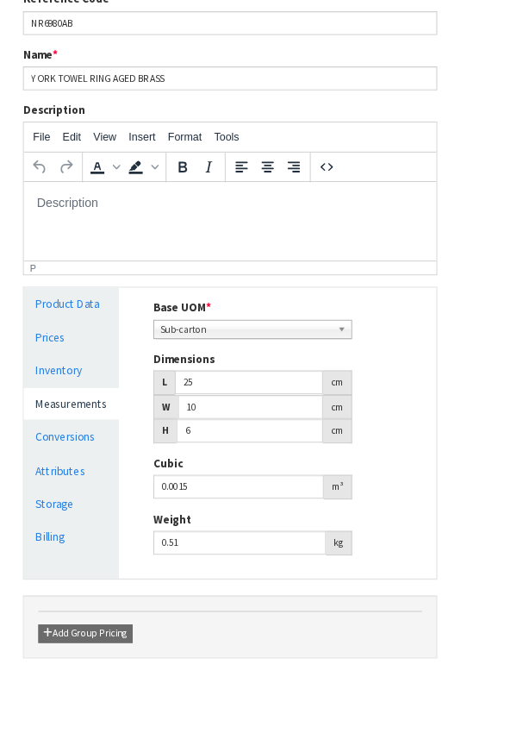
scroll to position [248, 0]
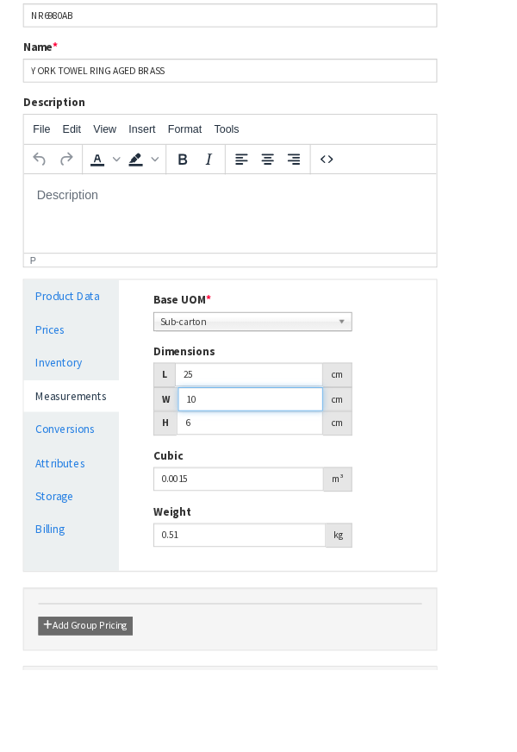
click at [259, 440] on input "10" at bounding box center [281, 447] width 163 height 27
type input "1"
type input "0.00015"
type input "0.000001"
type input "2"
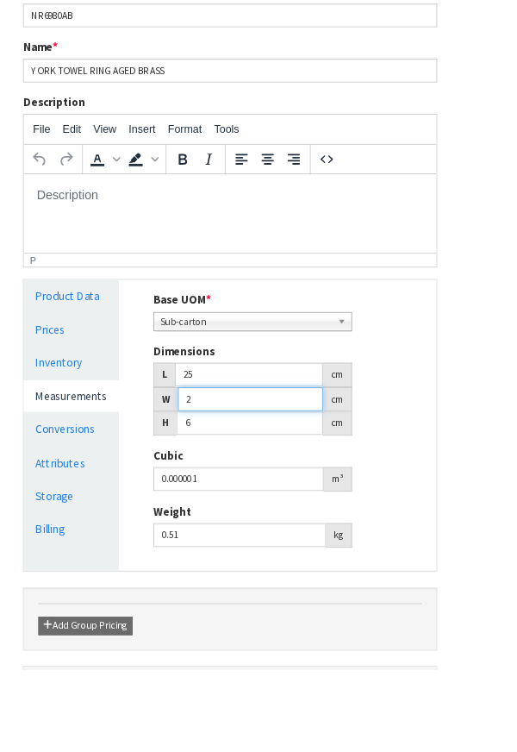
type input "0.0003"
type input "21"
type input "0.00315"
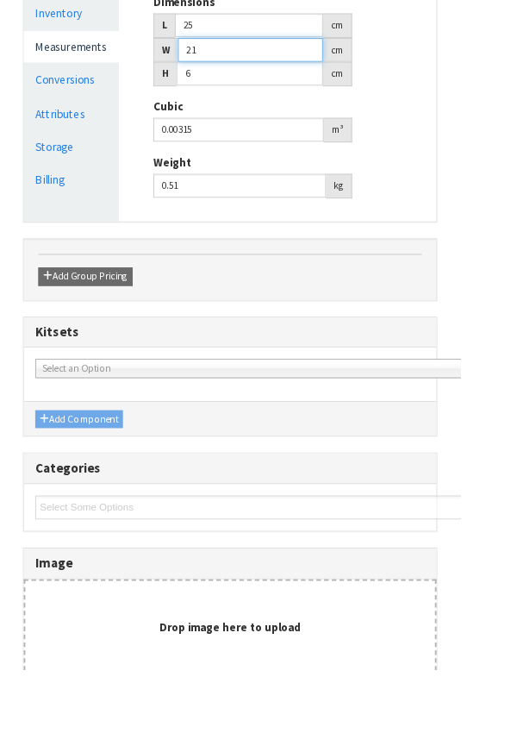
scroll to position [657, 0]
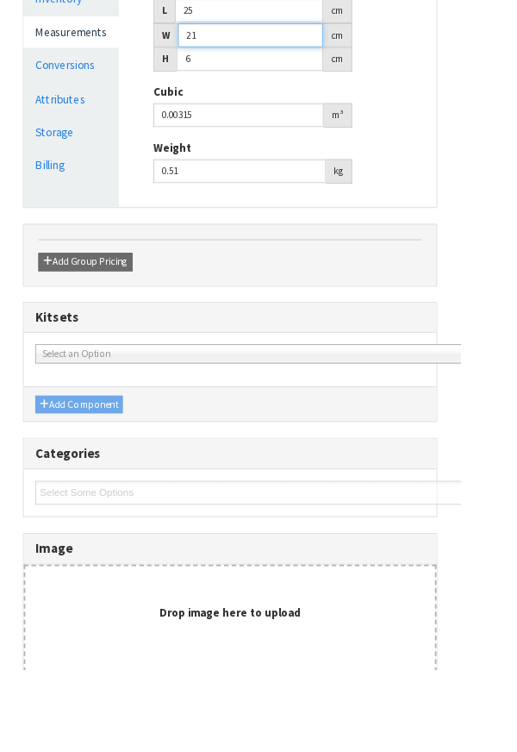
type input "21"
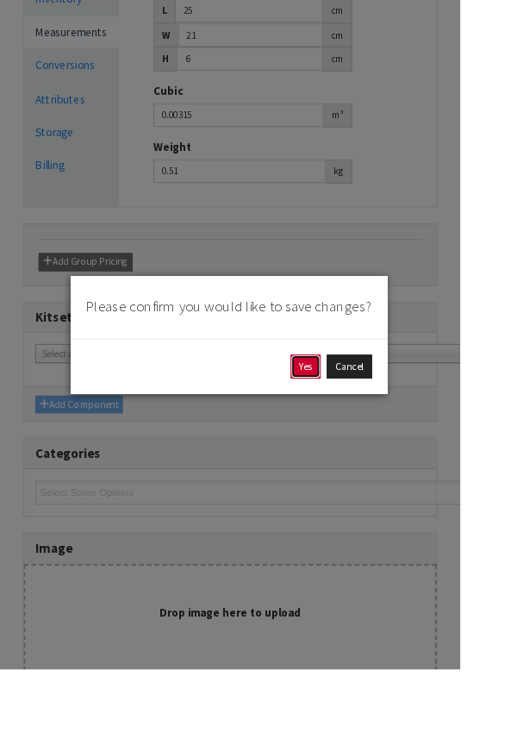
click at [360, 426] on button "Yes" at bounding box center [344, 412] width 34 height 28
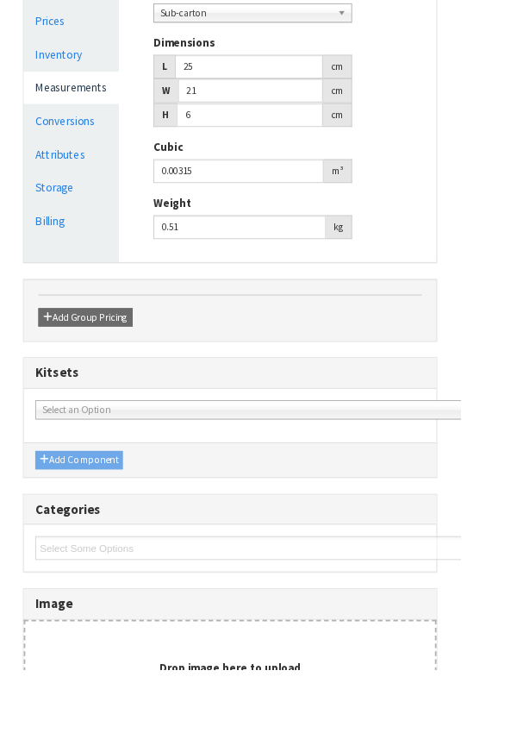
scroll to position [0, 0]
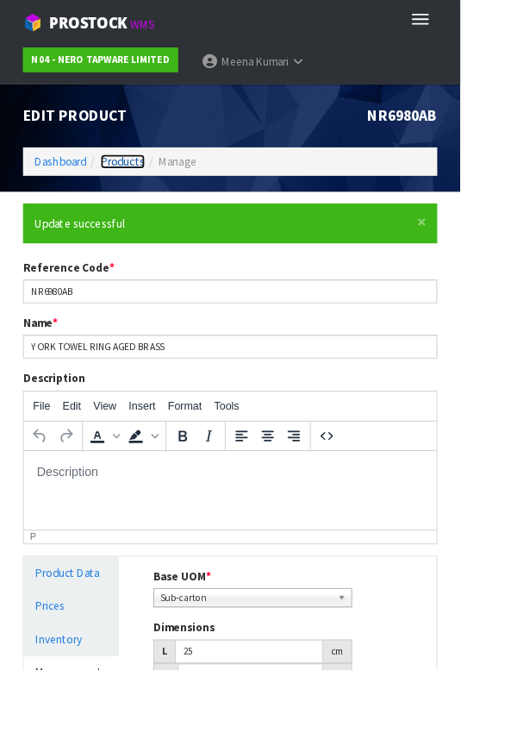
click at [132, 174] on link "Products" at bounding box center [138, 181] width 50 height 16
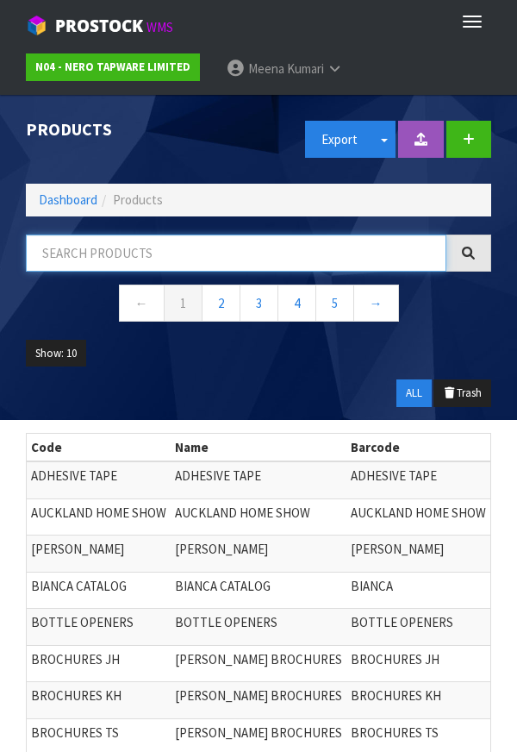
click at [225, 252] on input "text" at bounding box center [236, 252] width 421 height 37
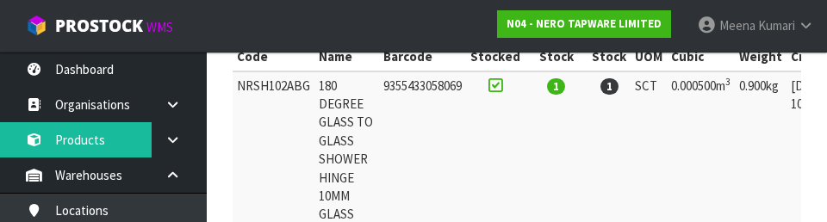
scroll to position [0, 164]
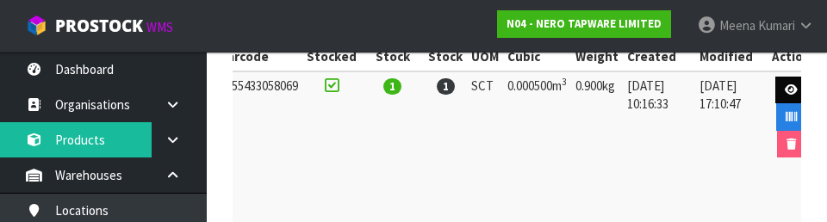
type input "NRSH102ABG"
click at [785, 84] on icon at bounding box center [791, 89] width 13 height 11
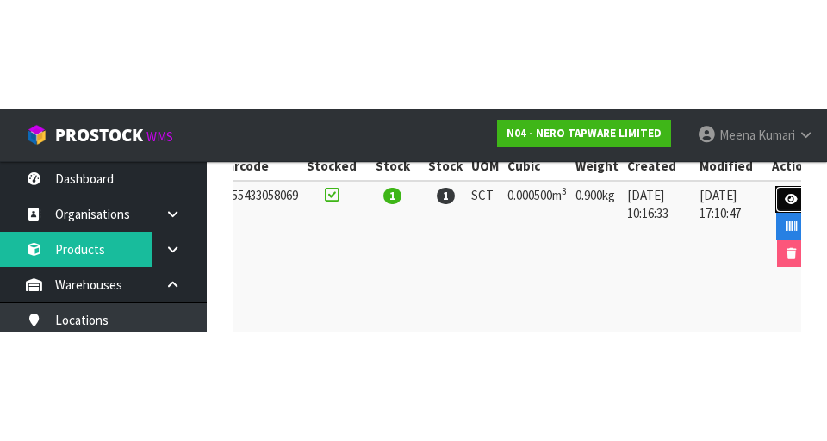
scroll to position [266, 0]
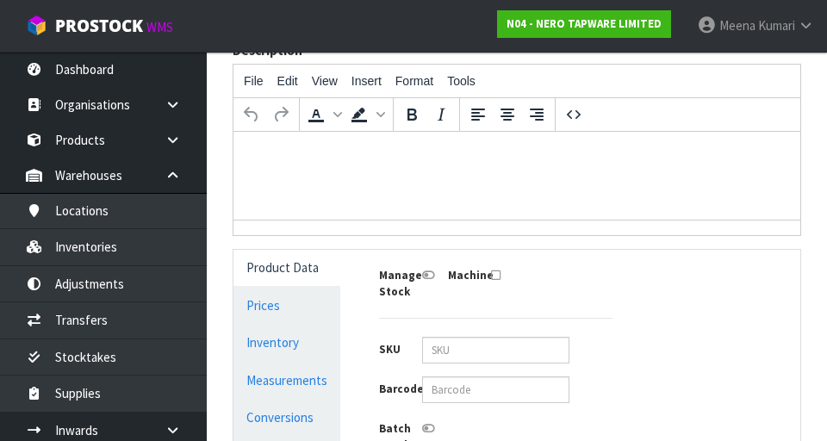
type input "NRSH102ABG"
type input "180 DEGREE GLASS TO GLASS SHOWER HINGE 10MM GLASS BRUSHED GOLD"
type input "9355433058069"
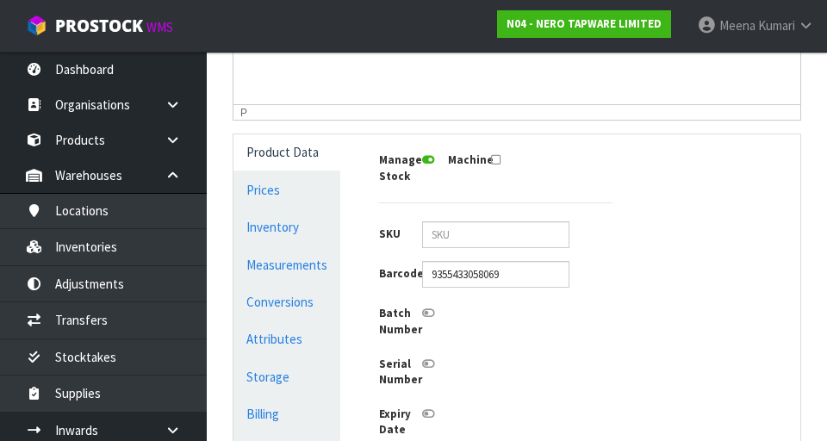
scroll to position [379, 0]
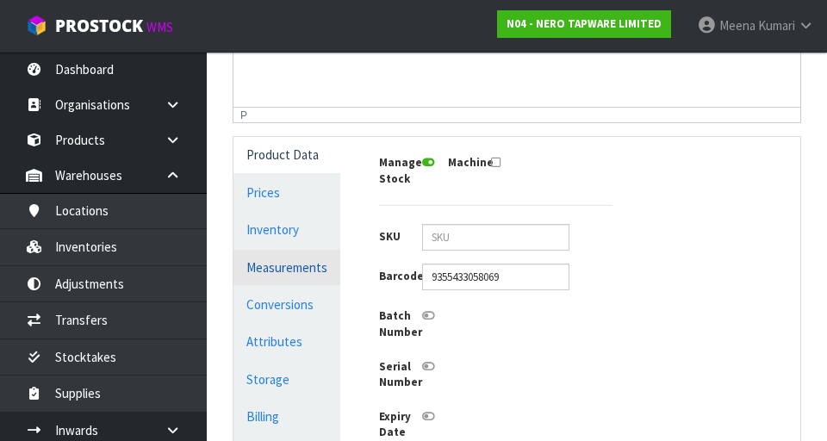
click at [333, 267] on link "Measurements" at bounding box center [287, 267] width 107 height 35
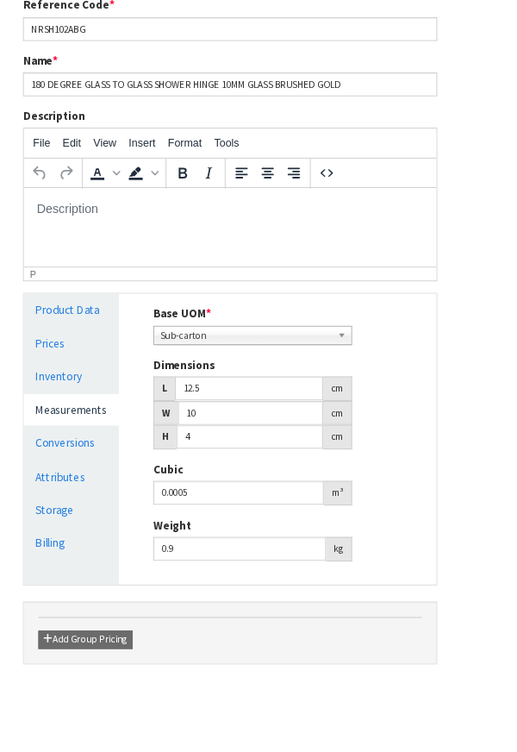
scroll to position [282, 0]
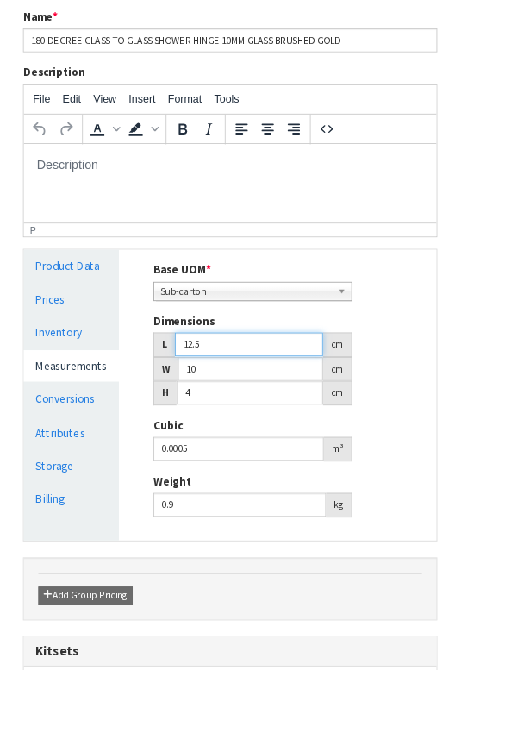
click at [315, 390] on input "12.5" at bounding box center [280, 386] width 166 height 27
type input "12"
type input "0.00048"
type input "1"
type input "0.00004"
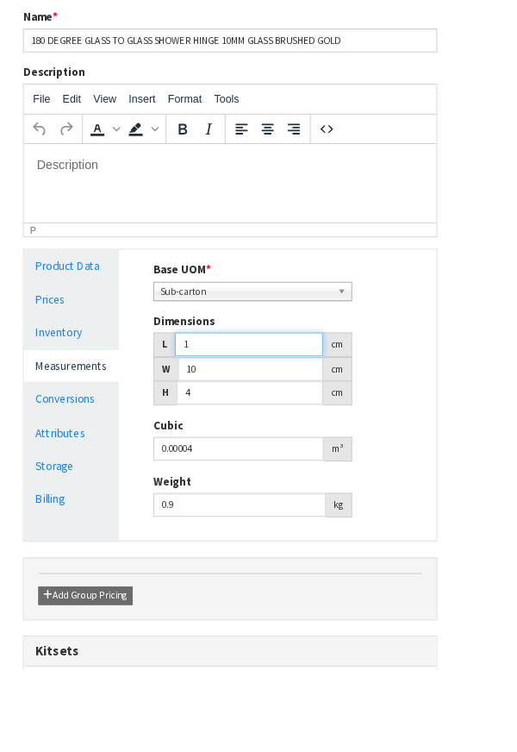
type input "11"
type input "0.00044"
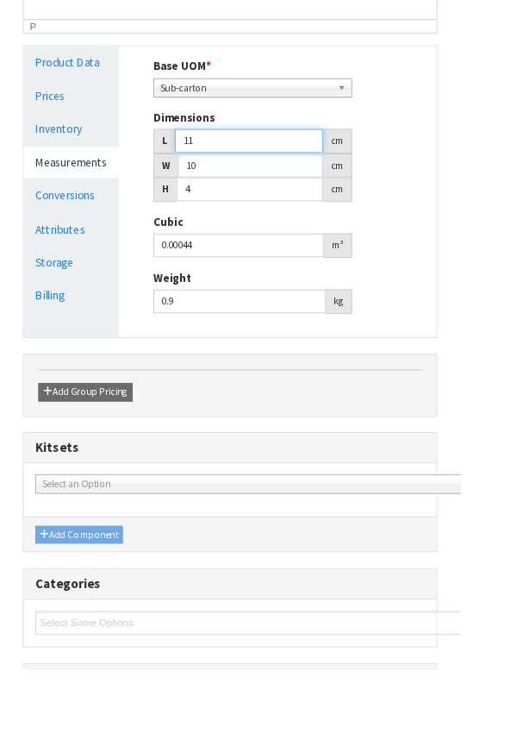
scroll to position [490, 0]
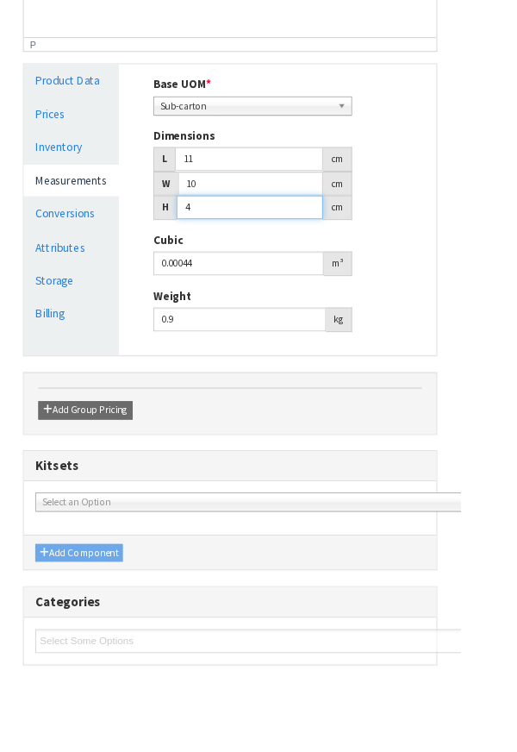
click at [279, 230] on input "4" at bounding box center [280, 233] width 165 height 27
click at [275, 212] on input "10" at bounding box center [281, 206] width 163 height 27
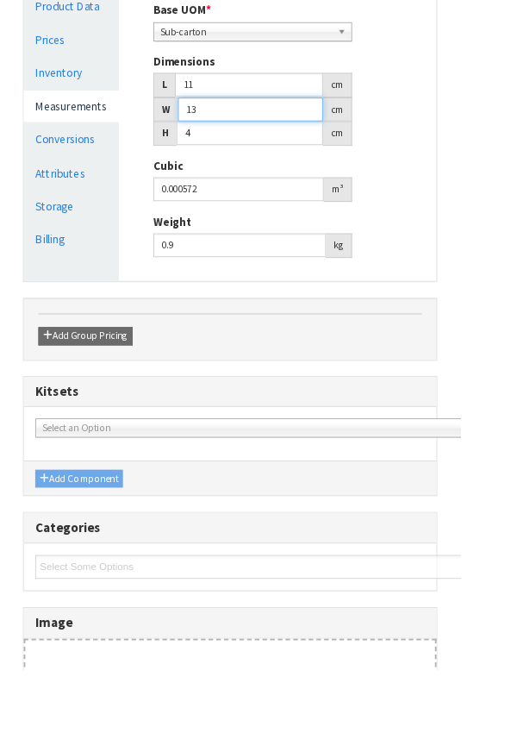
scroll to position [608, 0]
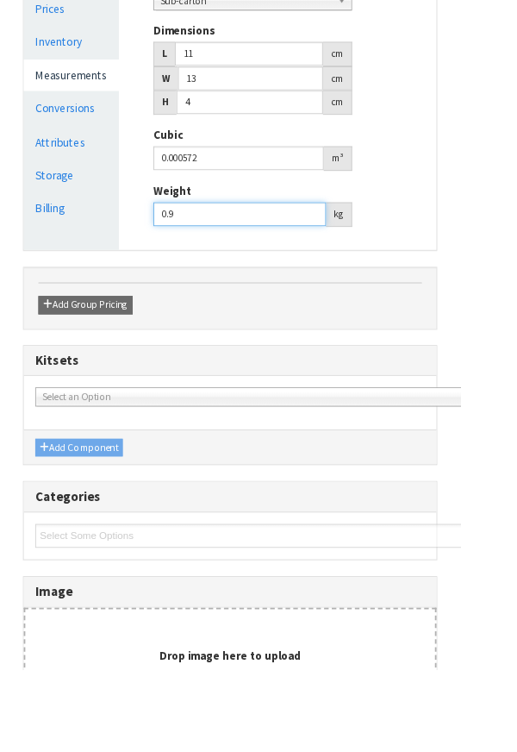
click at [289, 244] on input "0.9" at bounding box center [269, 240] width 194 height 27
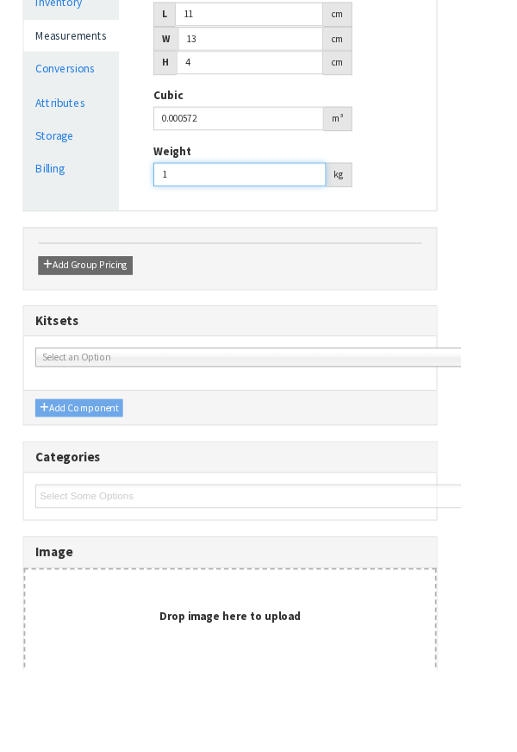
scroll to position [647, 0]
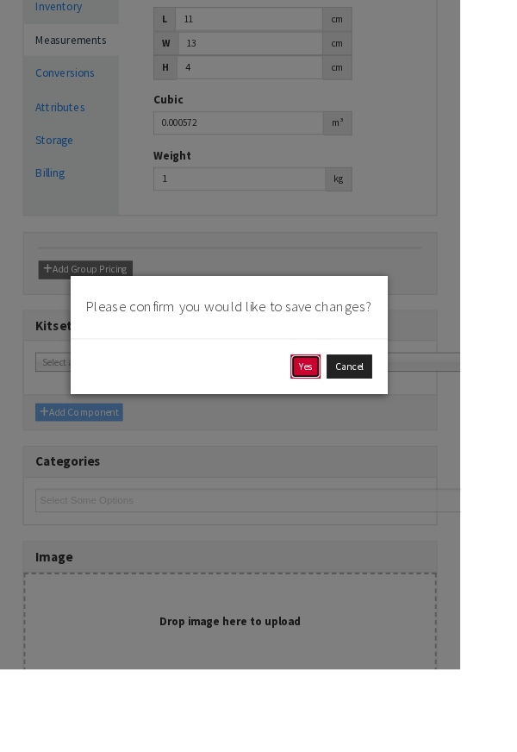
click at [353, 426] on button "Yes" at bounding box center [344, 412] width 34 height 28
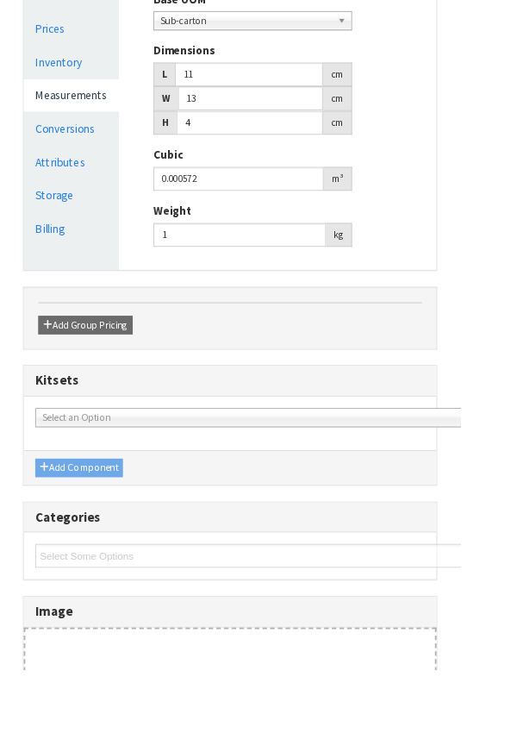
scroll to position [0, 0]
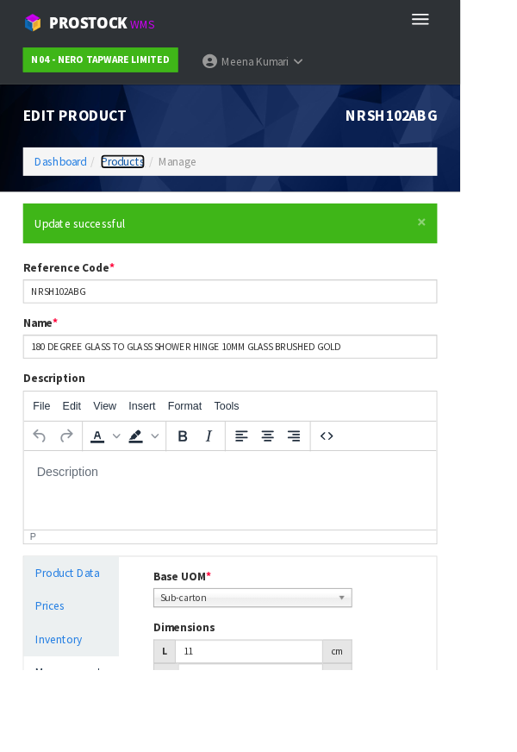
click at [155, 187] on link "Products" at bounding box center [138, 181] width 50 height 16
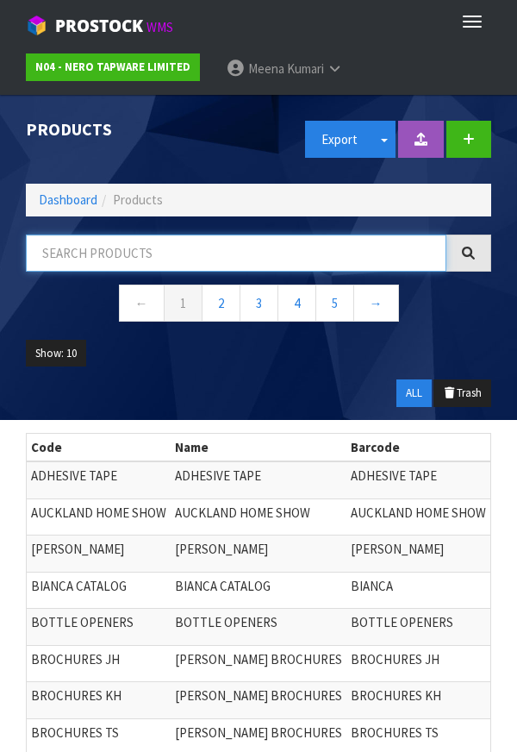
click at [180, 258] on input "text" at bounding box center [236, 252] width 421 height 37
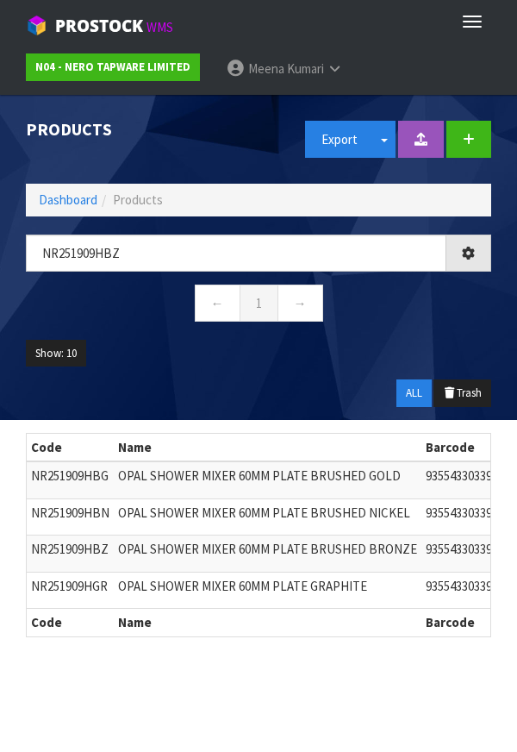
click at [406, 332] on div "NR251909Hbz ← 1 →" at bounding box center [258, 286] width 491 height 105
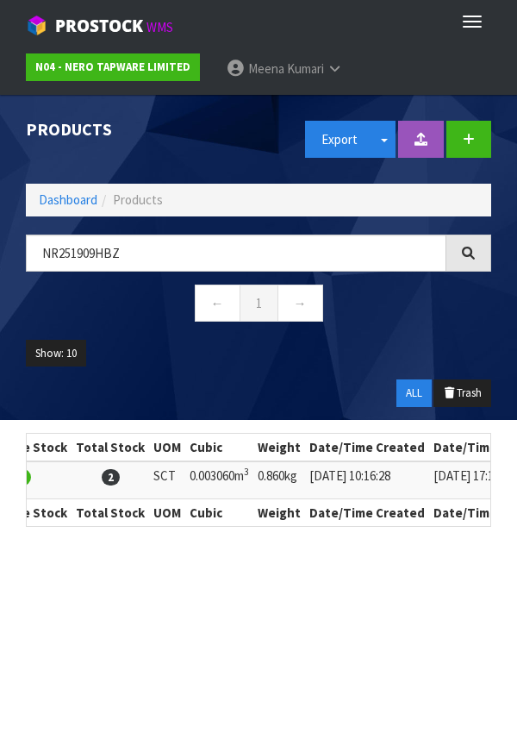
scroll to position [0, 733]
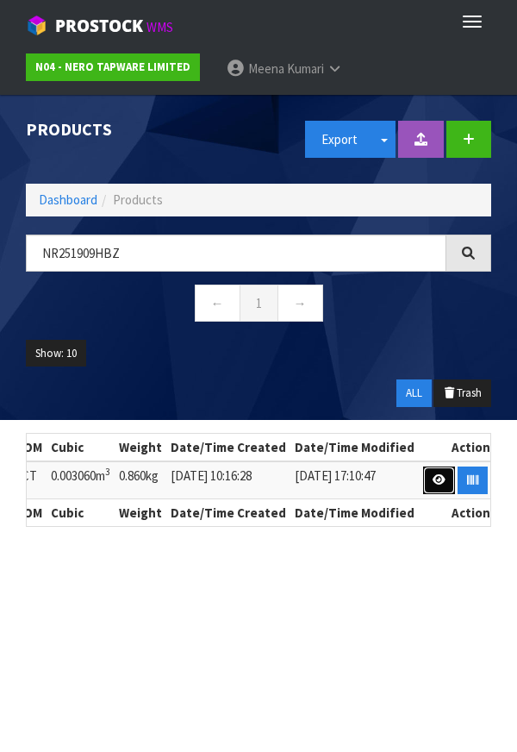
click at [423, 440] on link at bounding box center [439, 480] width 32 height 28
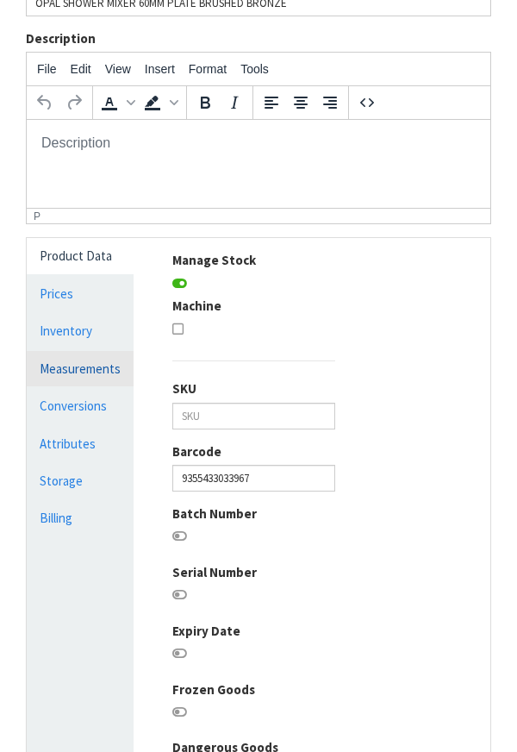
click at [115, 368] on link "Measurements" at bounding box center [80, 368] width 107 height 35
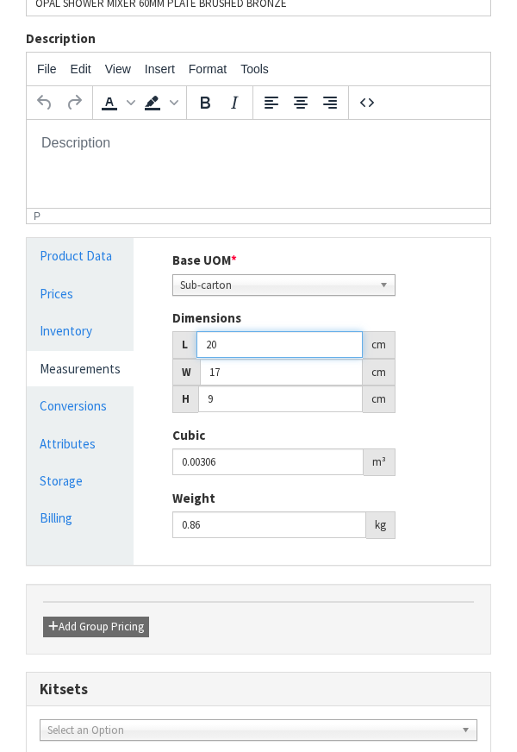
click at [264, 339] on input "20" at bounding box center [280, 344] width 166 height 27
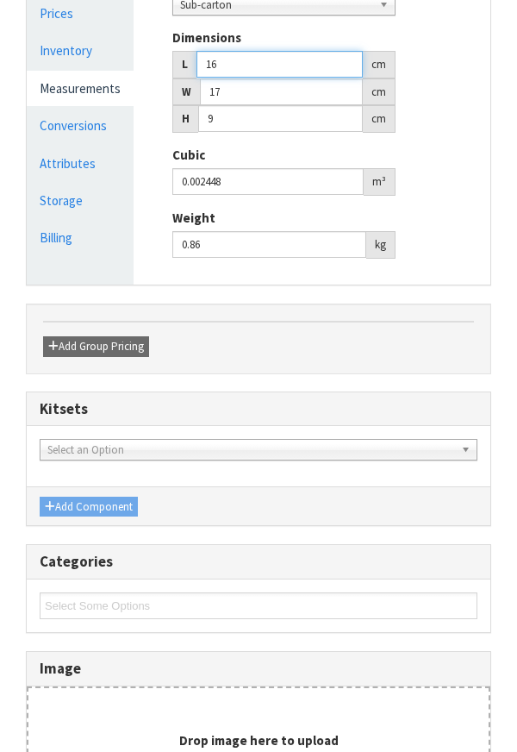
scroll to position [605, 0]
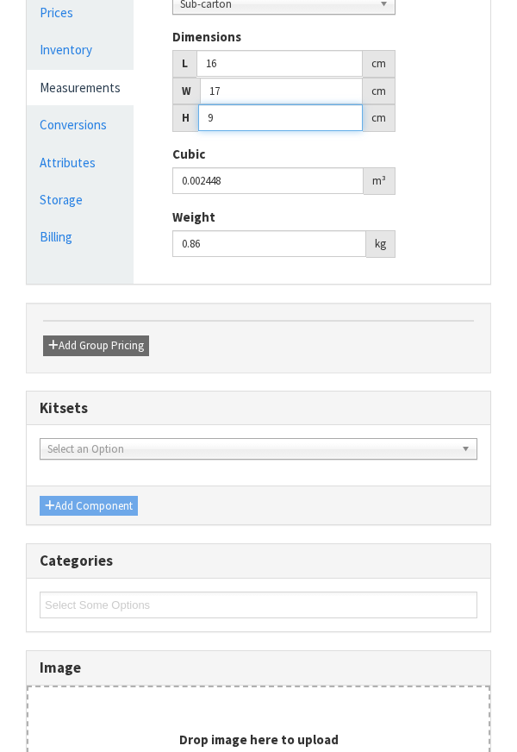
click at [272, 122] on input "9" at bounding box center [280, 117] width 165 height 27
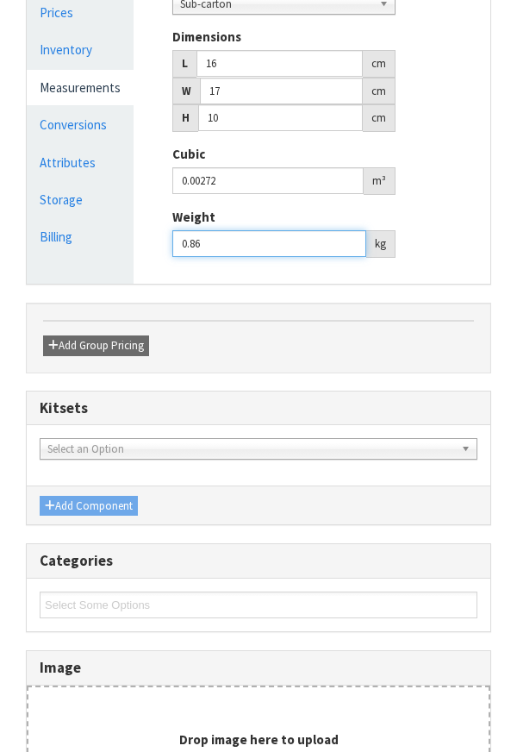
click at [316, 249] on input "0.86" at bounding box center [269, 243] width 194 height 27
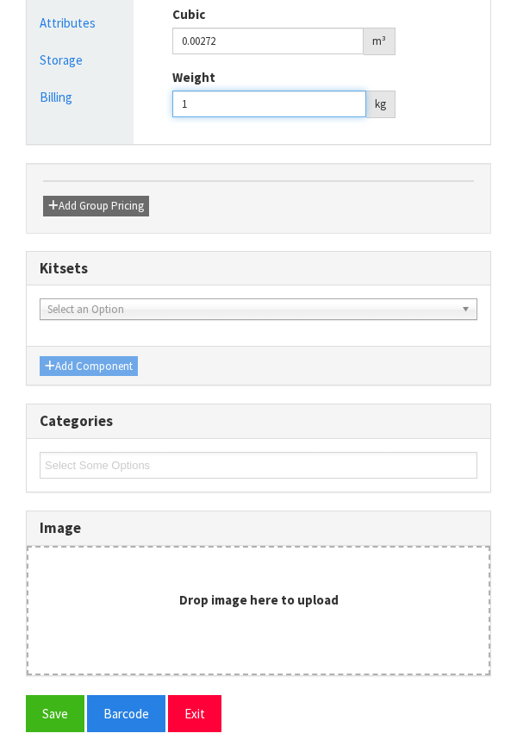
scroll to position [750, 0]
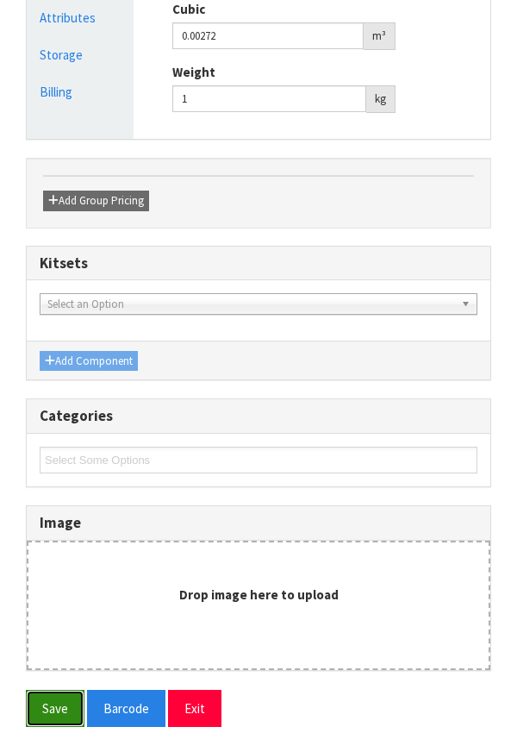
click at [41, 440] on button "Save" at bounding box center [55, 707] width 59 height 37
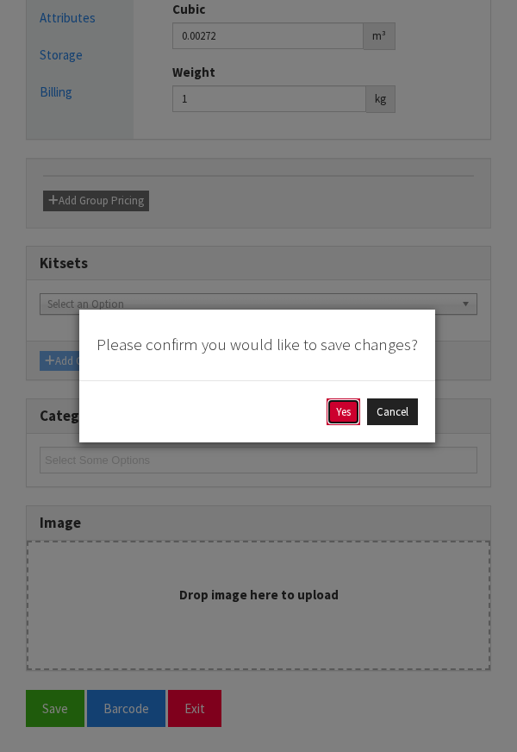
click at [328, 418] on button "Yes" at bounding box center [344, 412] width 34 height 28
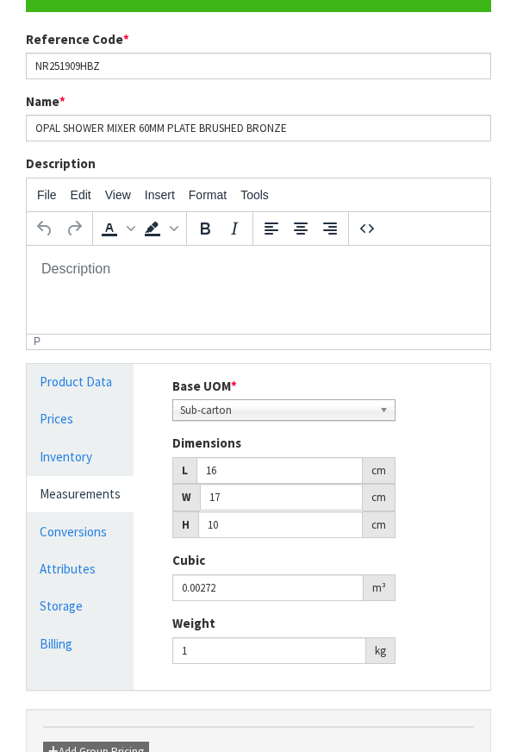
scroll to position [285, 0]
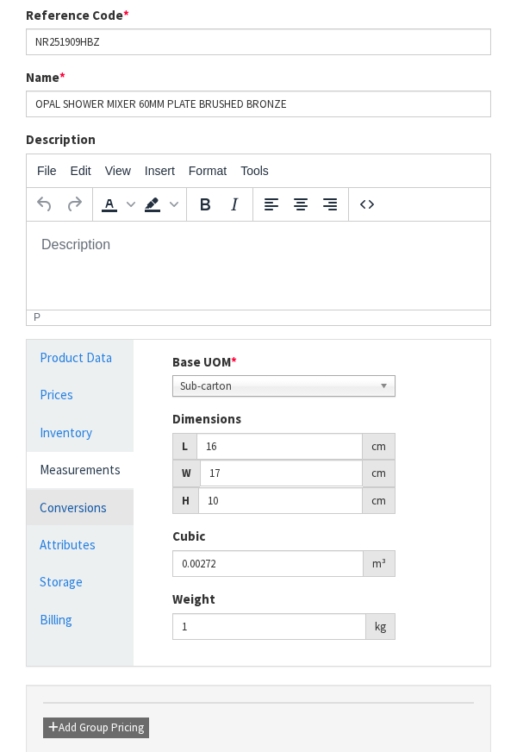
click at [103, 440] on link "Conversions" at bounding box center [80, 507] width 107 height 35
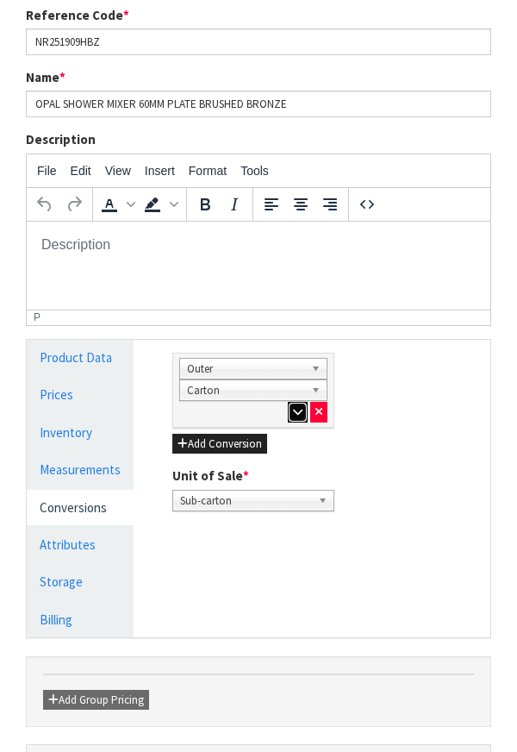
click at [288, 420] on button "button" at bounding box center [298, 412] width 20 height 21
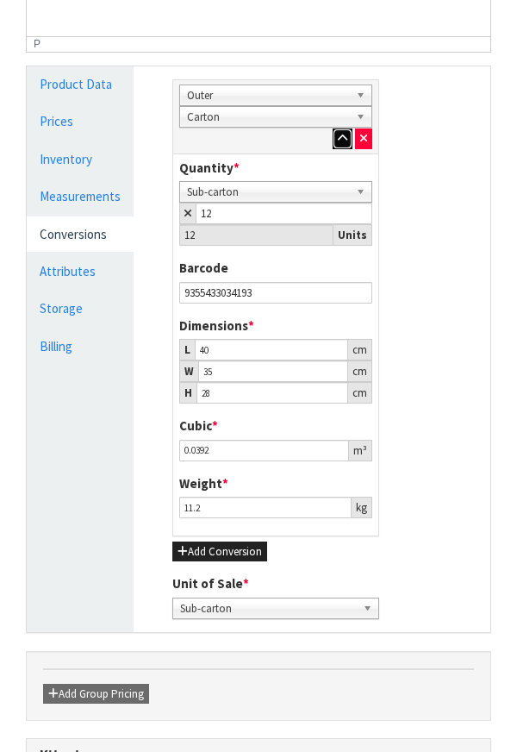
scroll to position [559, 0]
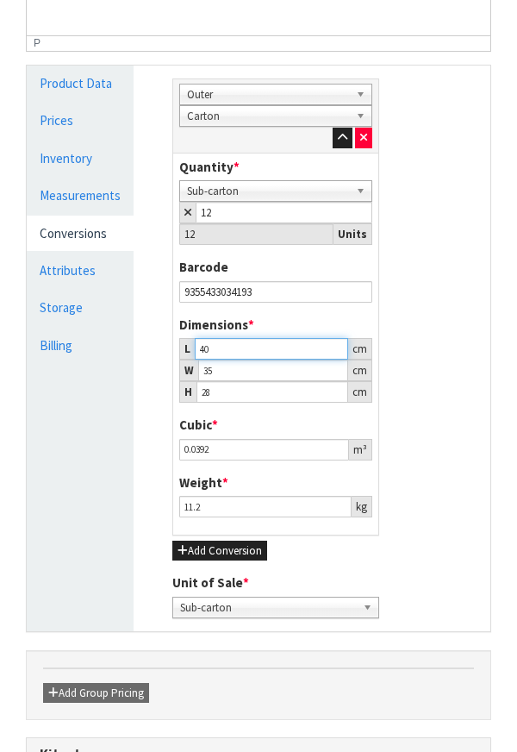
click at [271, 346] on input "40" at bounding box center [271, 349] width 153 height 22
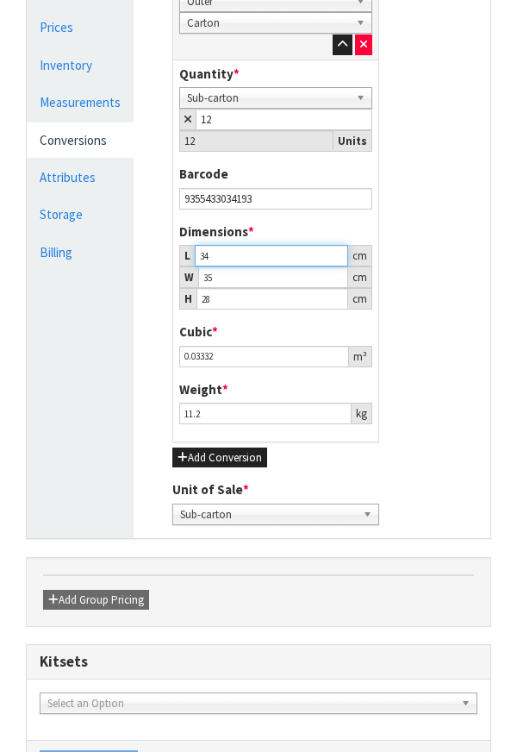
scroll to position [676, 0]
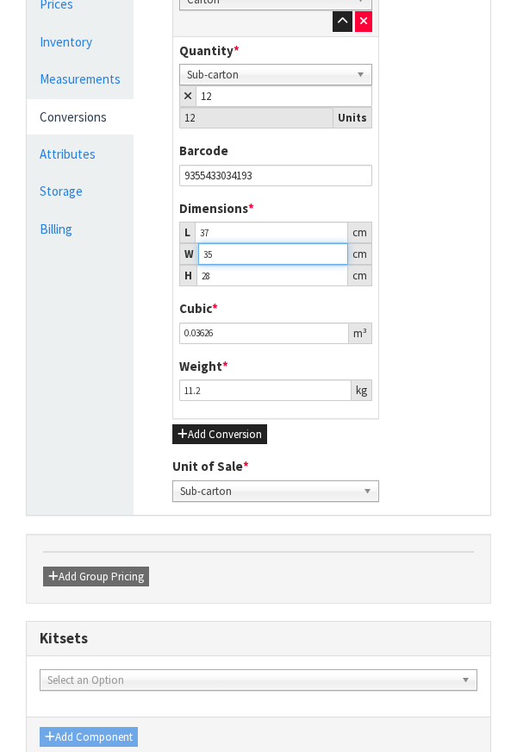
click at [283, 256] on input "35" at bounding box center [273, 254] width 150 height 22
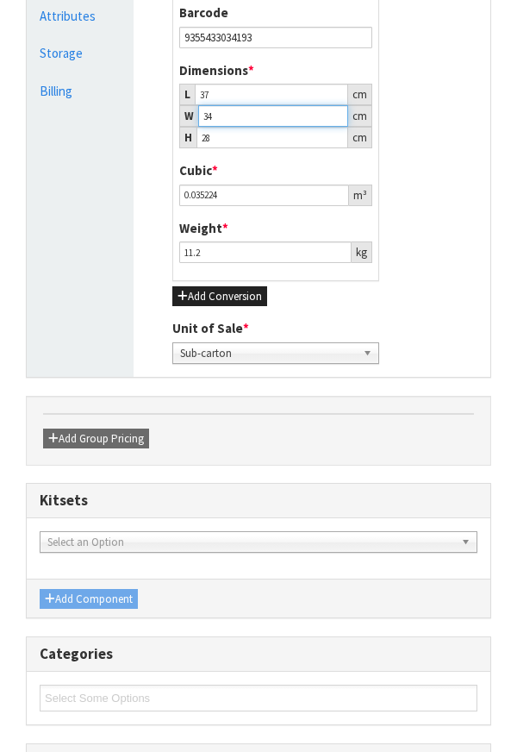
scroll to position [814, 0]
click at [280, 139] on input "28" at bounding box center [273, 138] width 152 height 22
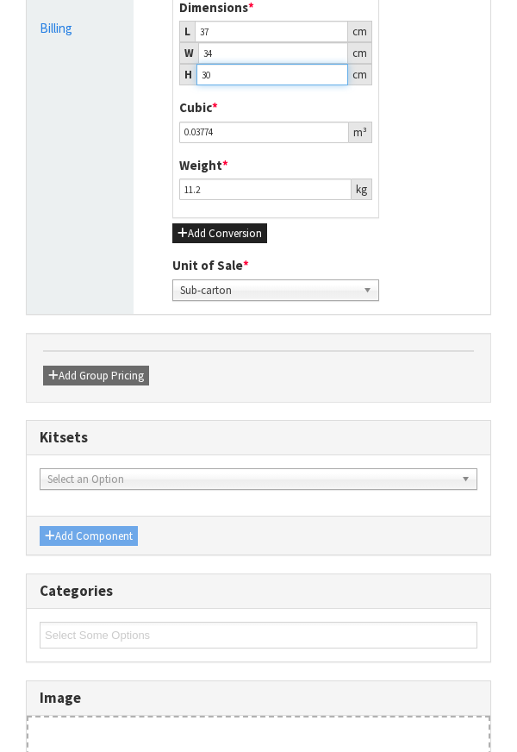
scroll to position [901, 0]
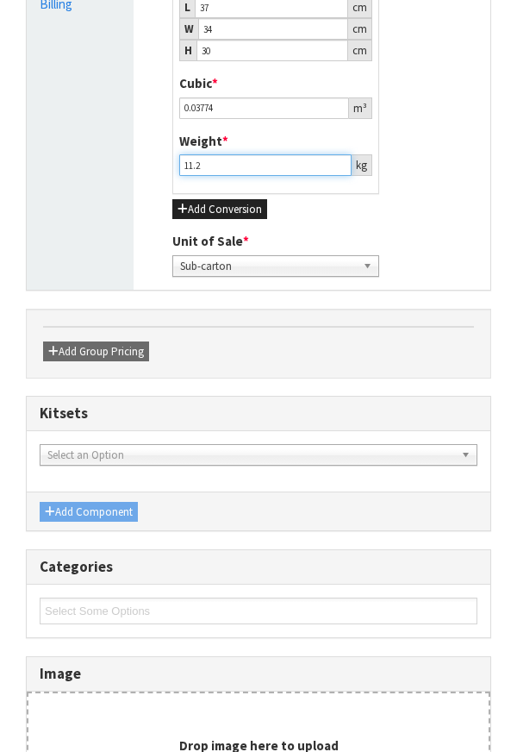
click at [265, 170] on input "11.2" at bounding box center [265, 165] width 172 height 22
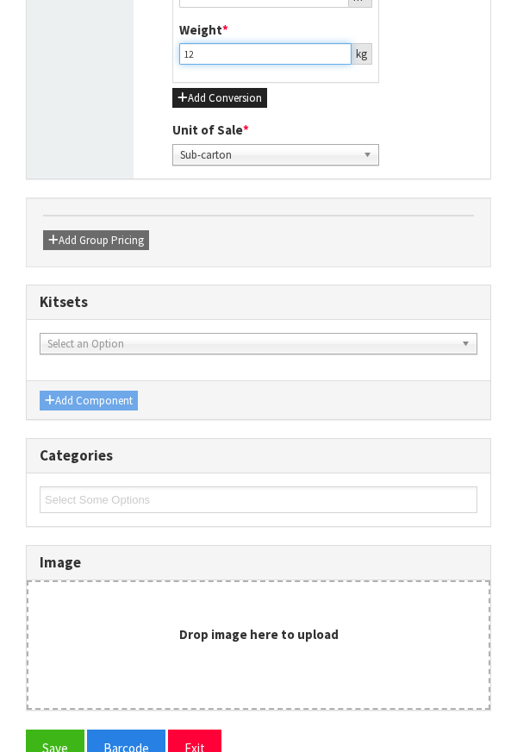
scroll to position [1051, 0]
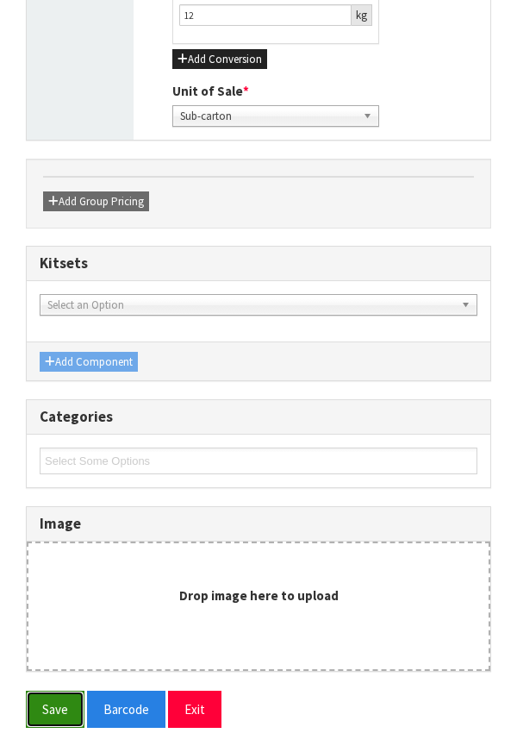
click at [47, 440] on button "Save" at bounding box center [55, 708] width 59 height 37
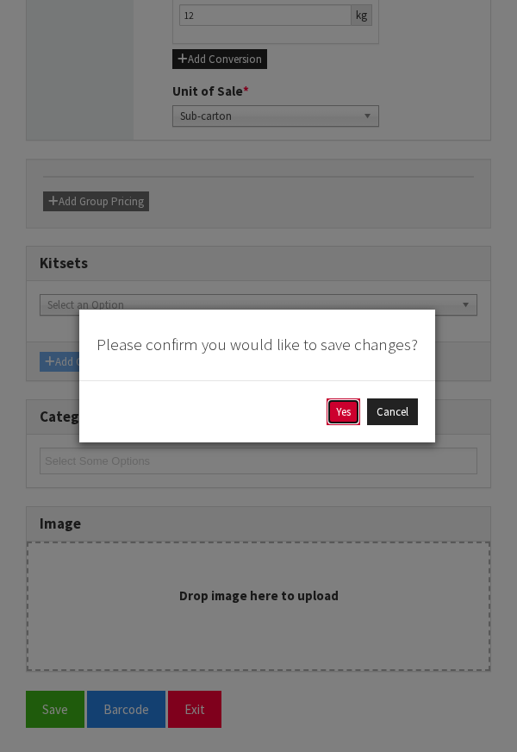
click at [327, 410] on button "Yes" at bounding box center [344, 412] width 34 height 28
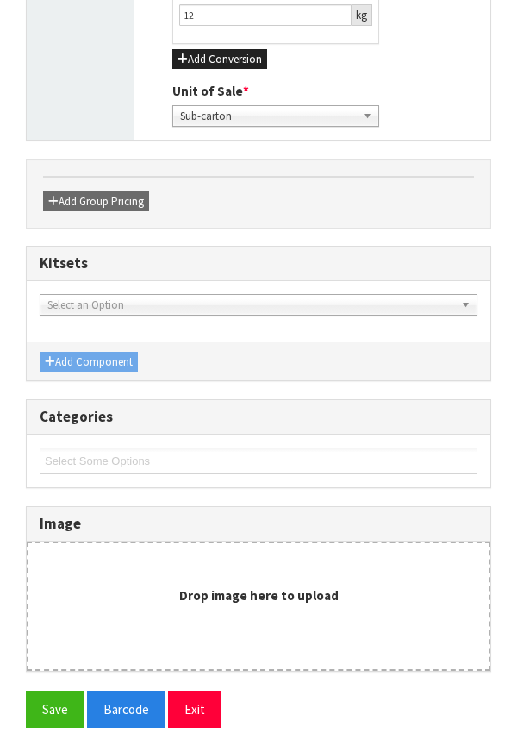
scroll to position [0, 0]
